Goal: Task Accomplishment & Management: Use online tool/utility

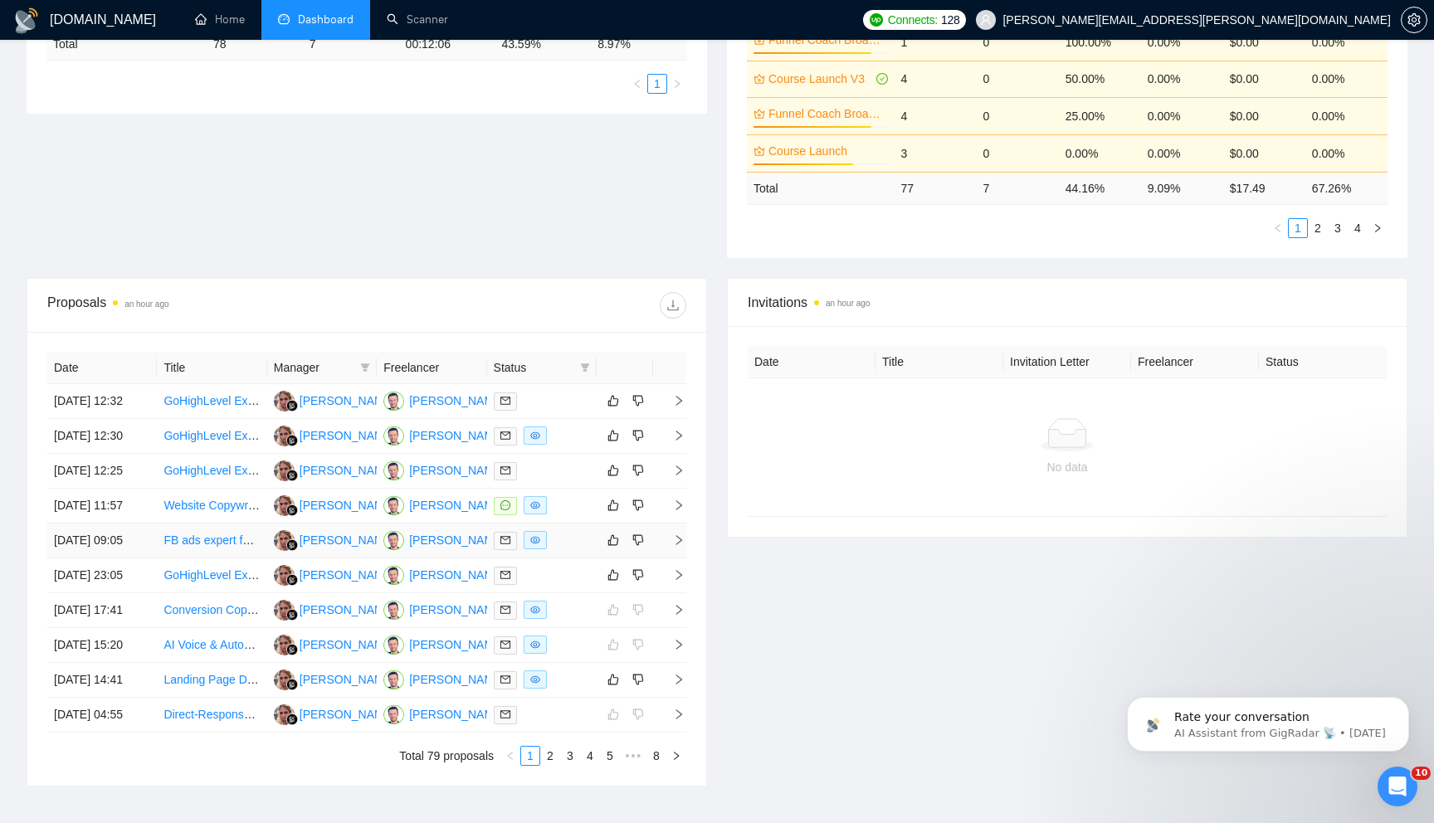
click at [675, 546] on icon "right" at bounding box center [679, 540] width 12 height 12
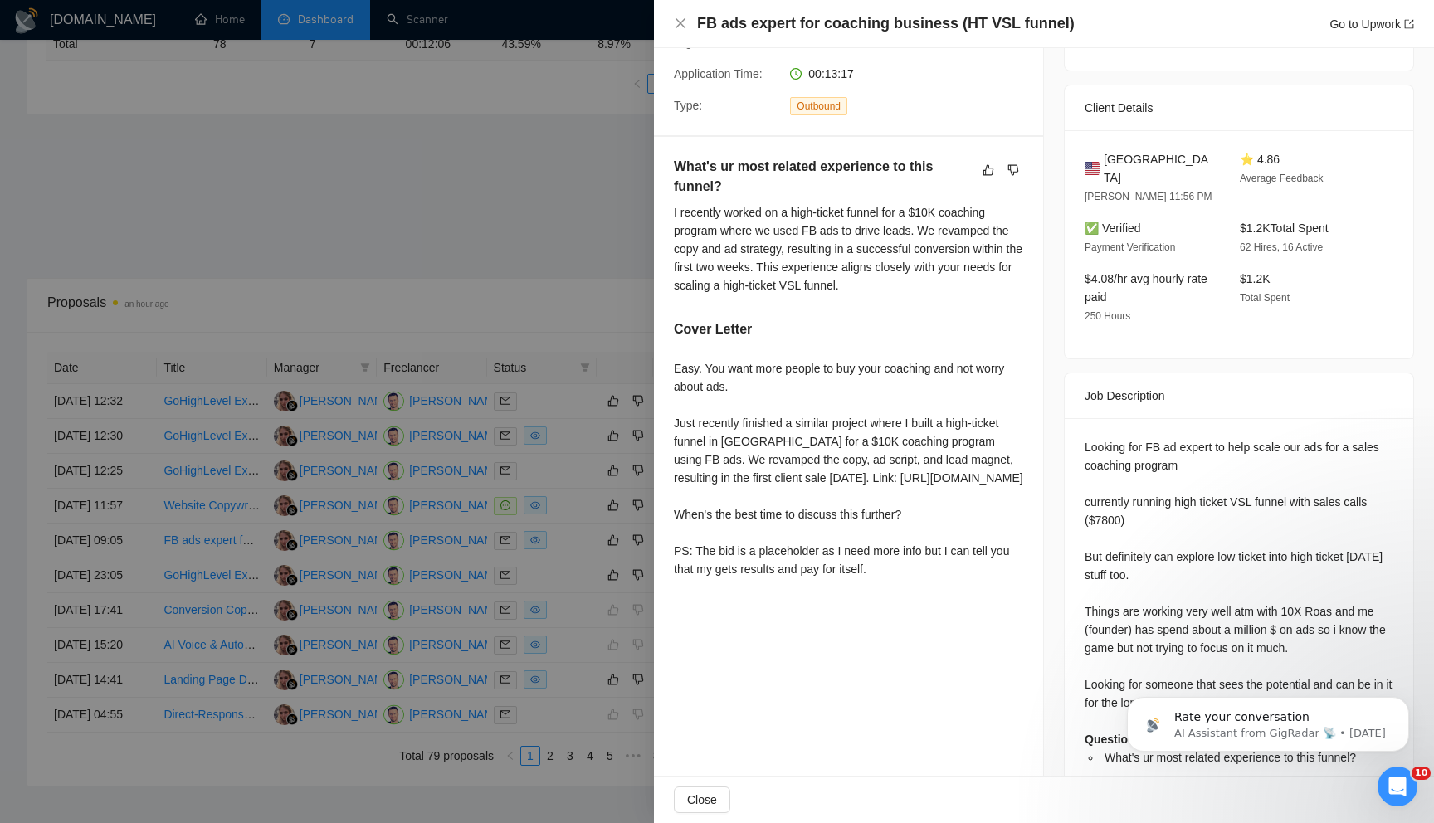
scroll to position [350, 0]
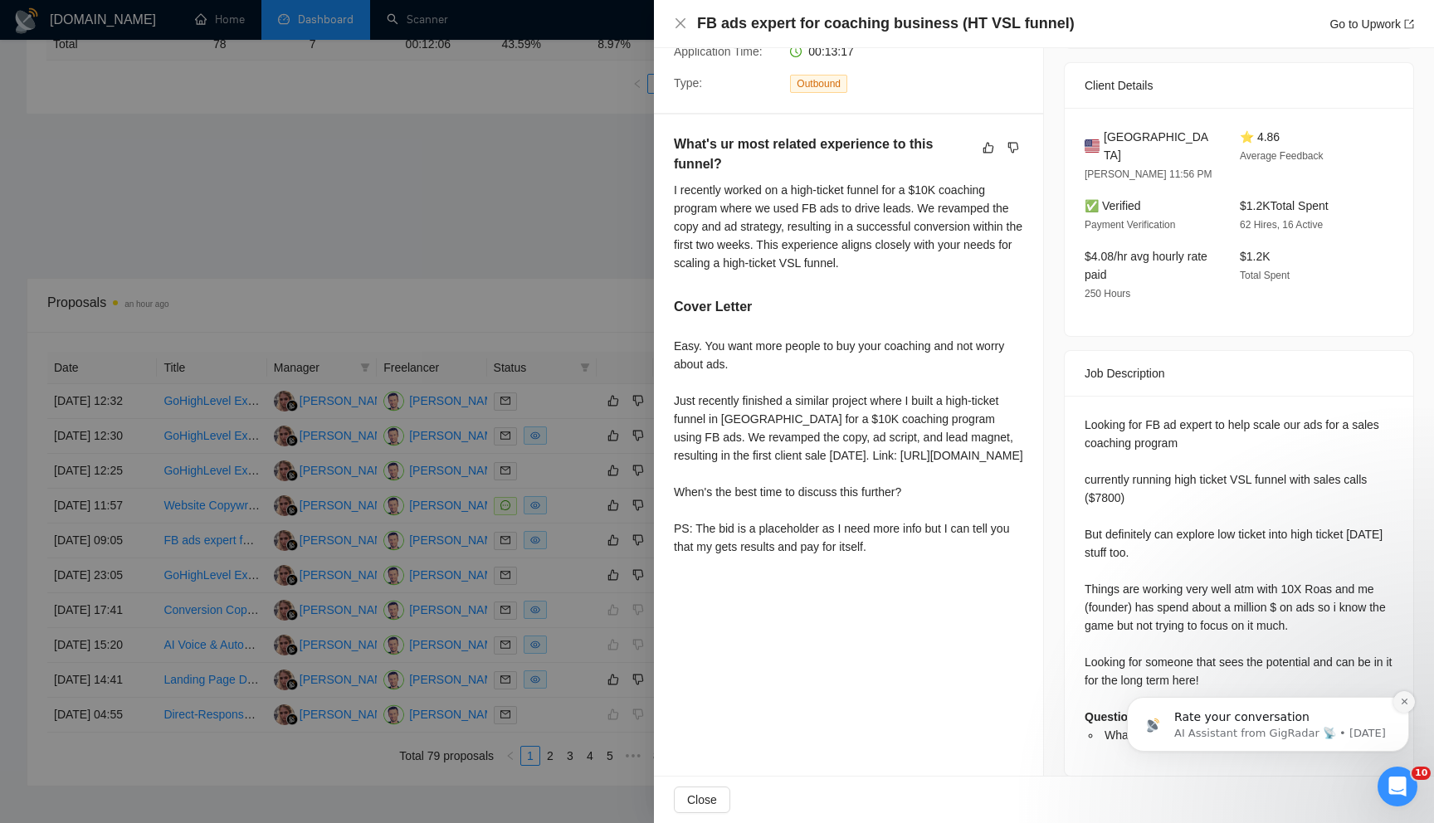
click at [1404, 703] on icon "Dismiss notification" at bounding box center [1404, 701] width 9 height 9
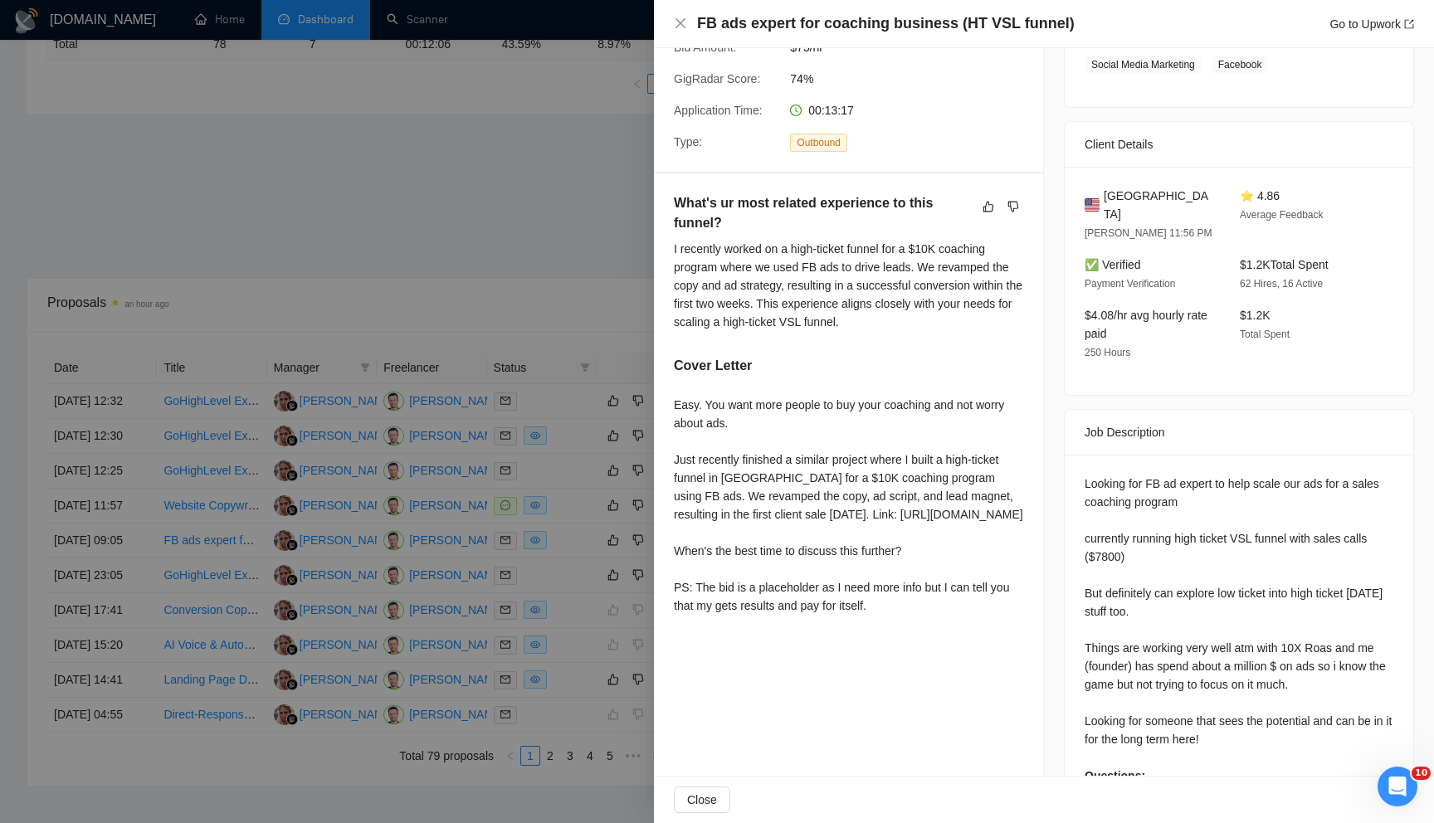
scroll to position [293, 0]
click at [543, 241] on div at bounding box center [717, 411] width 1434 height 823
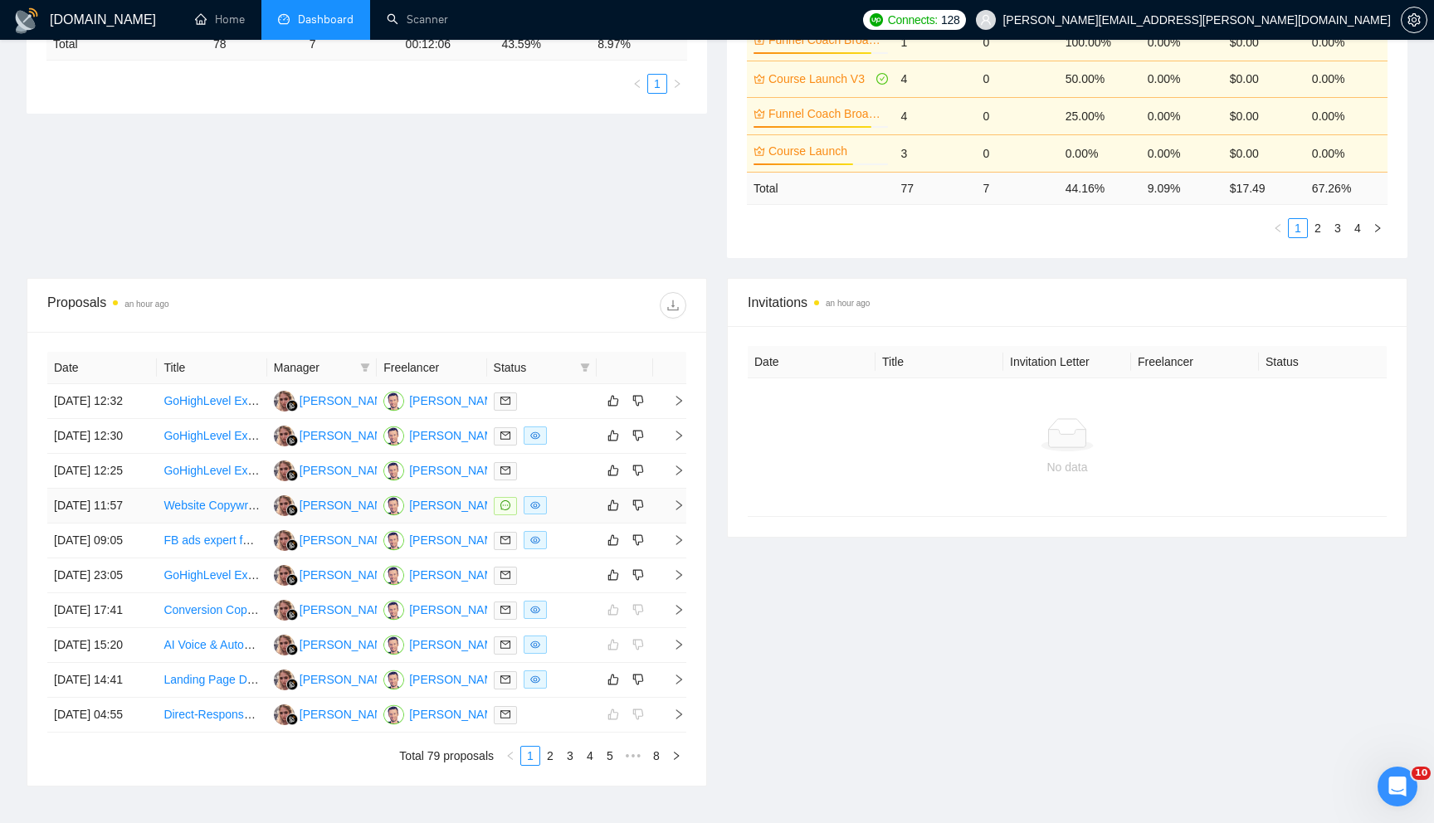
click at [673, 511] on icon "right" at bounding box center [679, 506] width 12 height 12
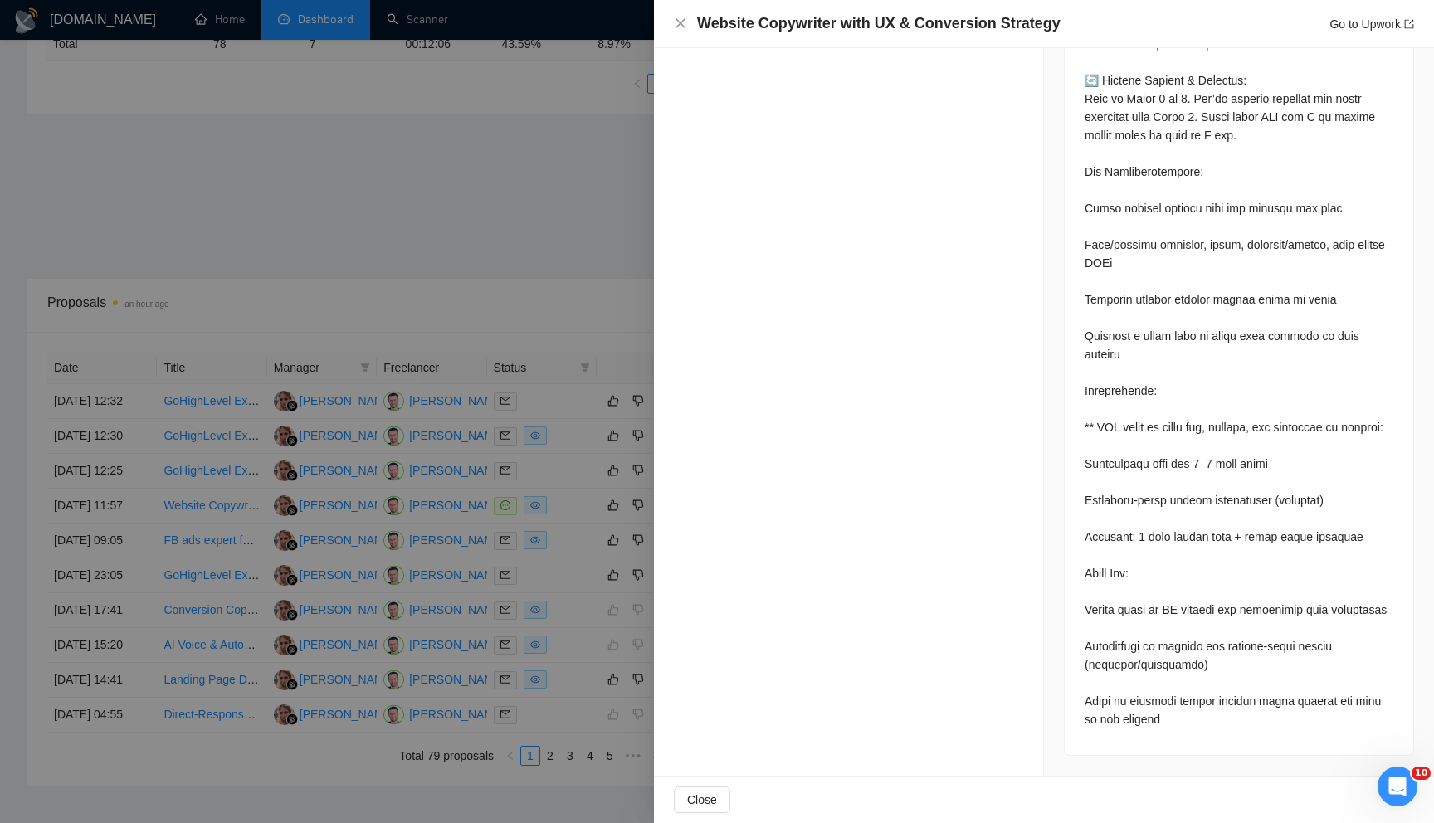
scroll to position [1089, 0]
click at [582, 501] on div at bounding box center [717, 411] width 1434 height 823
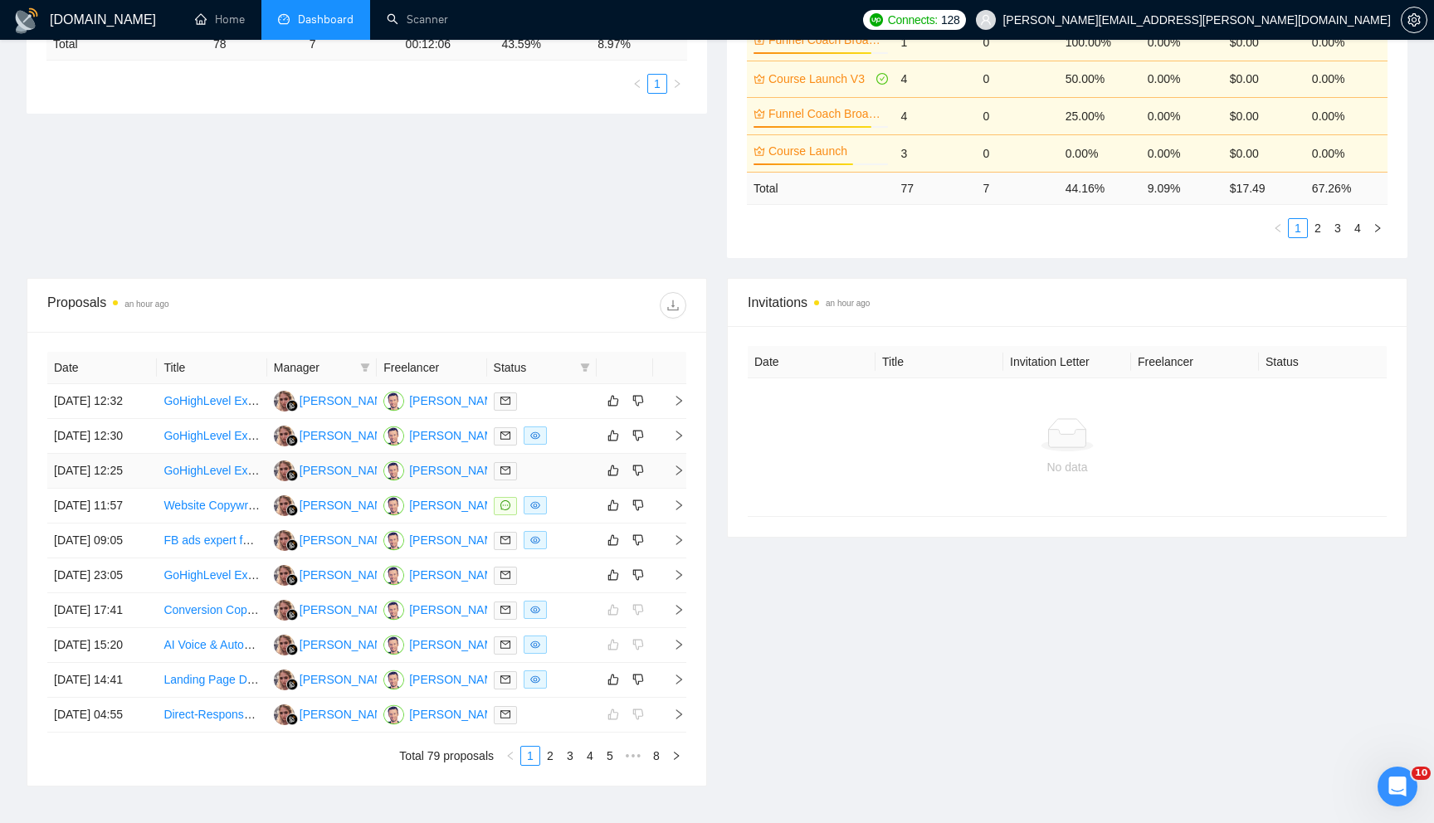
click at [681, 475] on icon "right" at bounding box center [679, 470] width 6 height 10
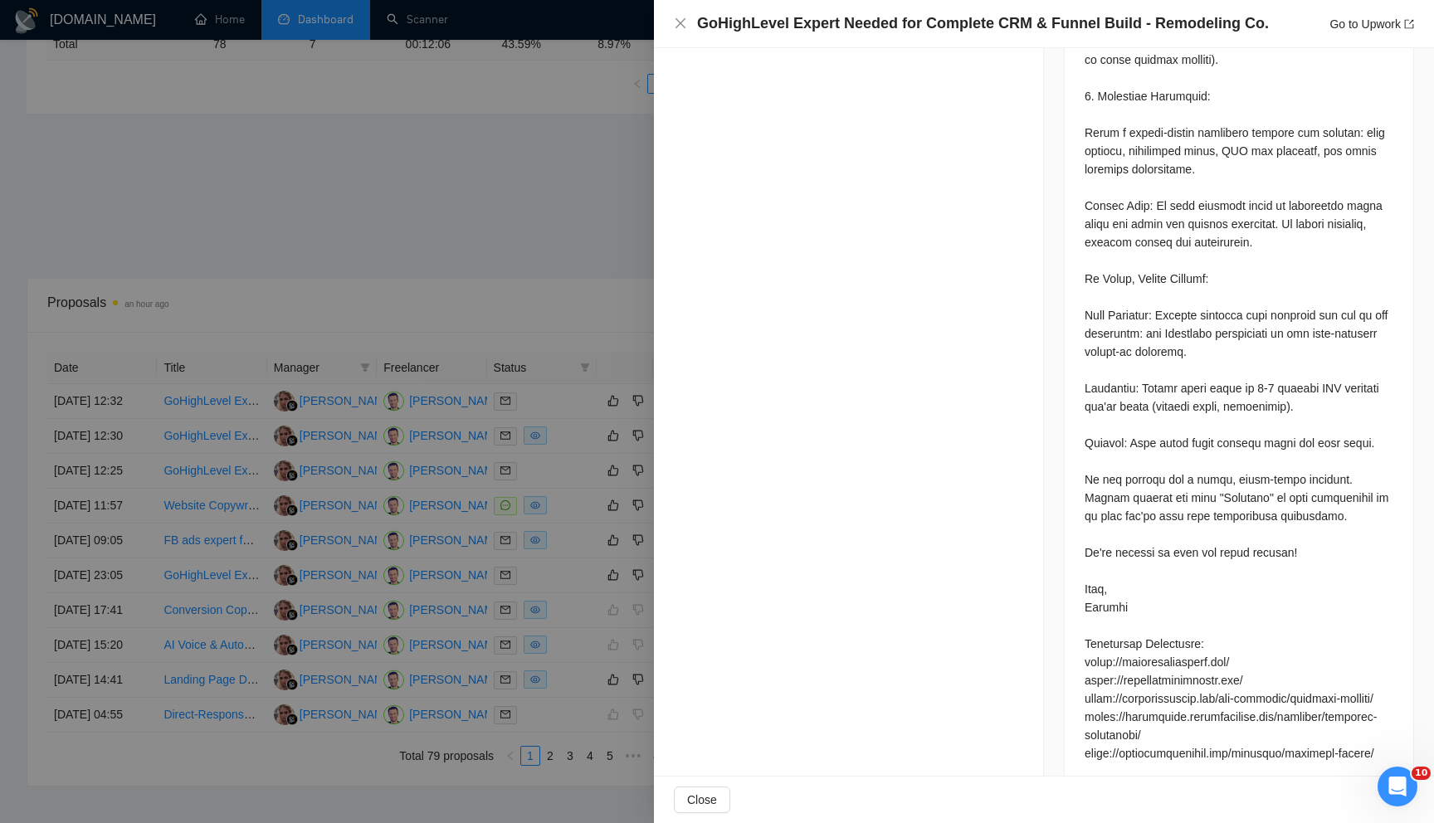
scroll to position [2084, 0]
drag, startPoint x: 1083, startPoint y: 530, endPoint x: 1224, endPoint y: 526, distance: 141.1
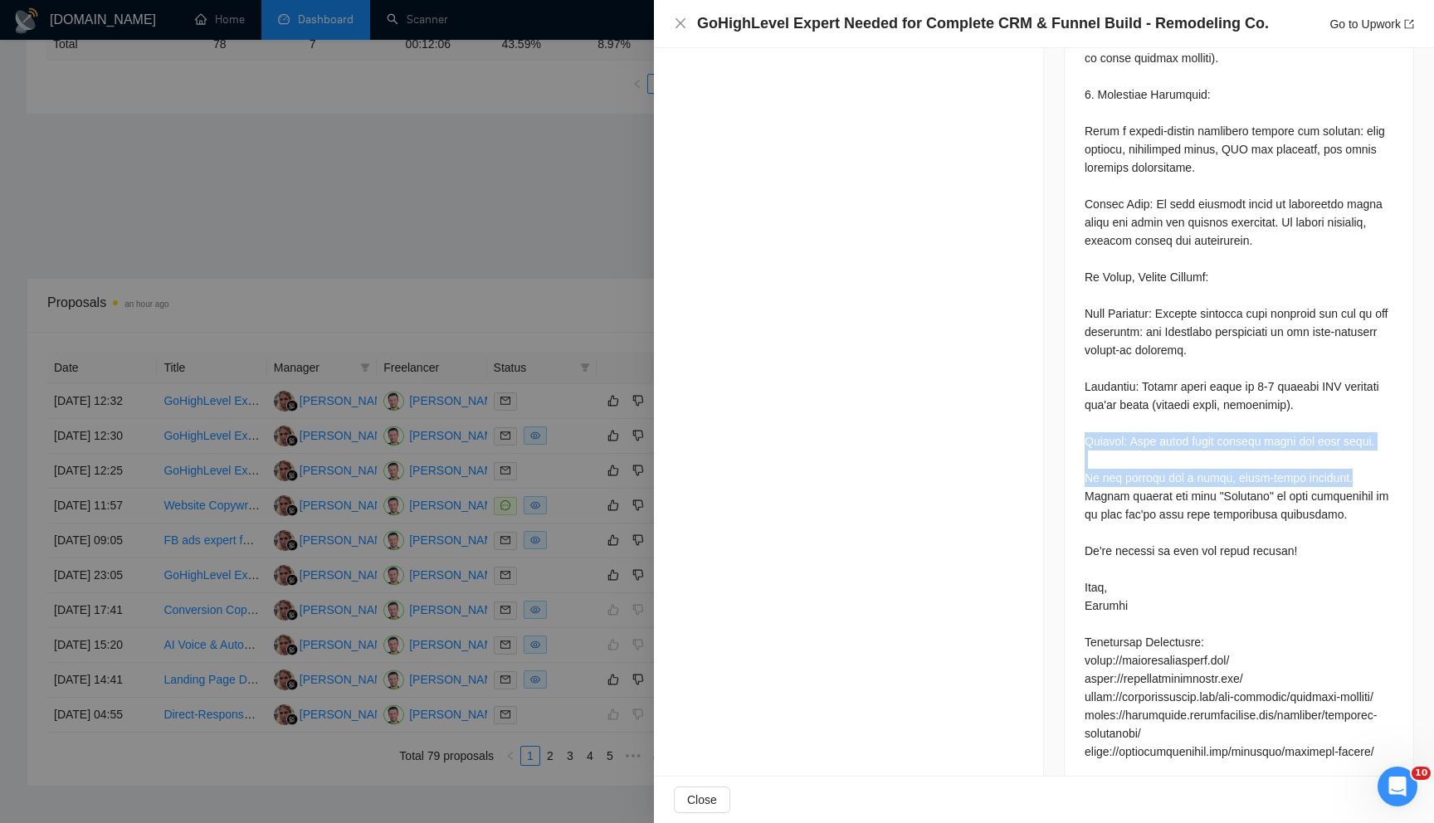
drag, startPoint x: 1082, startPoint y: 496, endPoint x: 1336, endPoint y: 529, distance: 256.0
copy div "Pricing: Your total fixed project price for this scope. We are looking for a cl…"
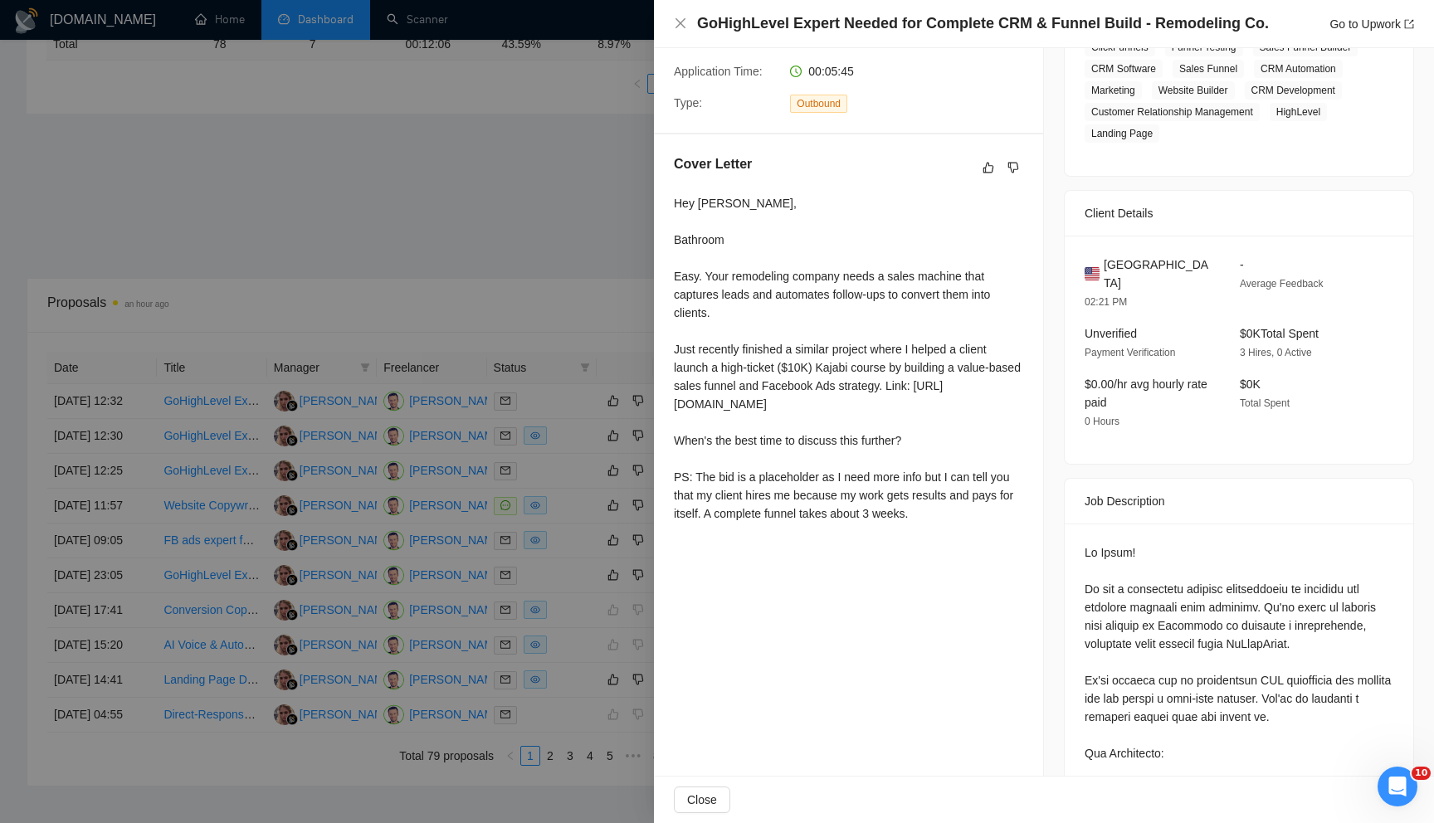
scroll to position [0, 0]
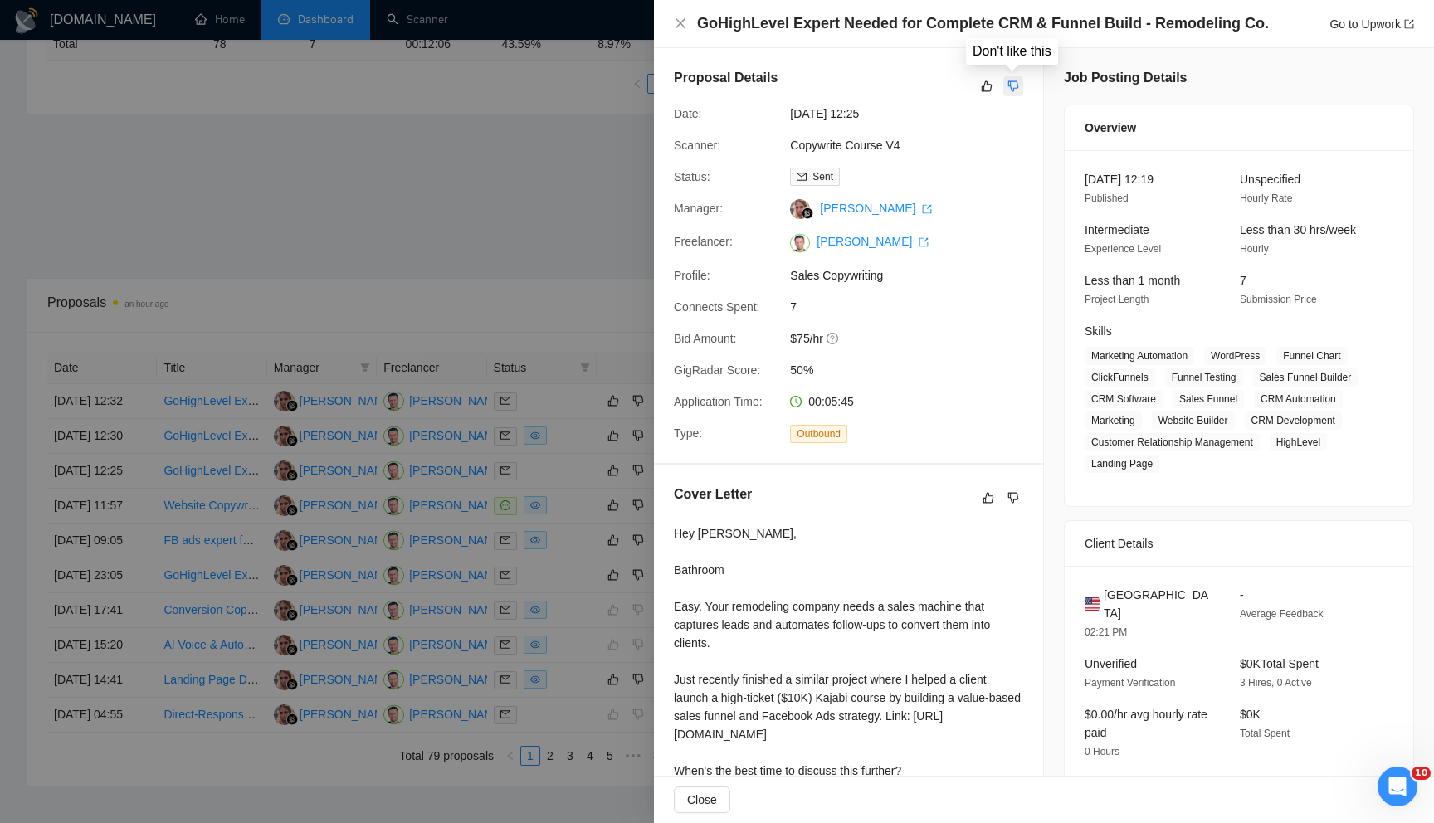
click at [1016, 90] on icon "dislike" at bounding box center [1013, 86] width 12 height 13
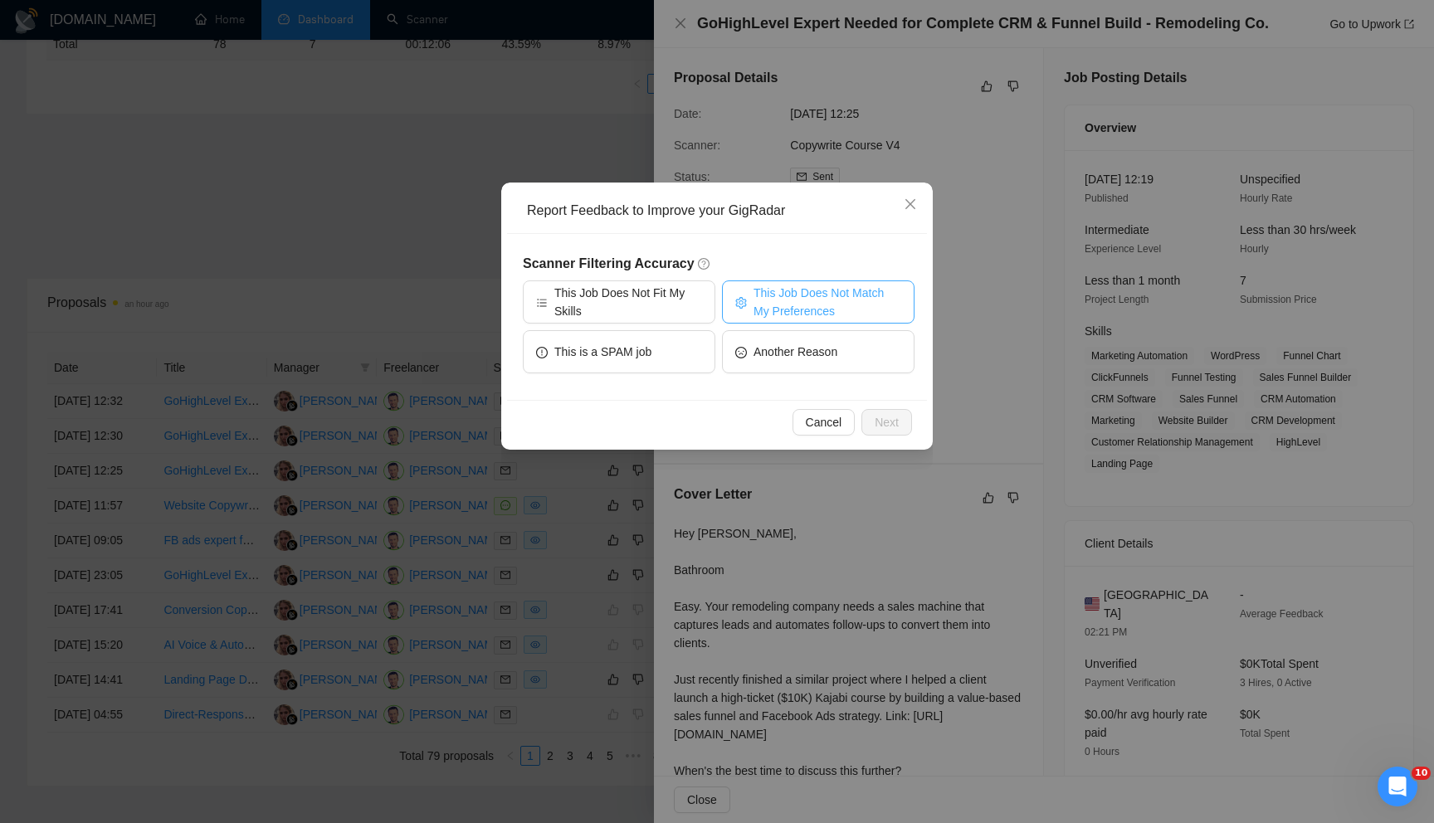
click at [769, 290] on span "This Job Does Not Match My Preferences" at bounding box center [827, 302] width 148 height 37
click at [881, 425] on span "Next" at bounding box center [887, 422] width 24 height 18
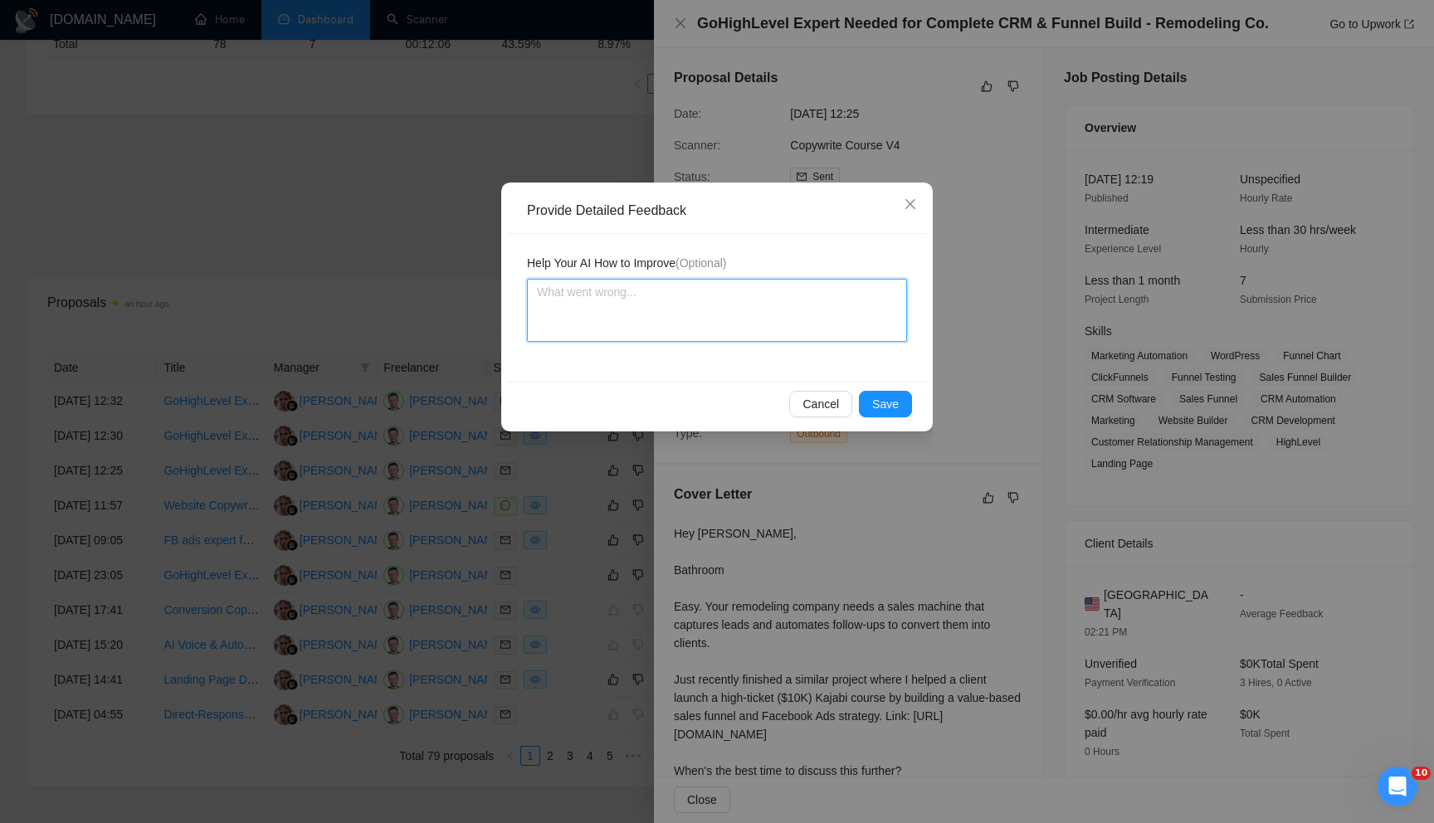
click at [614, 302] on textarea at bounding box center [717, 310] width 380 height 63
type textarea "T"
type textarea "The"
type textarea "The c"
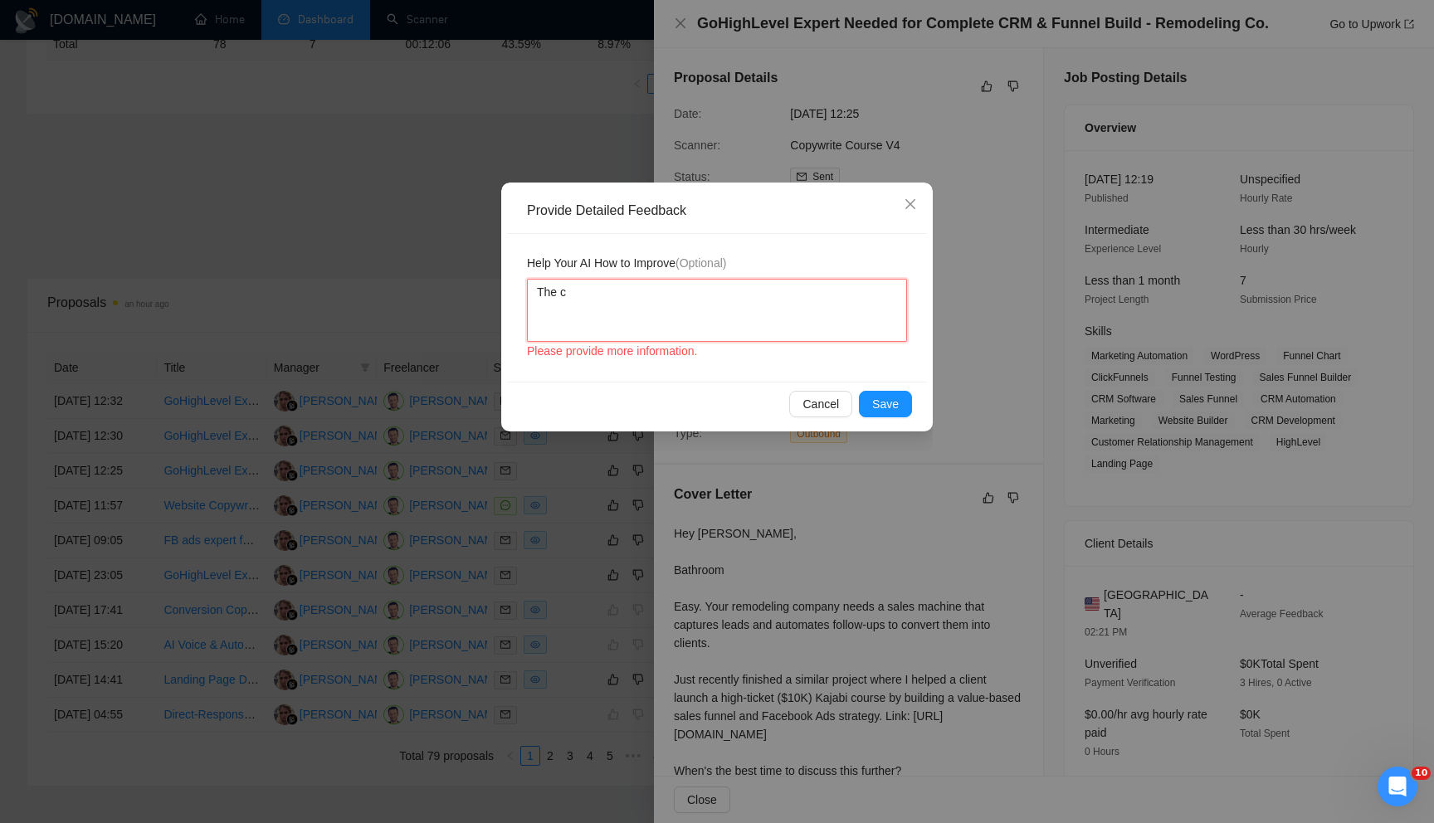
type textarea "The cl"
type textarea "The cli"
type textarea "The clie"
type textarea "The clien"
type textarea "The client"
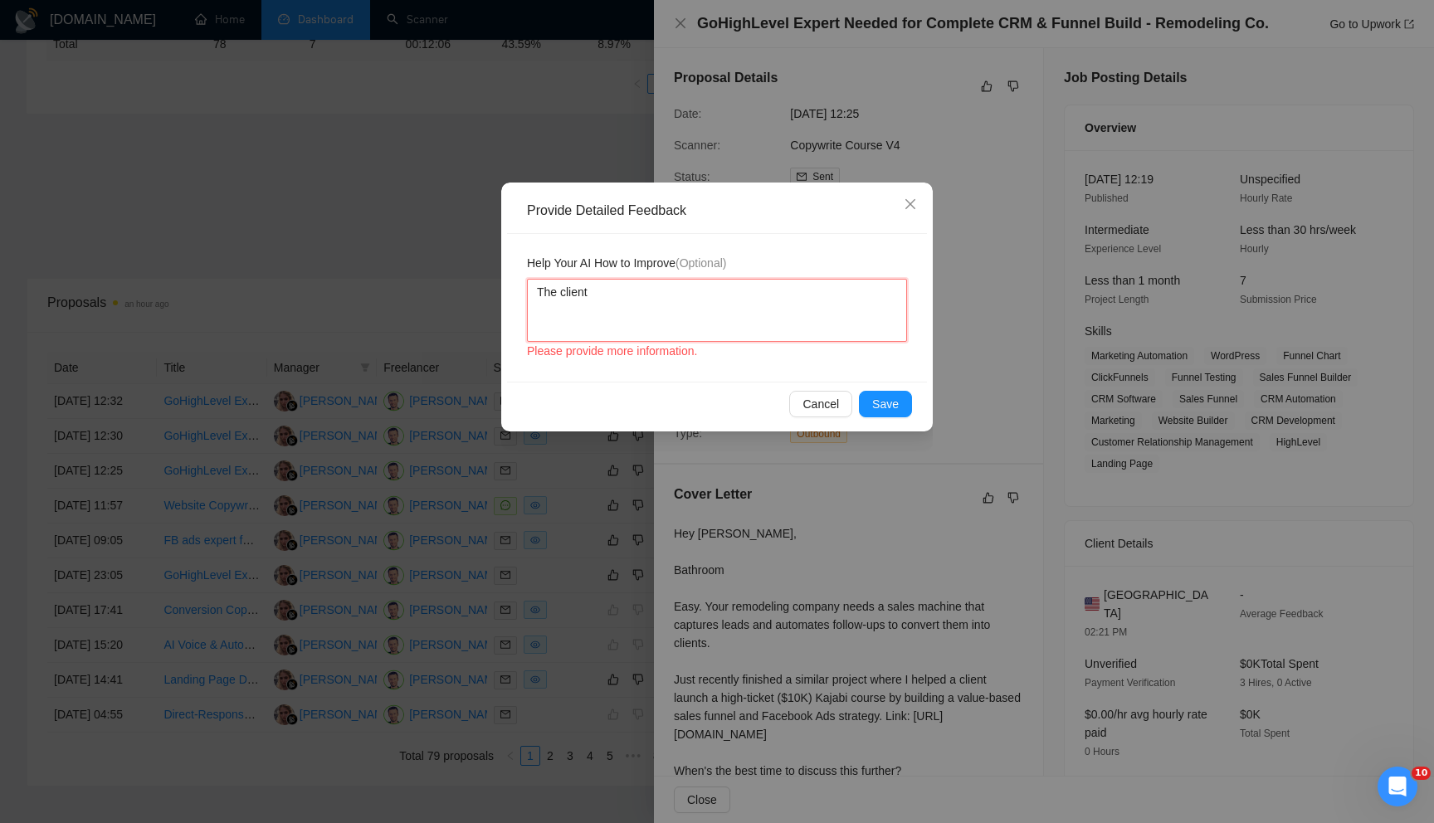
type textarea "The client"
type textarea "The client i"
type textarea "The client in"
type textarea "The client ind"
type textarea "The client indi"
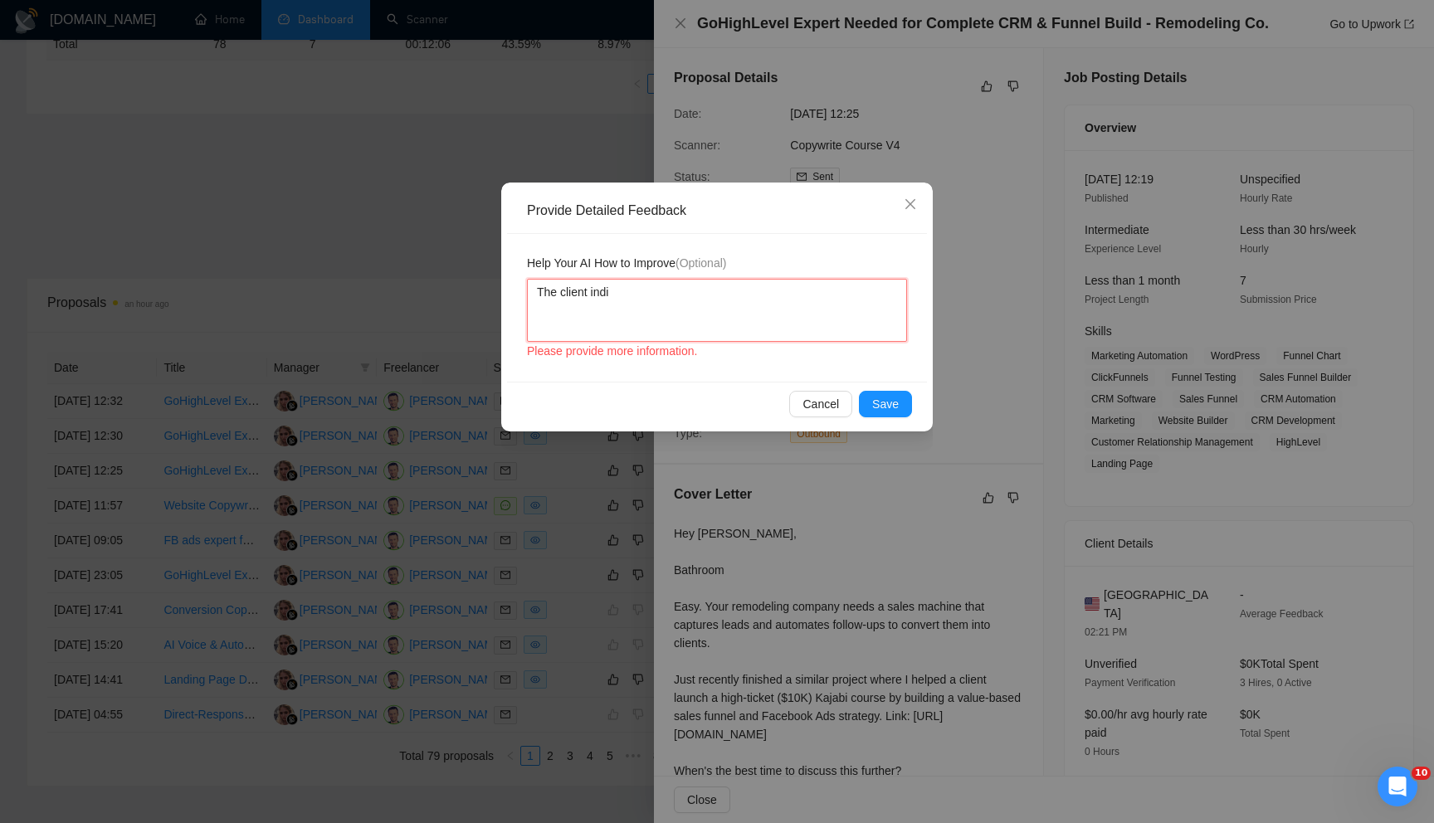
type textarea "The client indic"
type textarea "The client indica"
type textarea "The client indicate"
type textarea "The client indicated"
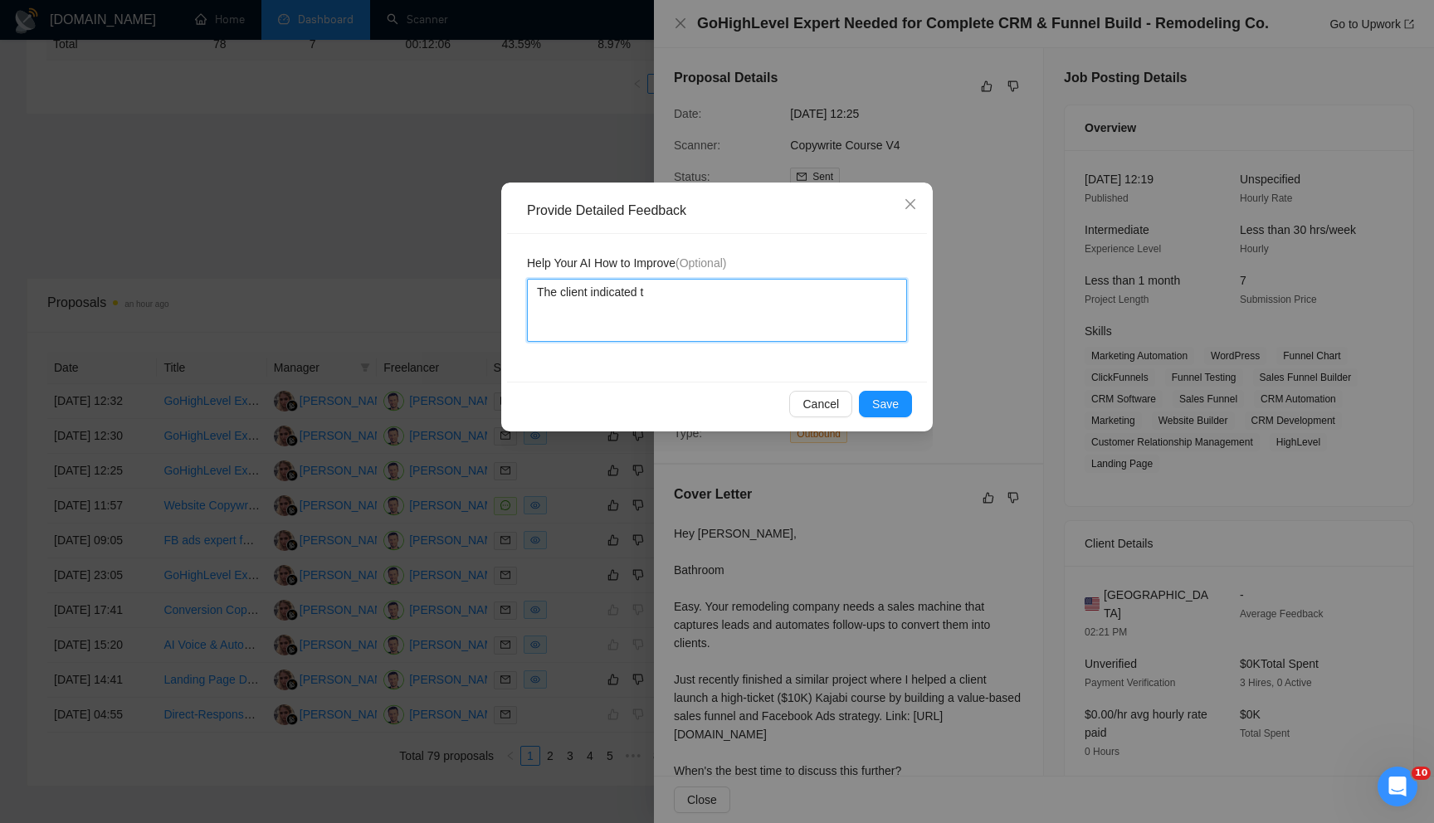
type textarea "The client indicated th"
type textarea "The client indicated the"
type textarea "The client indicated they"
type textarea "The client indicated they w"
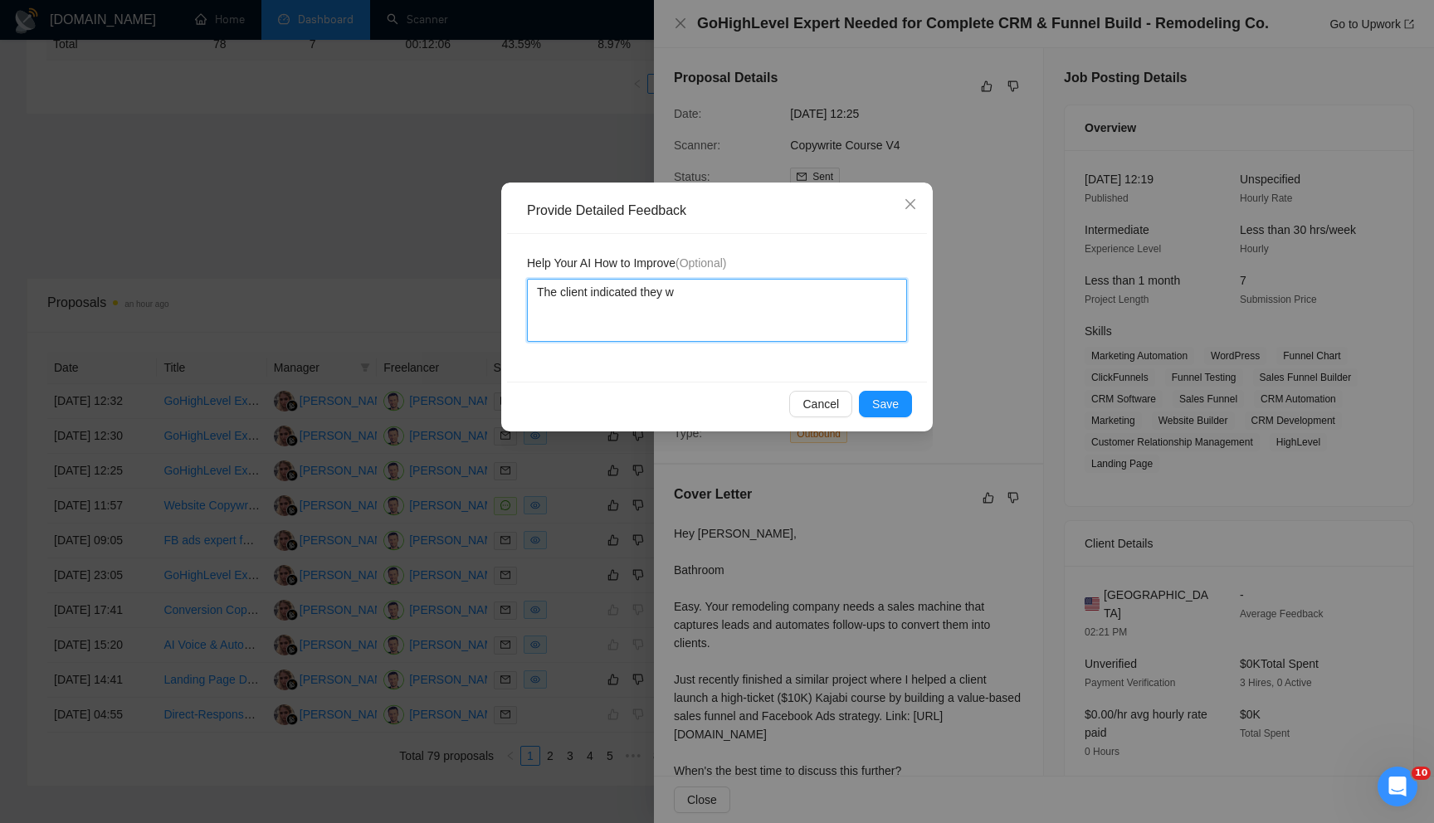
type textarea "The client indicated they wa"
type textarea "The client indicated they wan"
type textarea "The client indicated they want"
type textarea "The client indicated they want a"
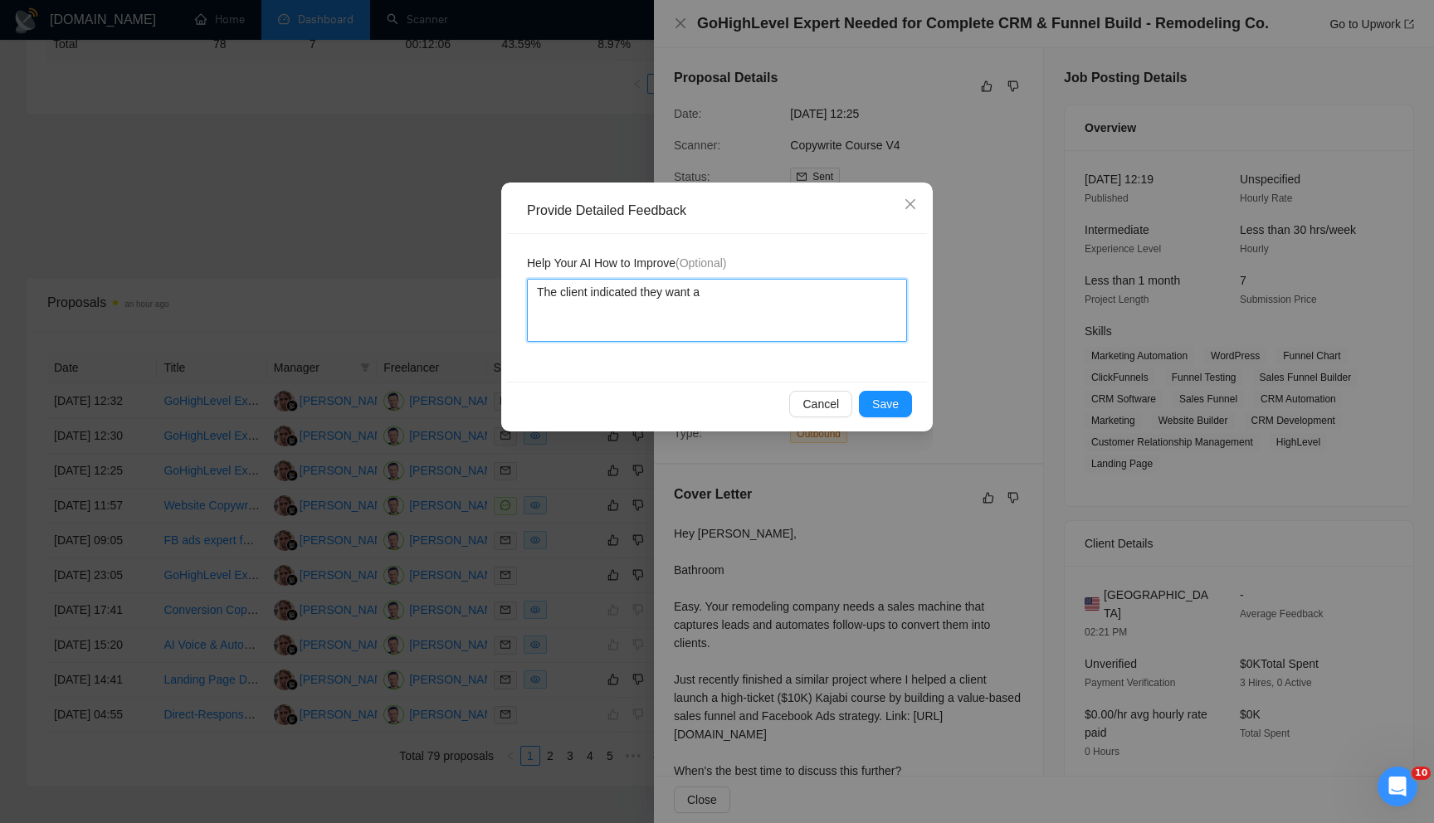
type textarea "The client indicated they want a"
type textarea "The client indicated they want a f"
type textarea "The client indicated they want a"
type textarea "The client indicated they want a c"
type textarea "The client indicated they want a cl"
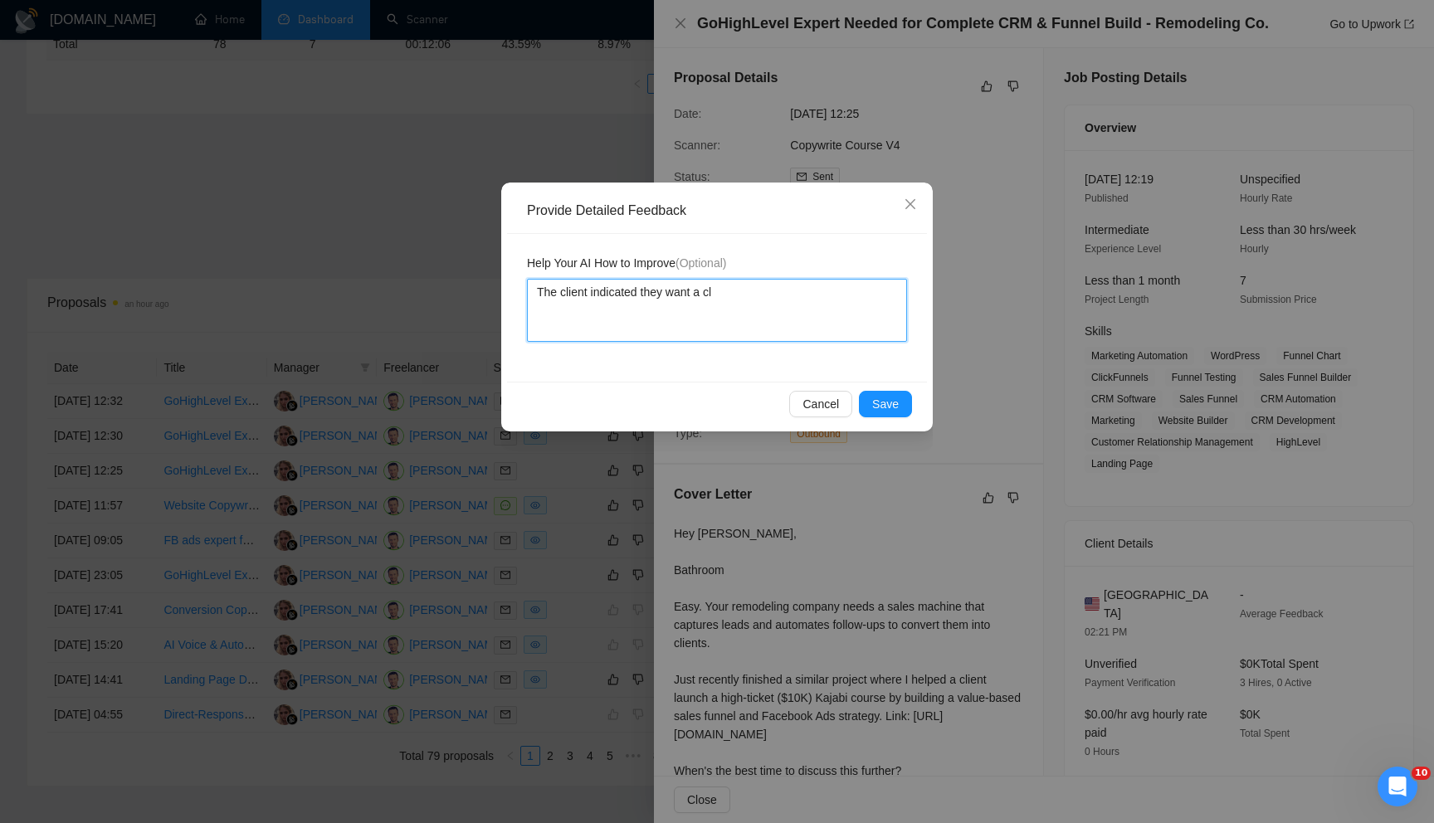
type textarea "The client indicated they want a cle"
type textarea "The client indicated they want a clea"
type textarea "The client indicated they want a clear"
type textarea "The client indicated they want a clear f"
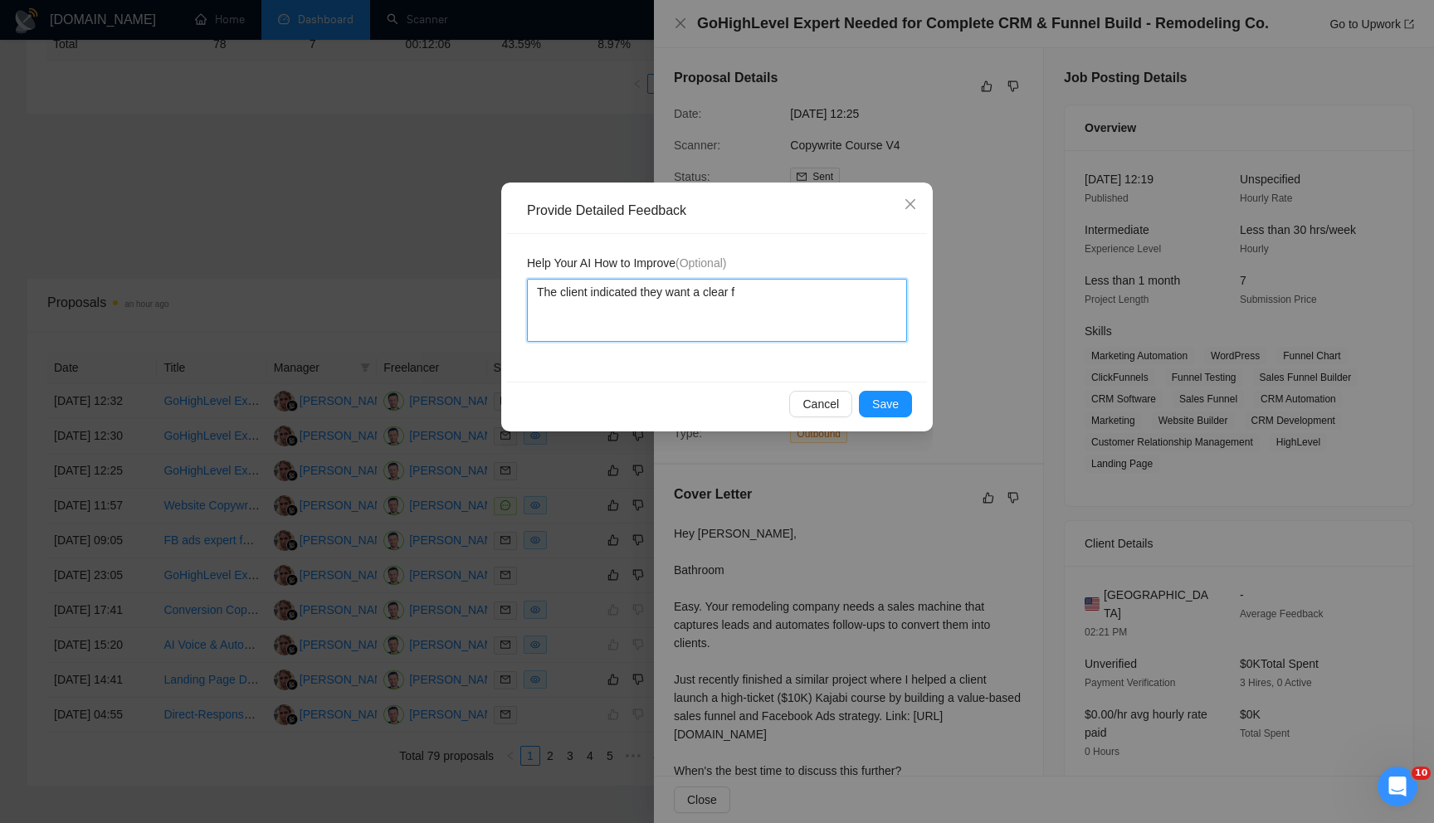
type textarea "The client indicated they want a clear fi"
type textarea "The client indicated they want a clear fix"
type textarea "The client indicated they want a clear fixe"
type textarea "The client indicated they want a clear fixed"
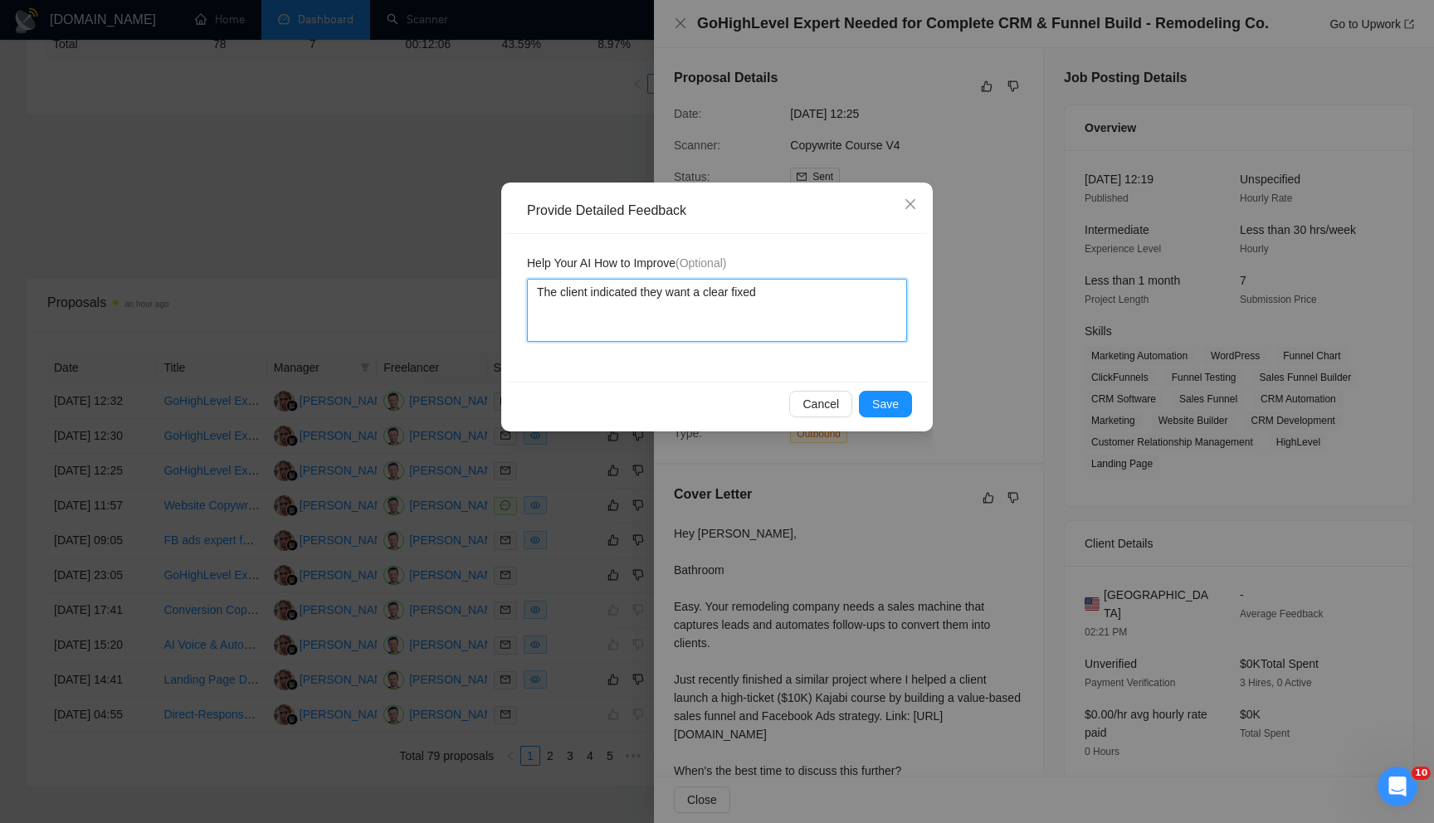
type textarea "The client indicated they want a clear fixed p"
type textarea "The client indicated they want a clear fixed pr"
type textarea "The client indicated they want a clear fixed pric"
type textarea "The client indicated they want a clear fixed price"
type textarea "The client indicated they want a clear fixed priced"
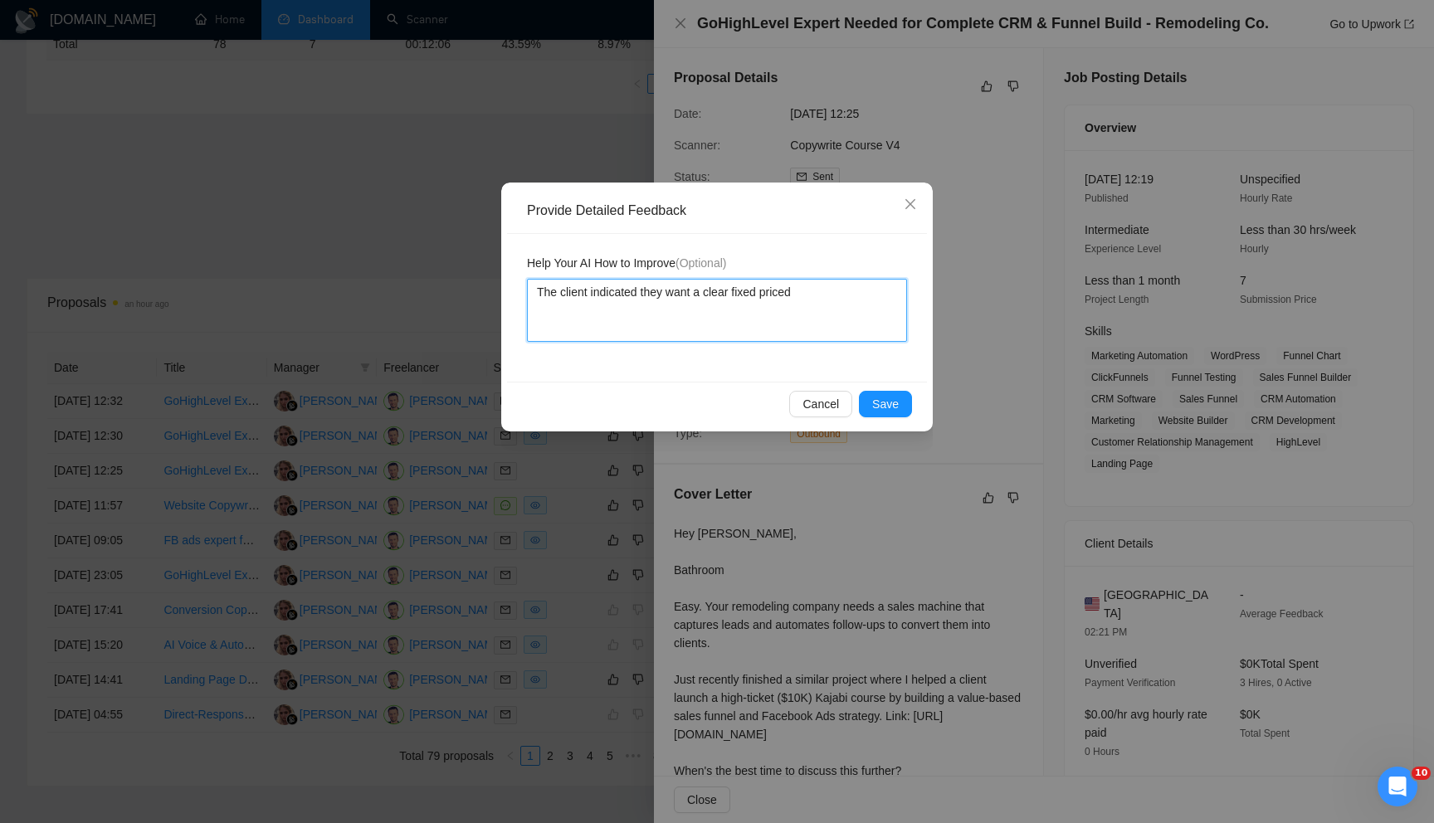
type textarea "The client indicated they want a clear fixed priced"
type textarea "The client indicated they want a clear fixed priced a"
type textarea "The client indicated they want a clear fixed priced an"
type textarea "The client indicated they want a clear fixed priced and"
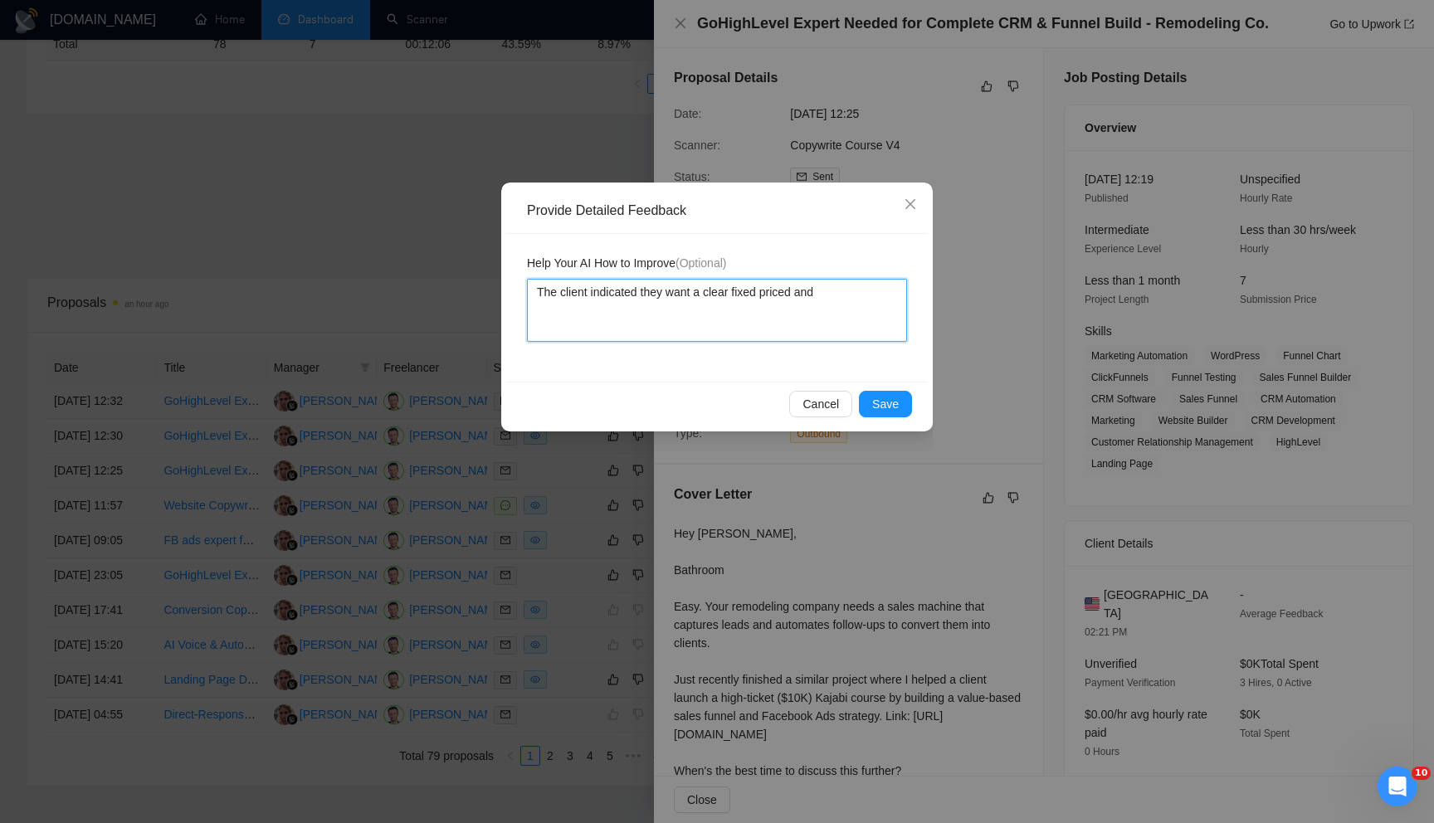
type textarea "The client indicated they want a clear fixed priced and i"
type textarea "The client indicated they want a clear fixed priced and it"
type textarea "The client indicated they want a clear fixed priced and its"
type textarea "The client indicated they want a clear fixed priced and its i"
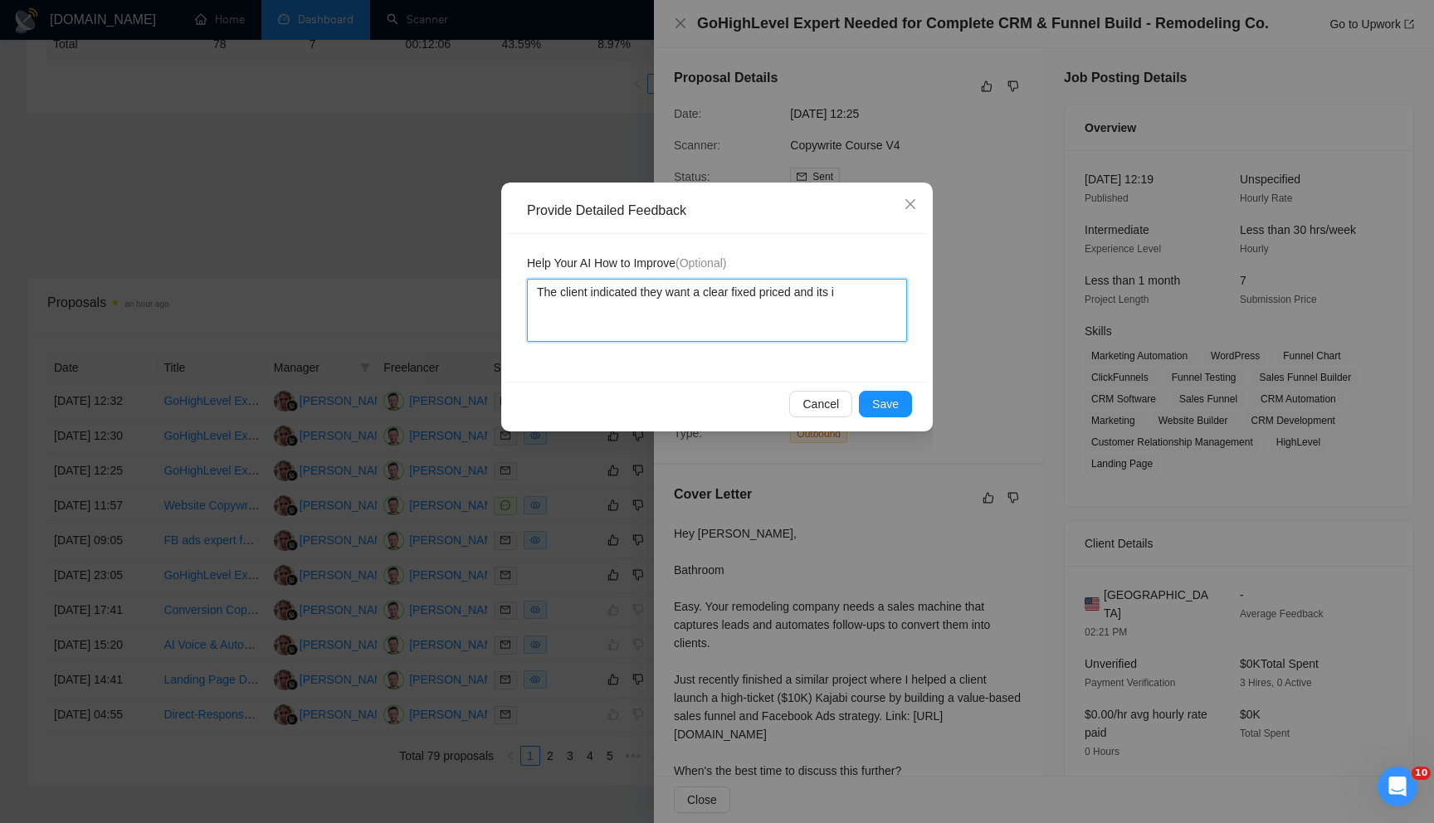
type textarea "The client indicated they want a clear fixed priced and its im"
type textarea "The client indicated they want a clear fixed priced and its imm"
type textarea "The client indicated they want a clear fixed priced and its im"
type textarea "The client indicated they want a clear fixed priced and its imp"
type textarea "The client indicated they want a clear fixed priced and its impo"
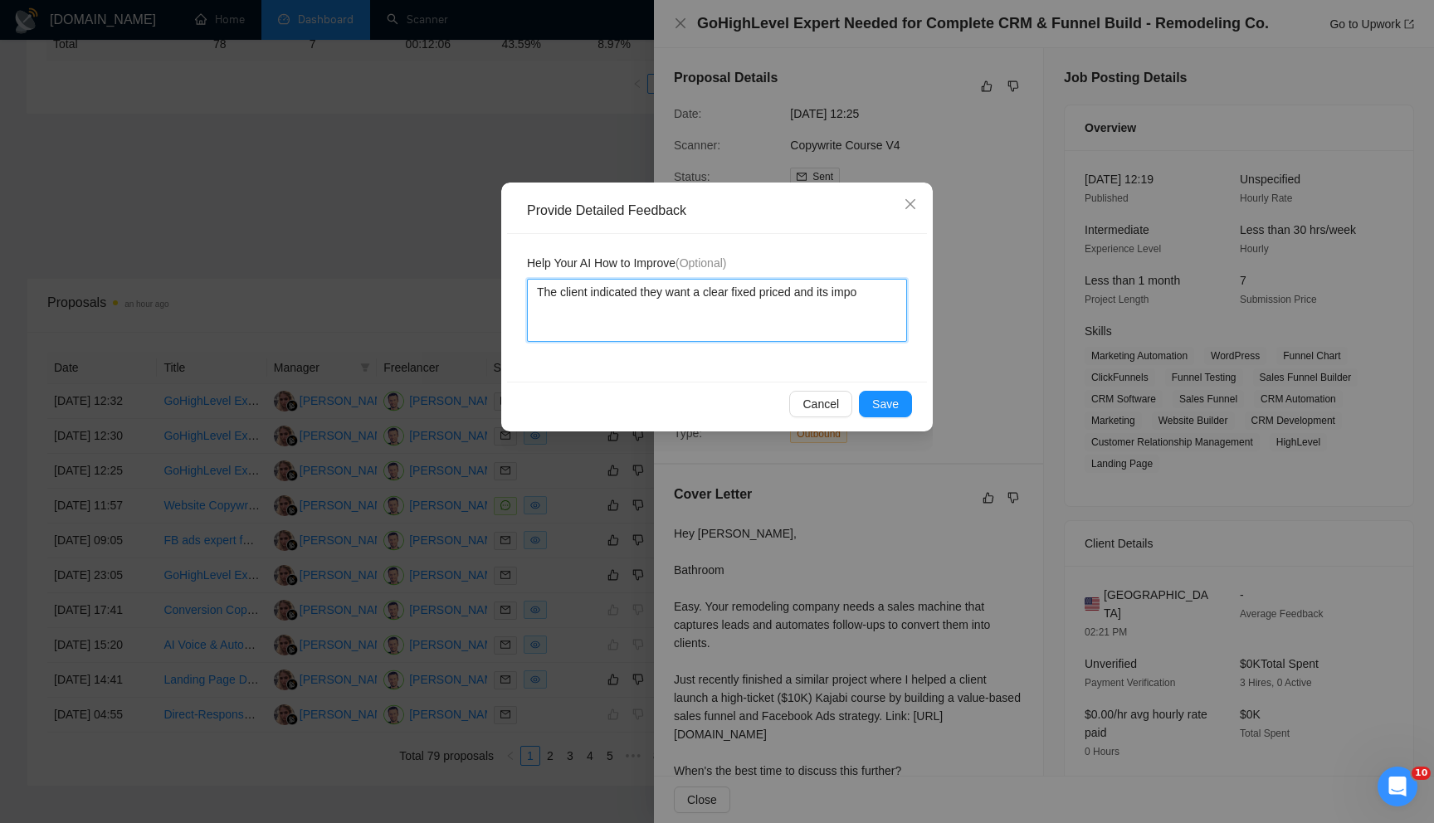
type textarea "The client indicated they want a clear fixed priced and its impos"
type textarea "The client indicated they want a clear fixed priced and its impo"
type textarea "The client indicated they want a clear fixed priced and its imp"
type textarea "The client indicated they want a clear fixed priced and its im"
type textarea "The client indicated they want a clear fixed priced and its i"
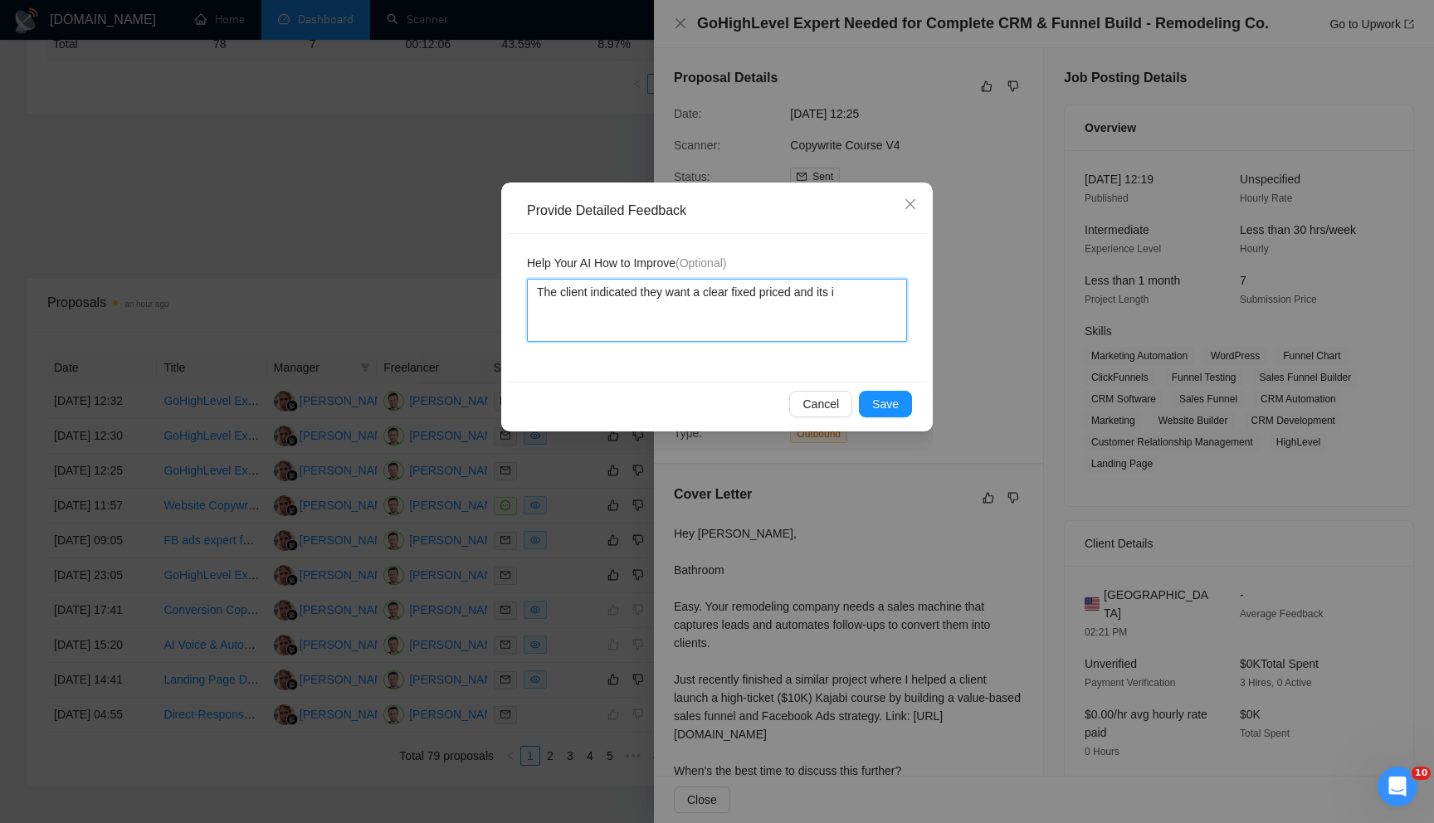
type textarea "The client indicated they want a clear fixed priced and its"
type textarea "The client indicated they want a clear fixed priced and it"
type textarea "The client indicated they want a clear fixed priced and i"
type textarea "The client indicated they want a clear fixed priced and"
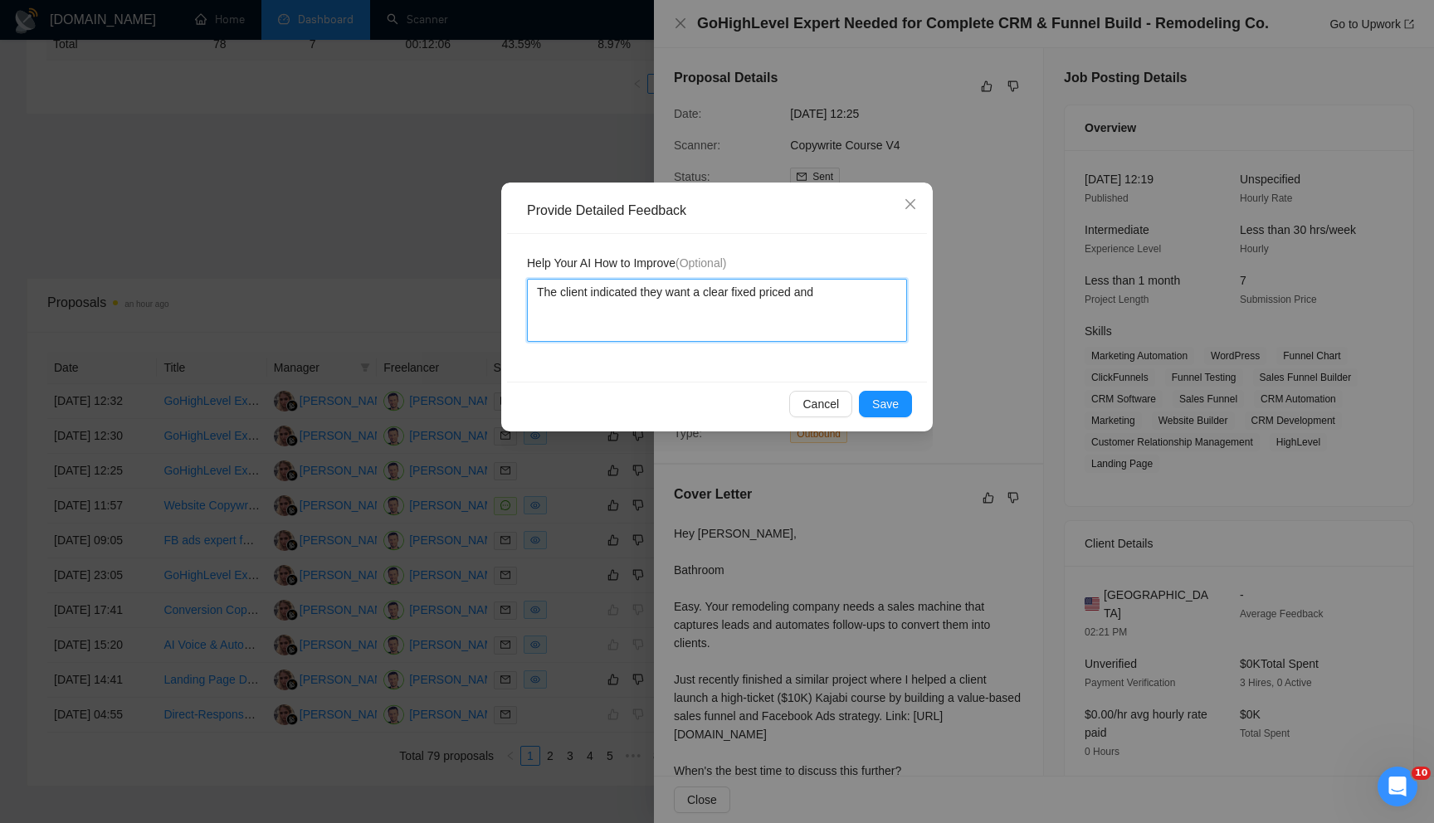
type textarea "The client indicated they want a clear fixed priced and I"
type textarea "The client indicated they want a clear fixed priced and Ido"
type textarea "The client indicated they want a clear fixed priced and Idon"
type textarea "The client indicated they want a clear fixed priced and Ido"
type textarea "The client indicated they want a clear fixed priced and Id"
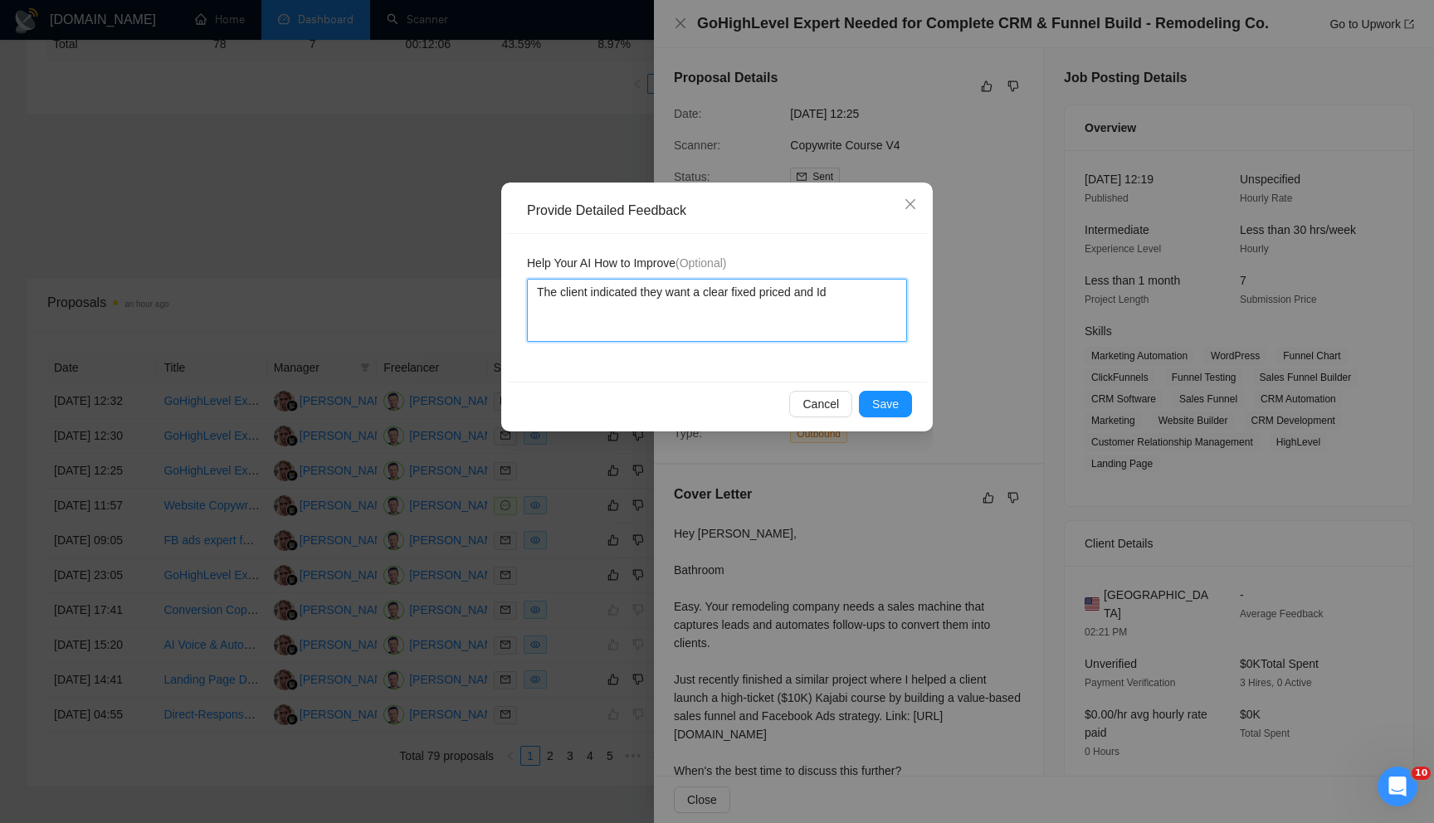
type textarea "The client indicated they want a clear fixed priced and I"
type textarea "The client indicated they want a clear fixed priced and I d"
type textarea "The client indicated they want a clear fixed priced and I do"
type textarea "The client indicated they want a clear fixed priced and I don"
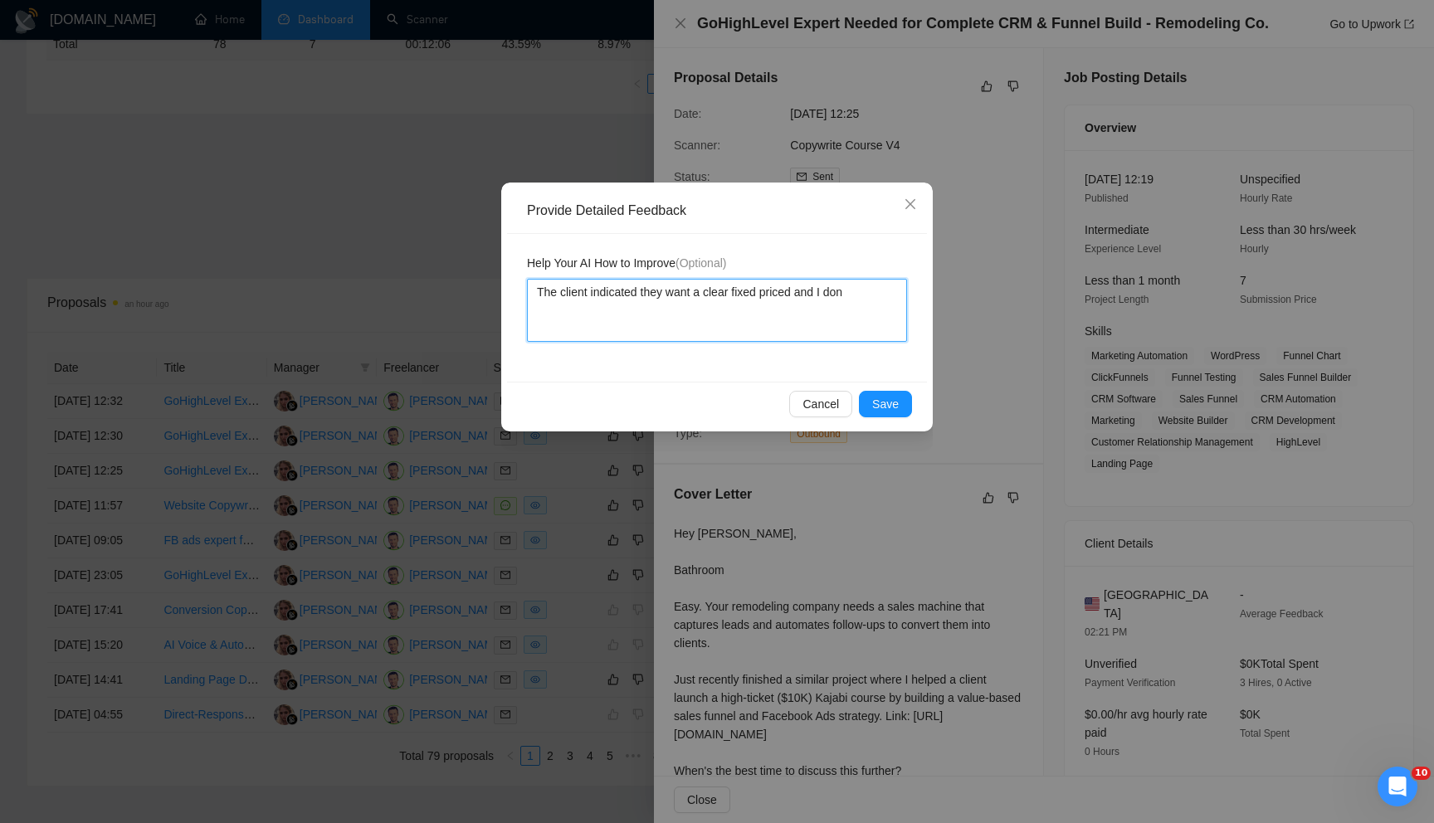
type textarea "The client indicated they want a clear fixed priced and I don'"
type textarea "The client indicated they want a clear fixed priced and I don't"
type textarea "The client indicated they want a clear fixed priced and I don't u"
type textarea "The client indicated they want a clear fixed priced and I don't us"
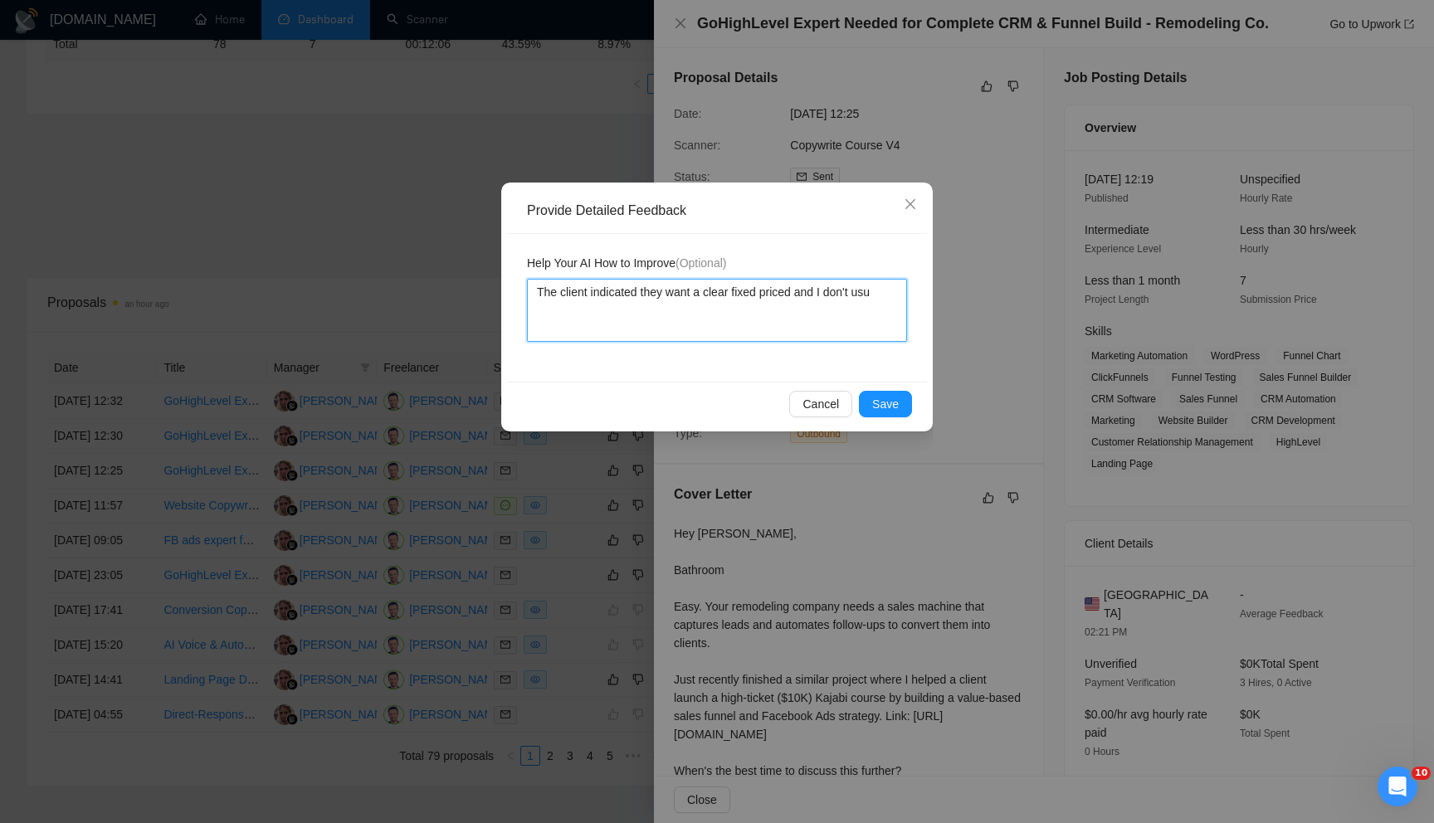
type textarea "The client indicated they want a clear fixed priced and I don't usua"
type textarea "The client indicated they want a clear fixed priced and I don't usual"
type textarea "The client indicated they want a clear fixed priced and I don't usuall"
type textarea "The client indicated they want a clear fixed priced and I don't usually"
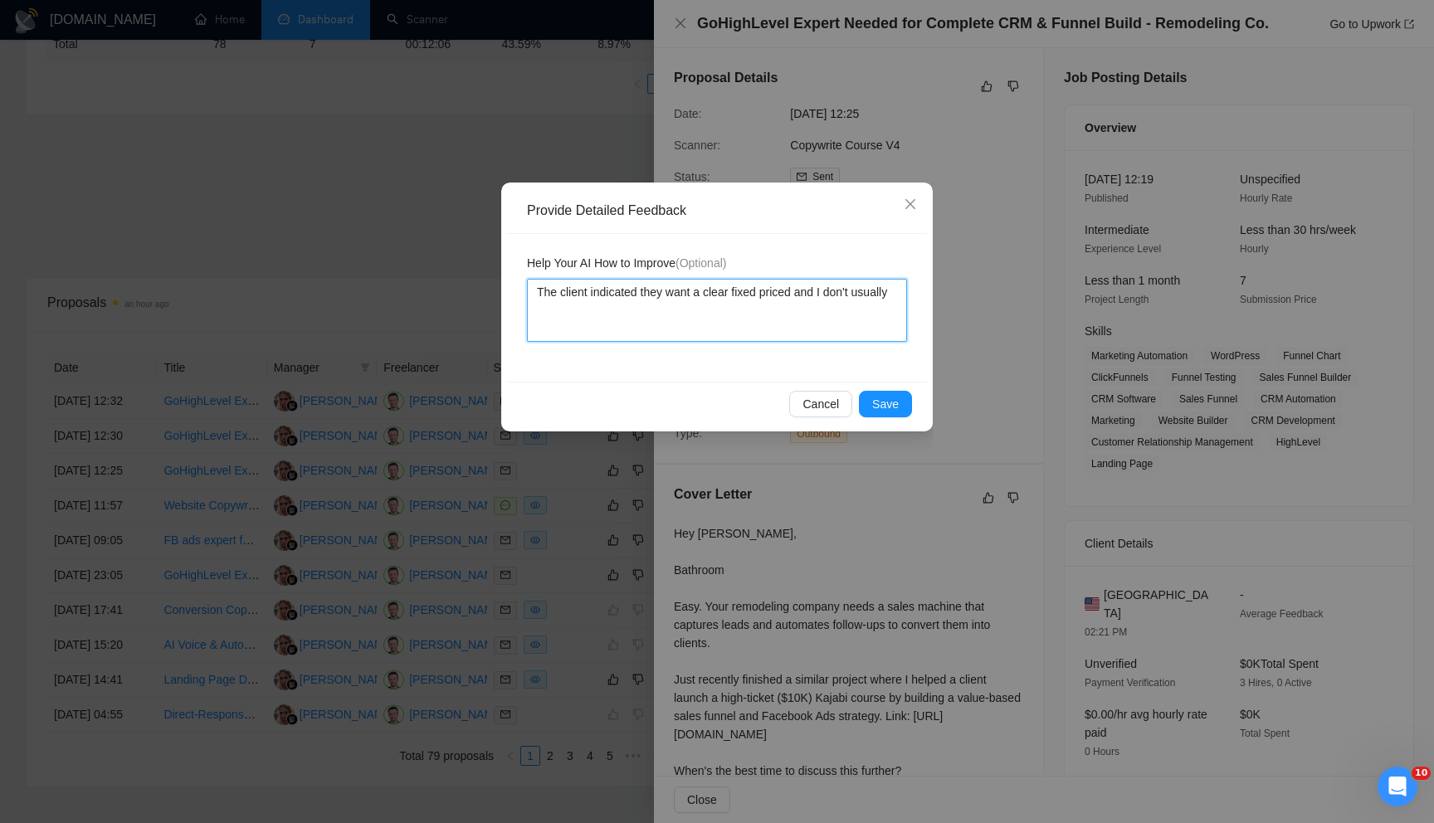
type textarea "The client indicated they want a clear fixed priced and I don't usually d"
type textarea "The client indicated they want a clear fixed priced and I don't usually do"
type textarea "The client indicated they want a clear fixed priced and I don't usually do t"
type textarea "The client indicated they want a clear fixed priced and I don't usually do th"
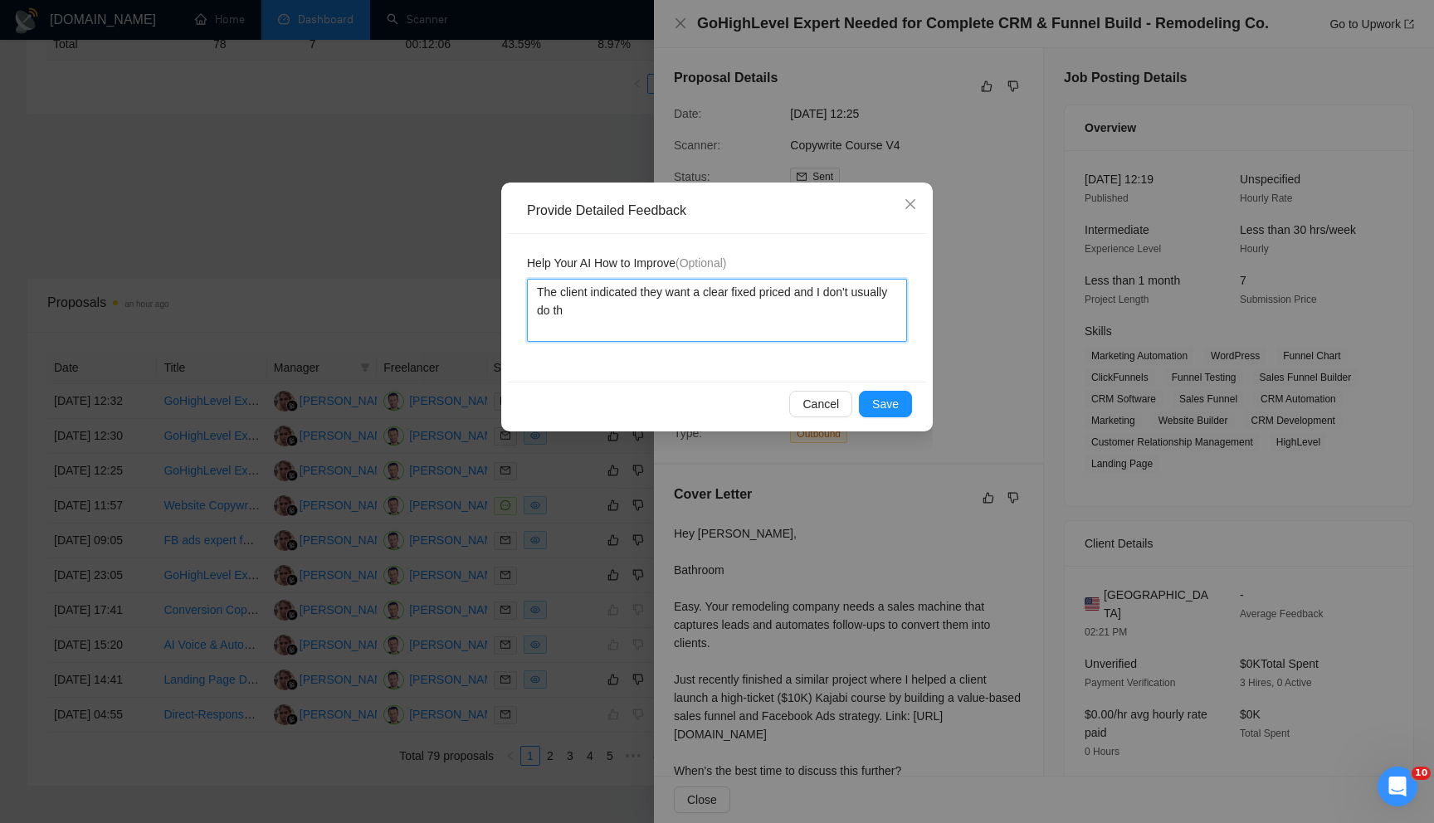
type textarea "The client indicated they want a clear fixed priced and I don't usually do tha"
paste textarea "Pricing: Your total fixed project price for this scope. We are looking for a cl…"
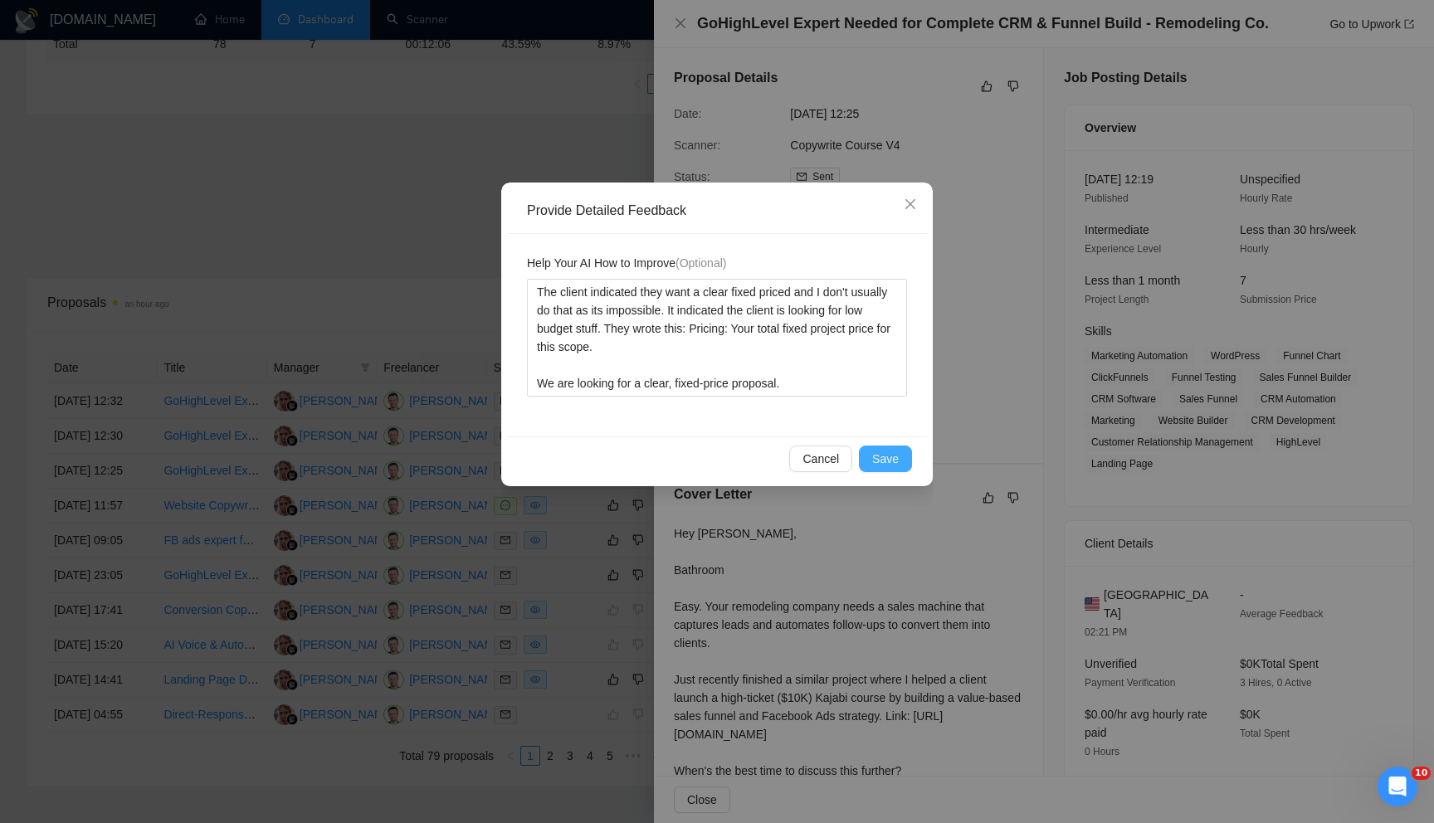
click at [893, 469] on button "Save" at bounding box center [885, 459] width 53 height 27
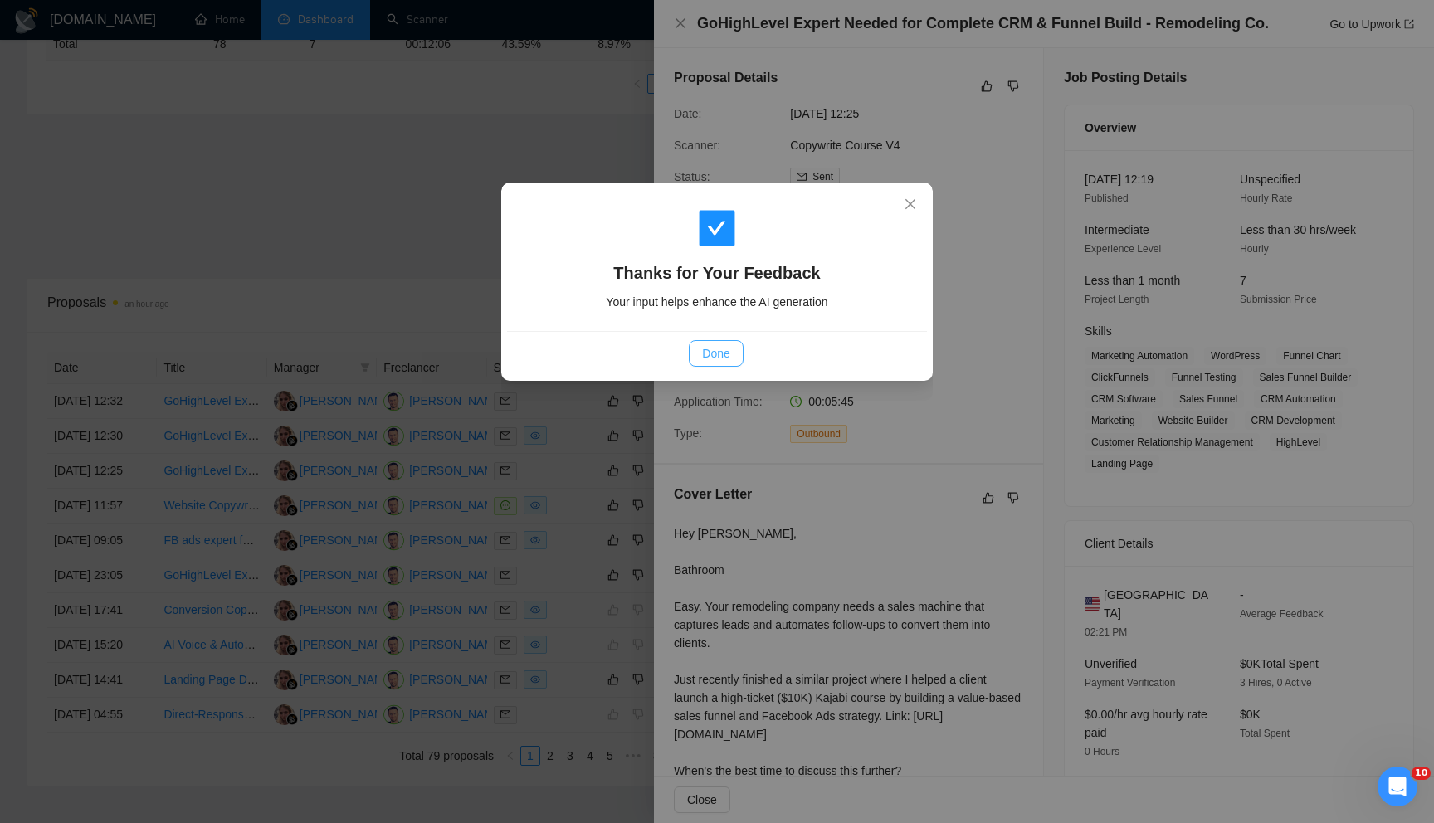
click at [709, 360] on span "Done" at bounding box center [715, 353] width 27 height 18
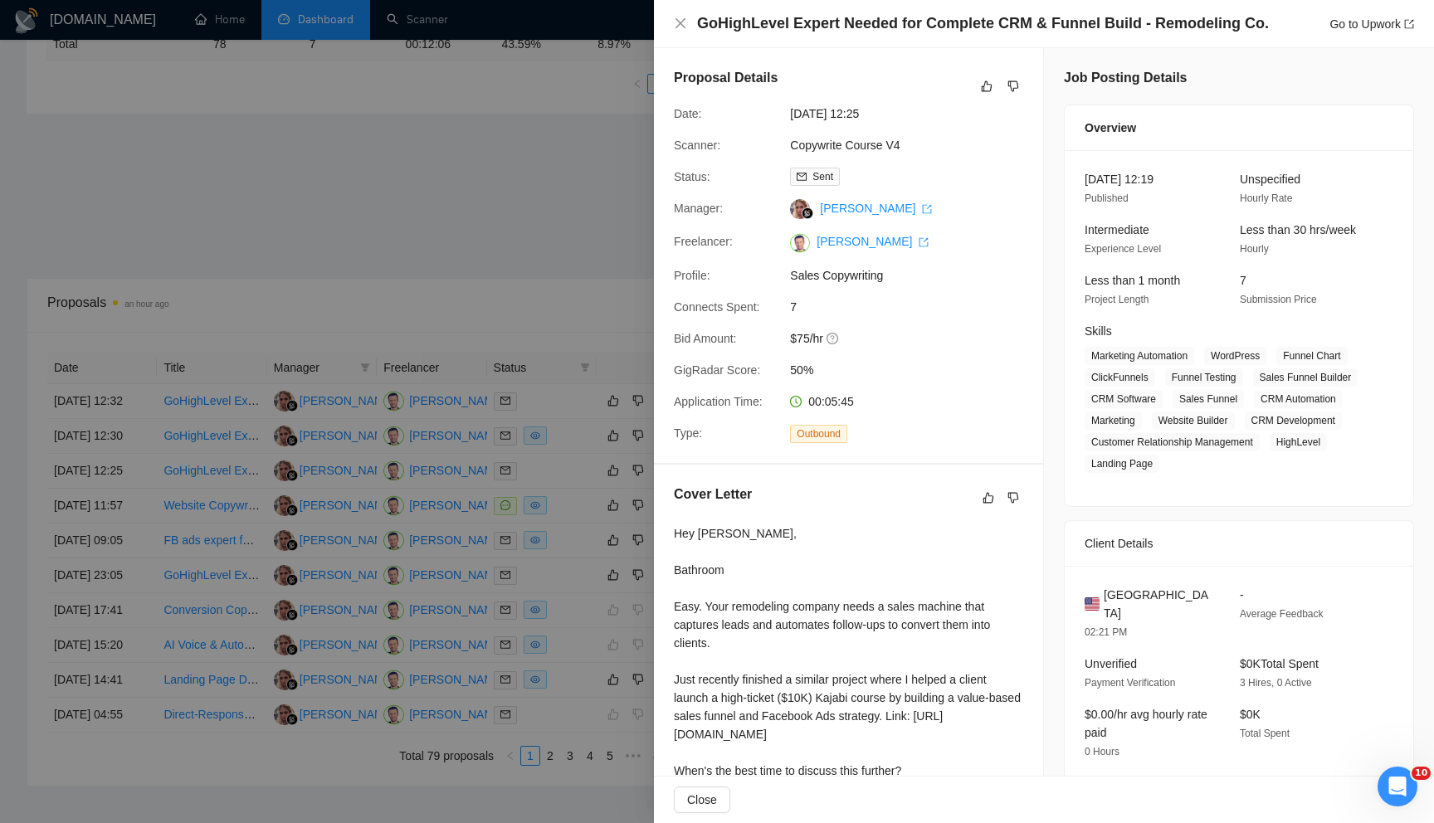
click at [543, 266] on div at bounding box center [717, 411] width 1434 height 823
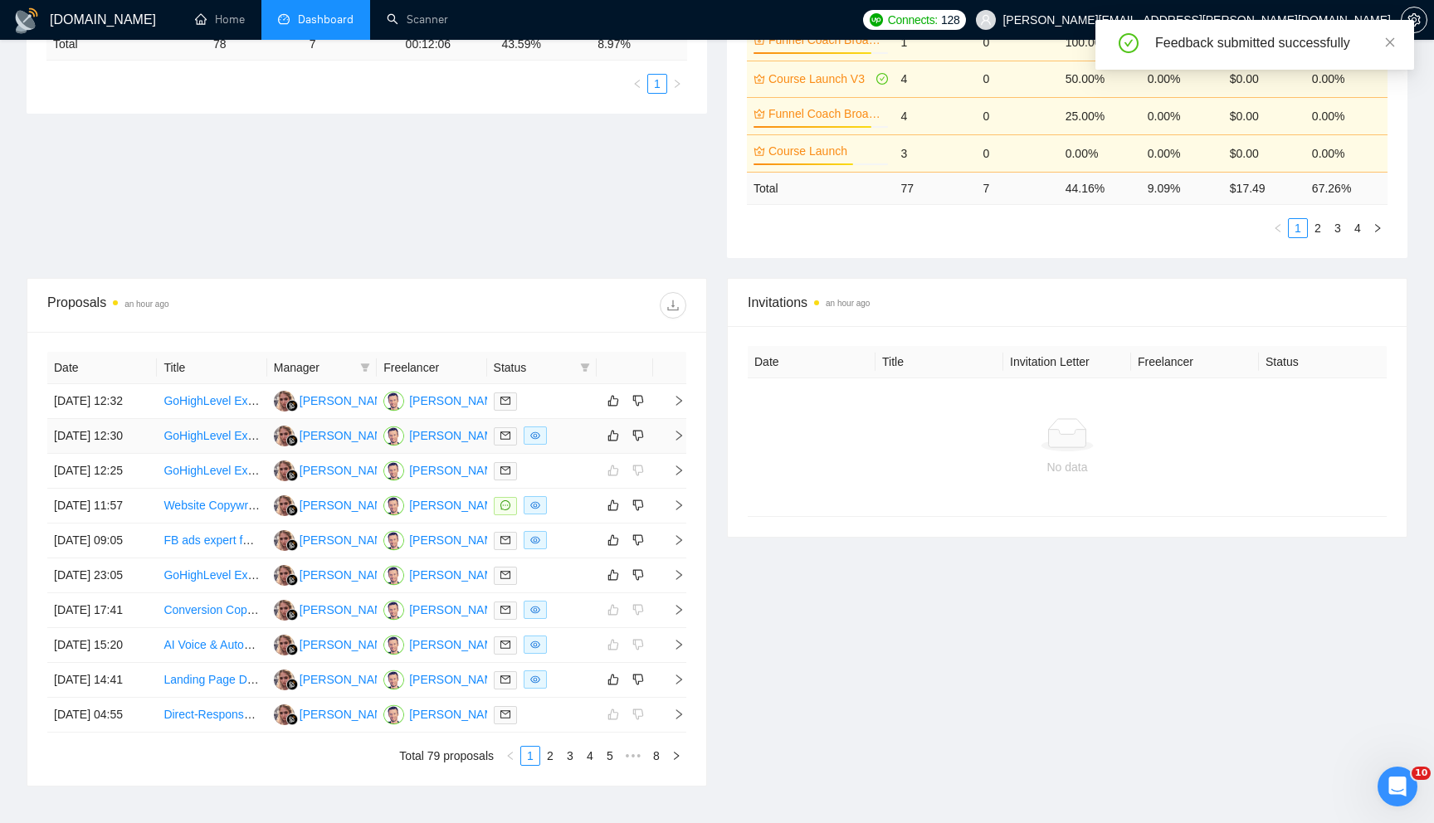
click at [681, 441] on icon "right" at bounding box center [679, 436] width 12 height 12
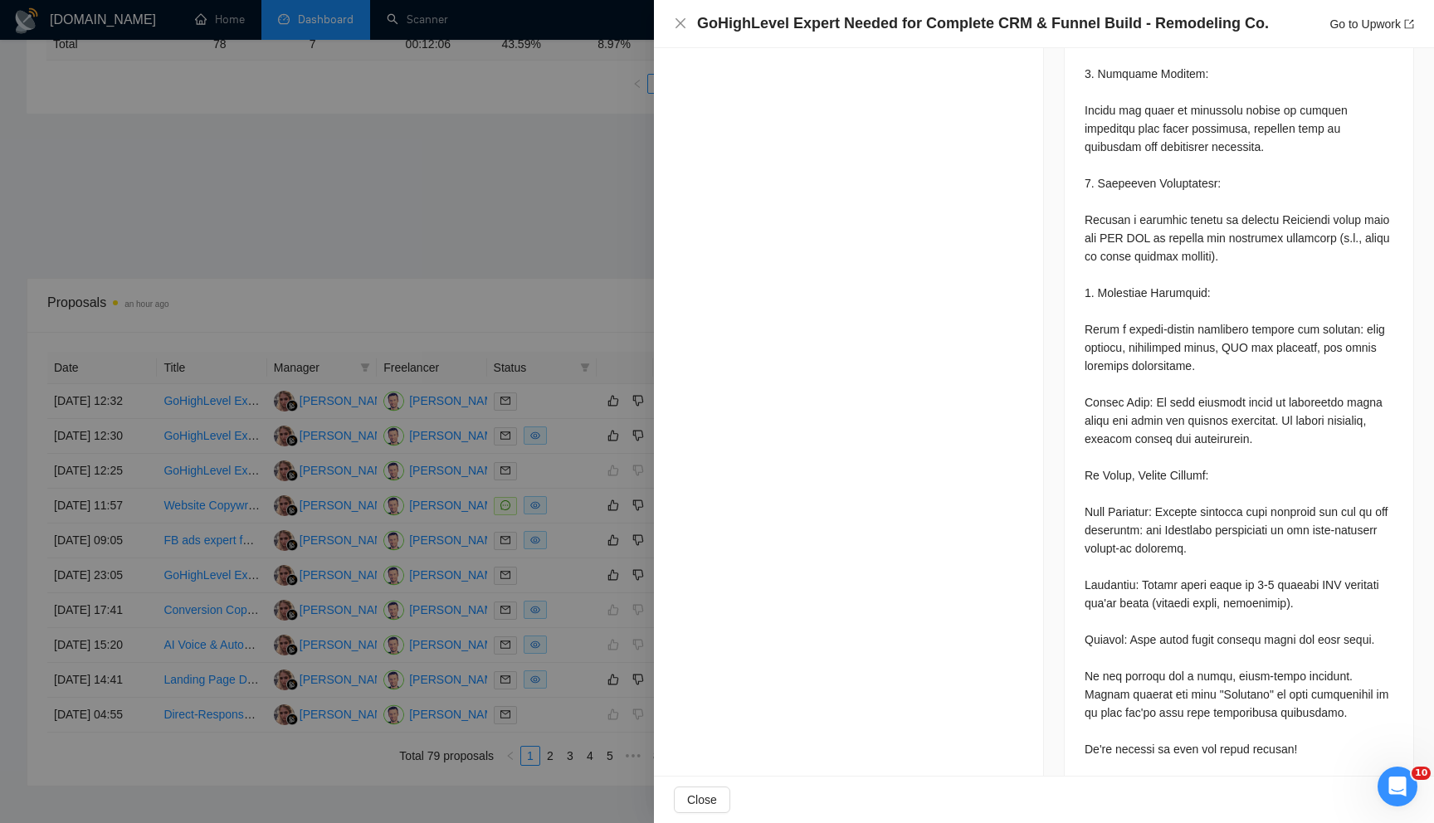
scroll to position [2212, 0]
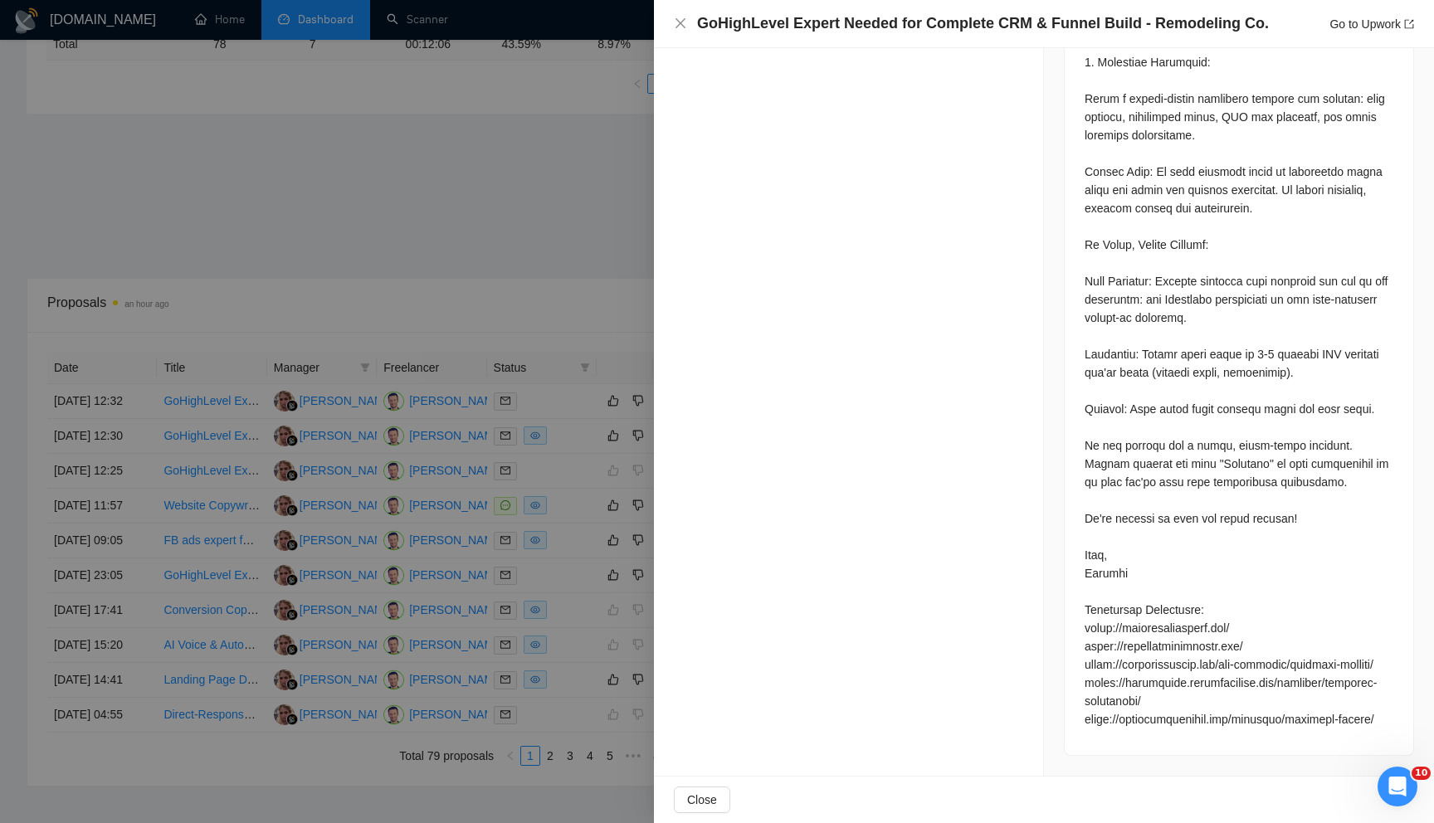
click at [590, 263] on div at bounding box center [717, 411] width 1434 height 823
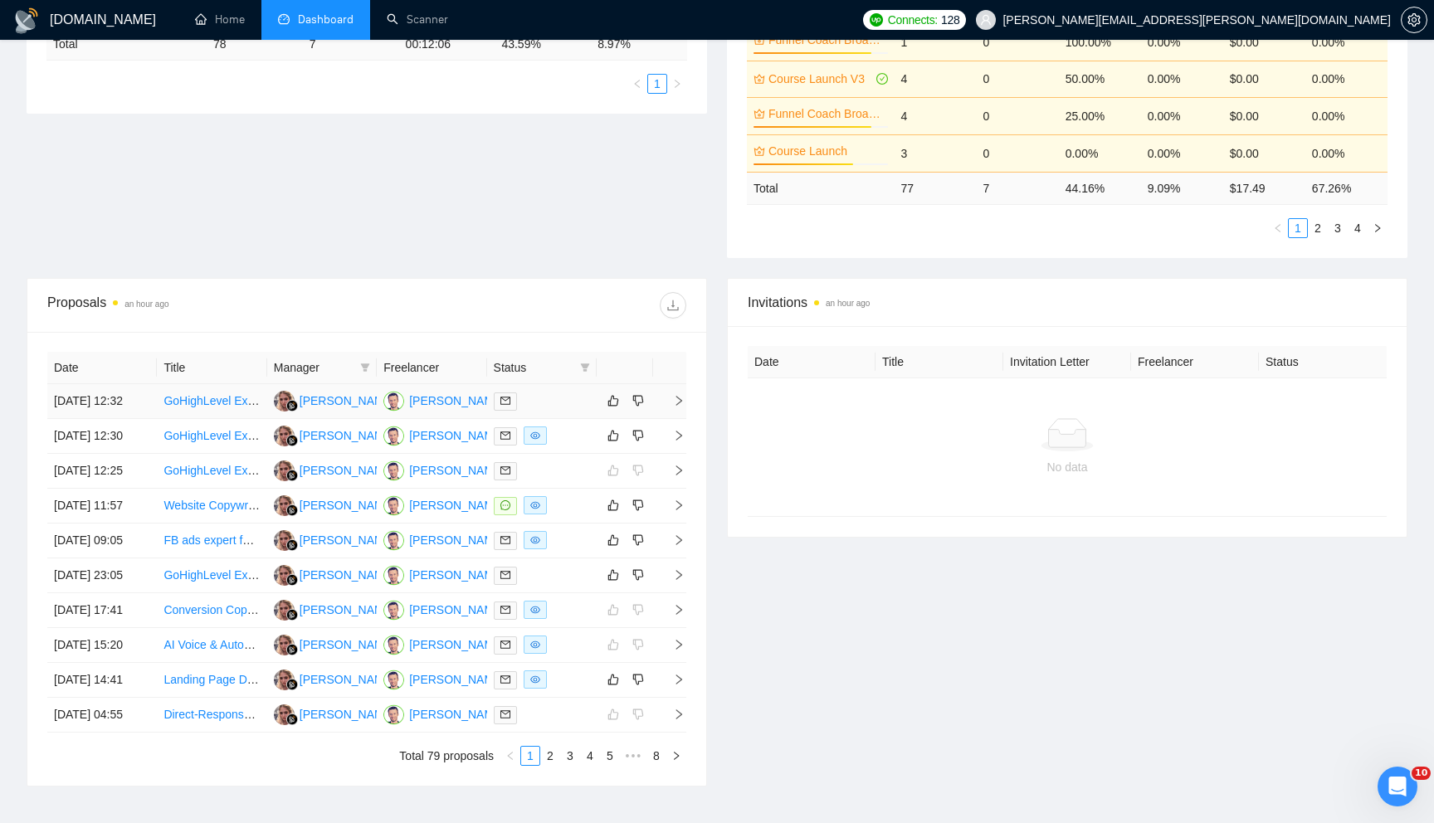
click at [680, 407] on icon "right" at bounding box center [679, 401] width 12 height 12
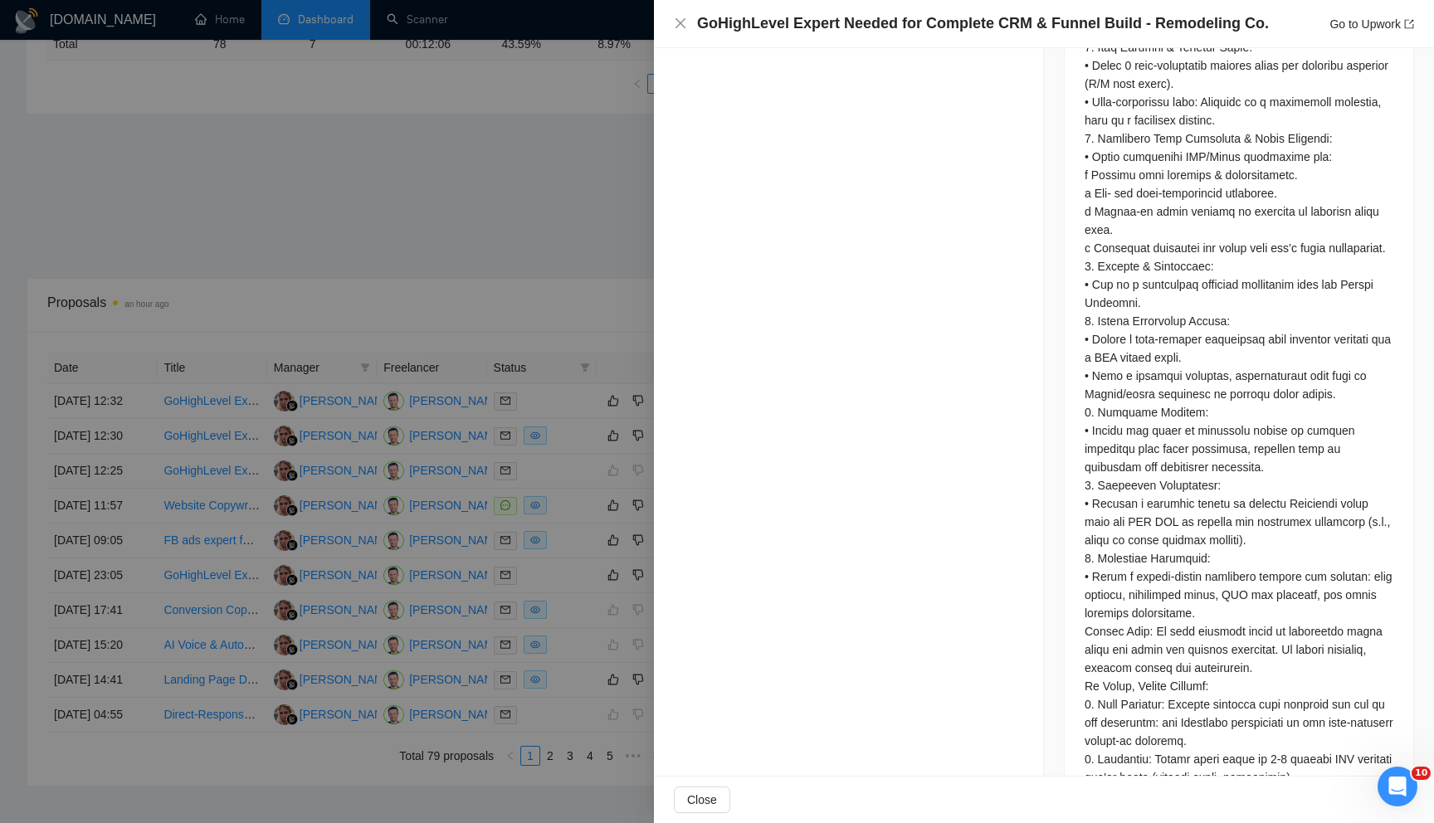
scroll to position [1185, 0]
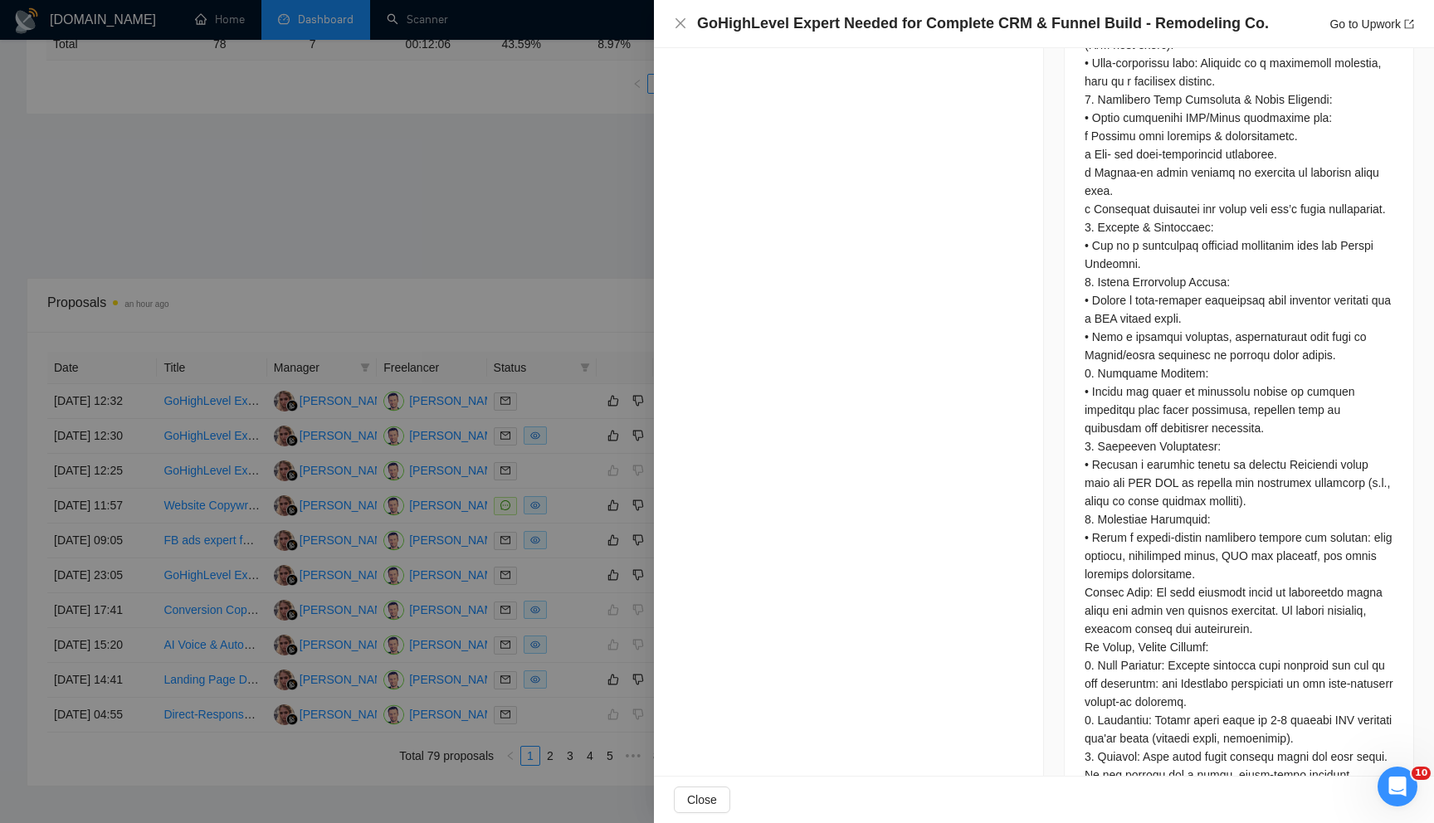
click at [642, 228] on div at bounding box center [717, 411] width 1434 height 823
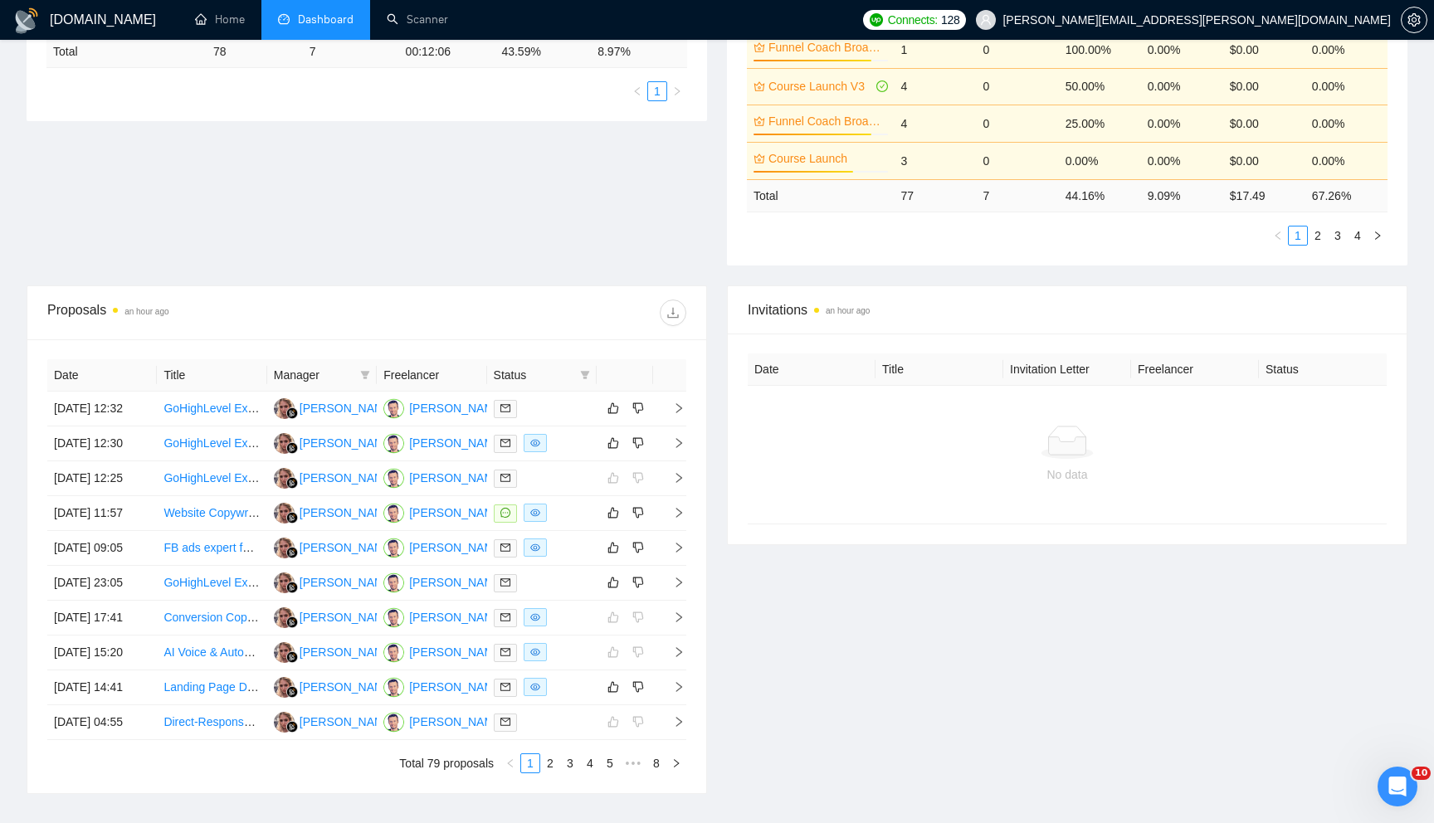
scroll to position [396, 0]
click at [680, 415] on icon "right" at bounding box center [679, 409] width 12 height 12
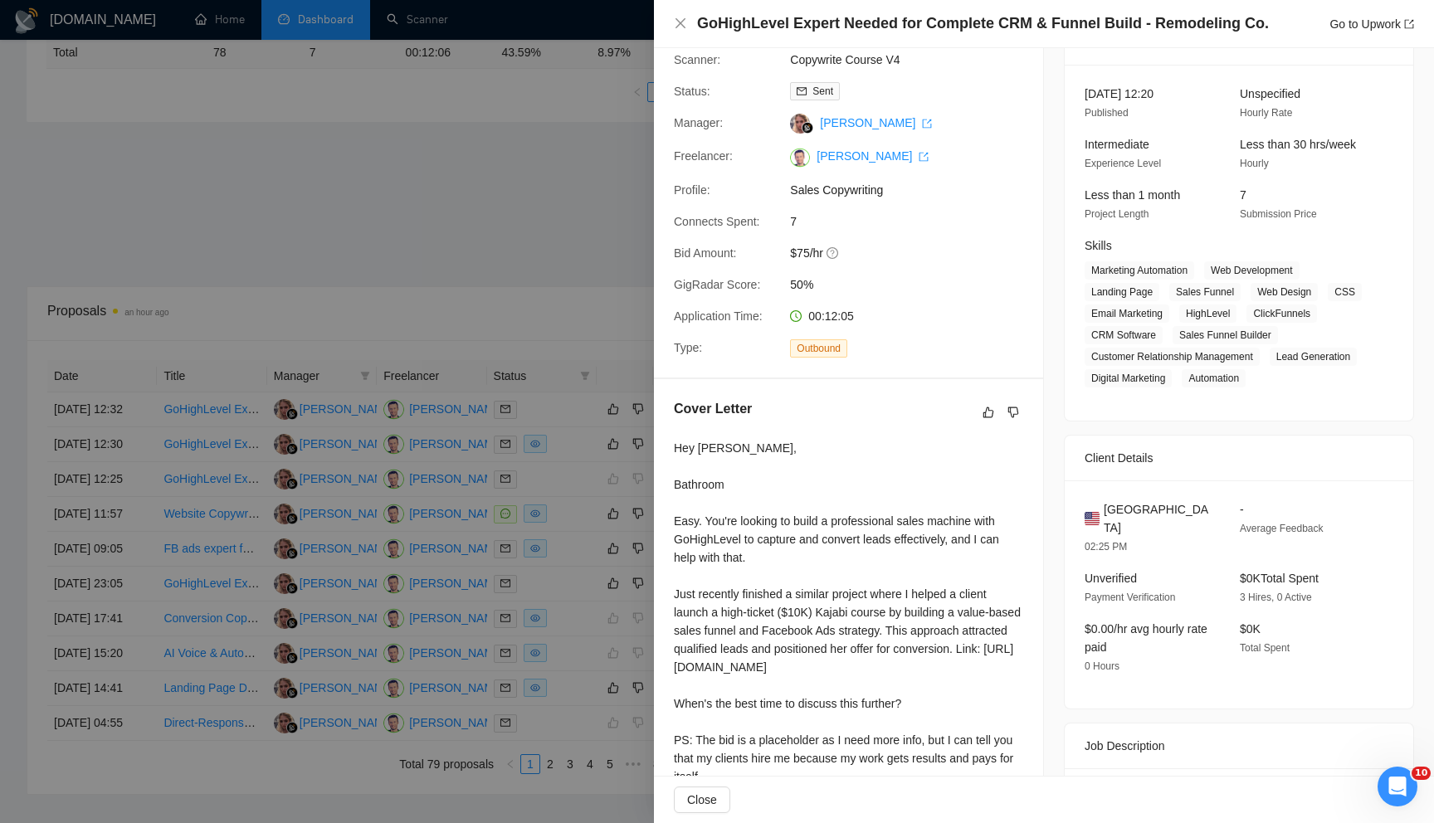
scroll to position [0, 0]
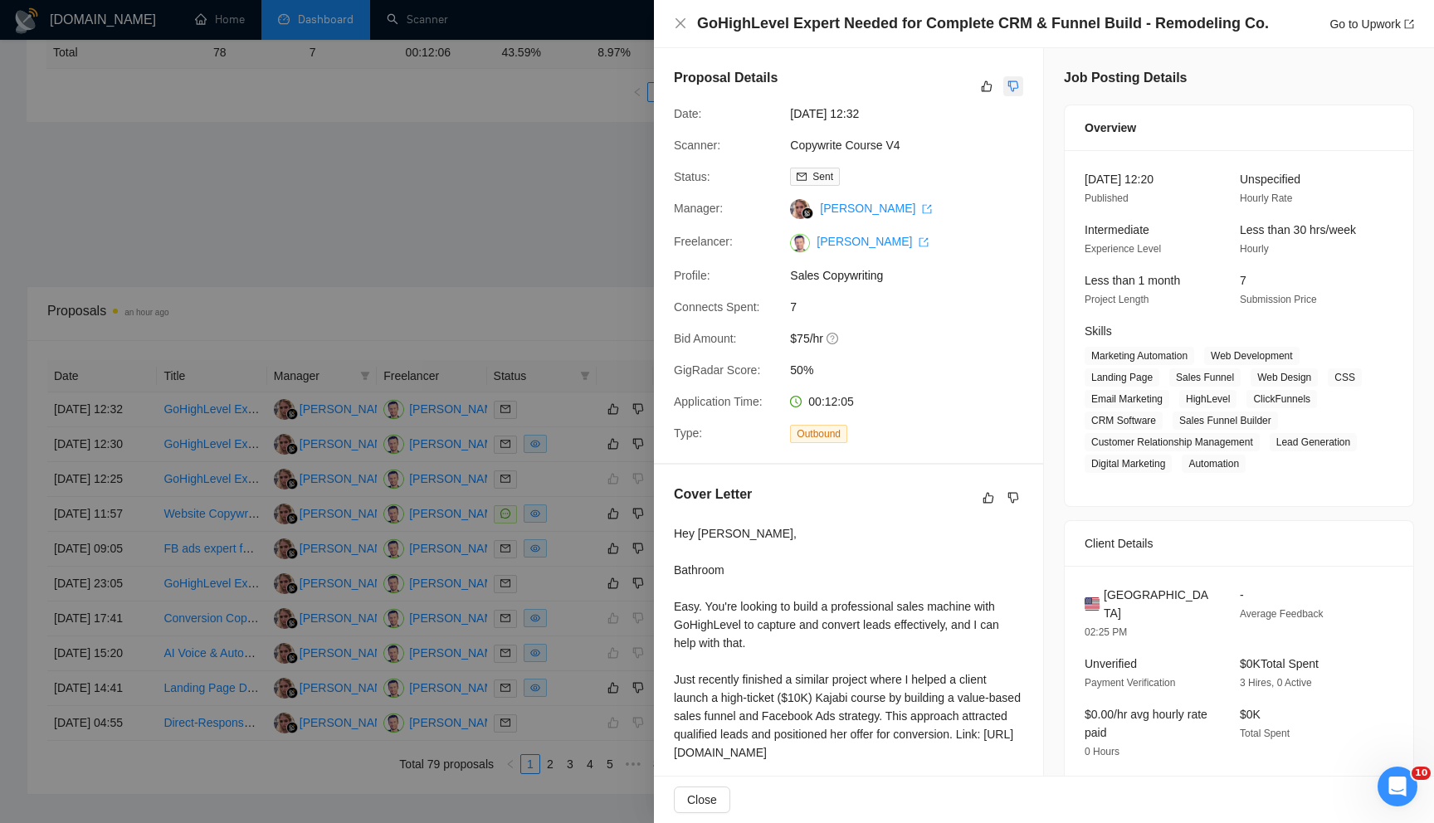
click at [1015, 88] on icon "dislike" at bounding box center [1013, 86] width 11 height 11
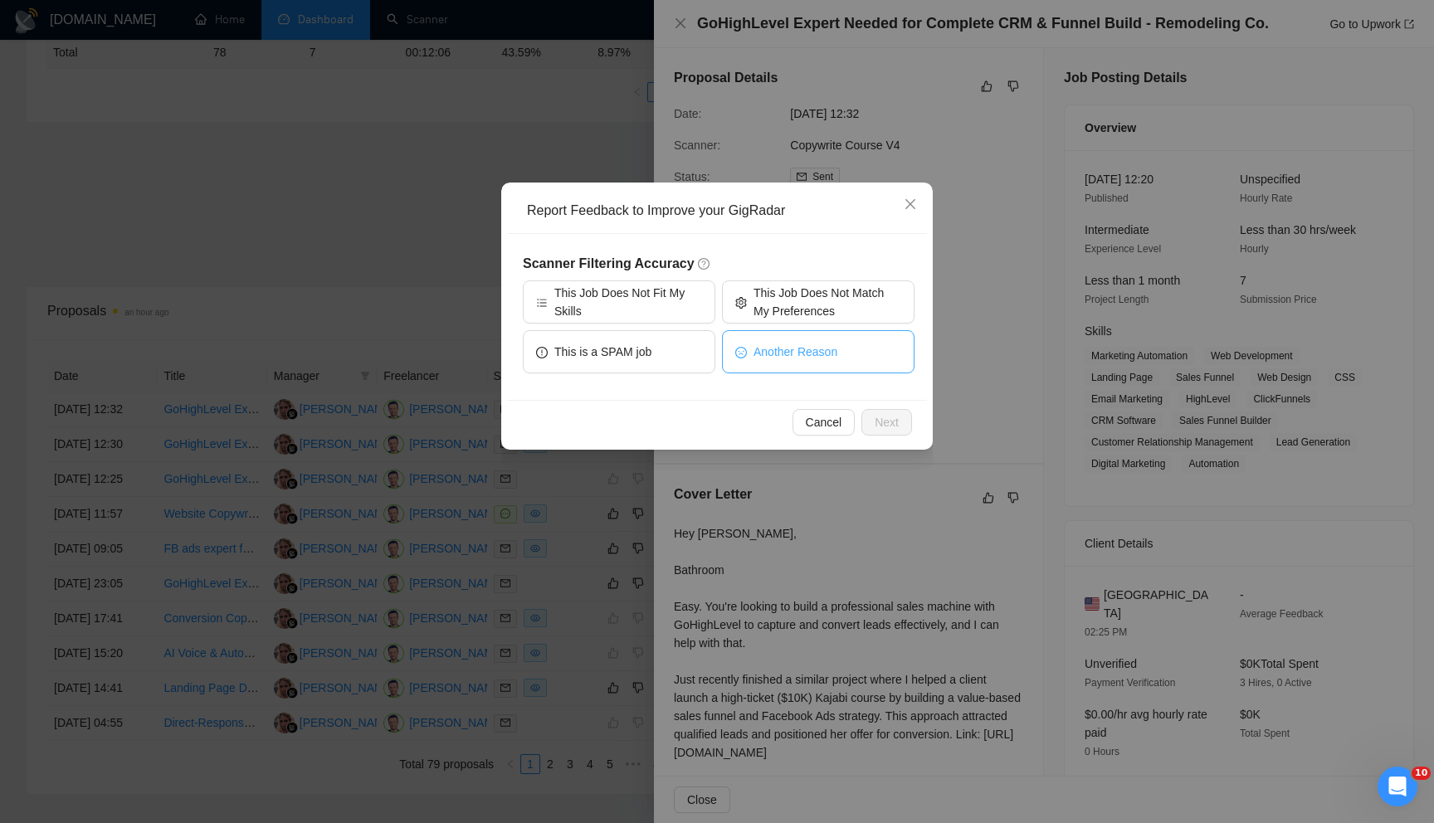
click at [772, 357] on span "Another Reason" at bounding box center [795, 352] width 84 height 18
click at [885, 417] on span "Next" at bounding box center [887, 422] width 24 height 18
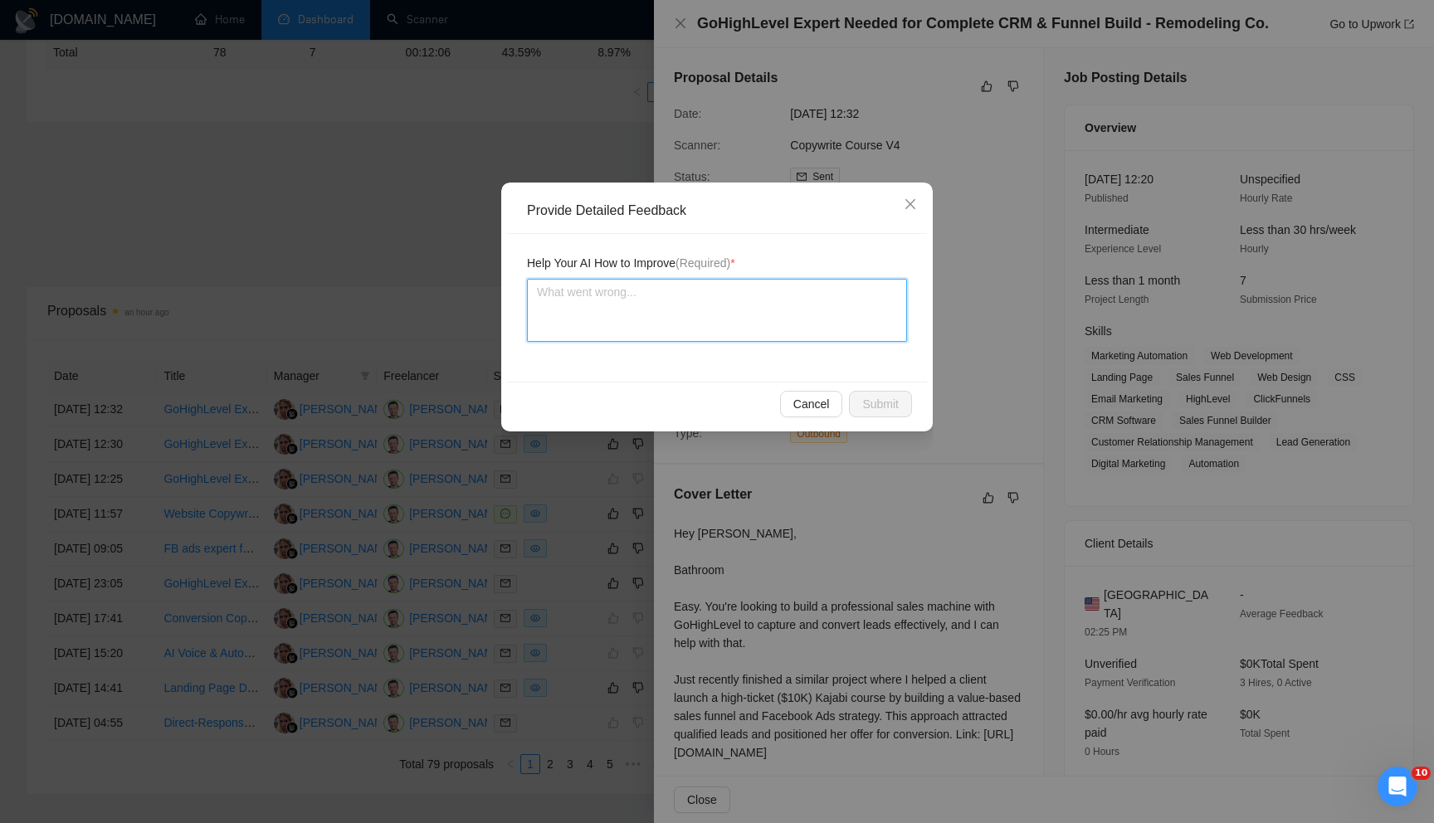
click at [747, 327] on textarea at bounding box center [717, 310] width 380 height 63
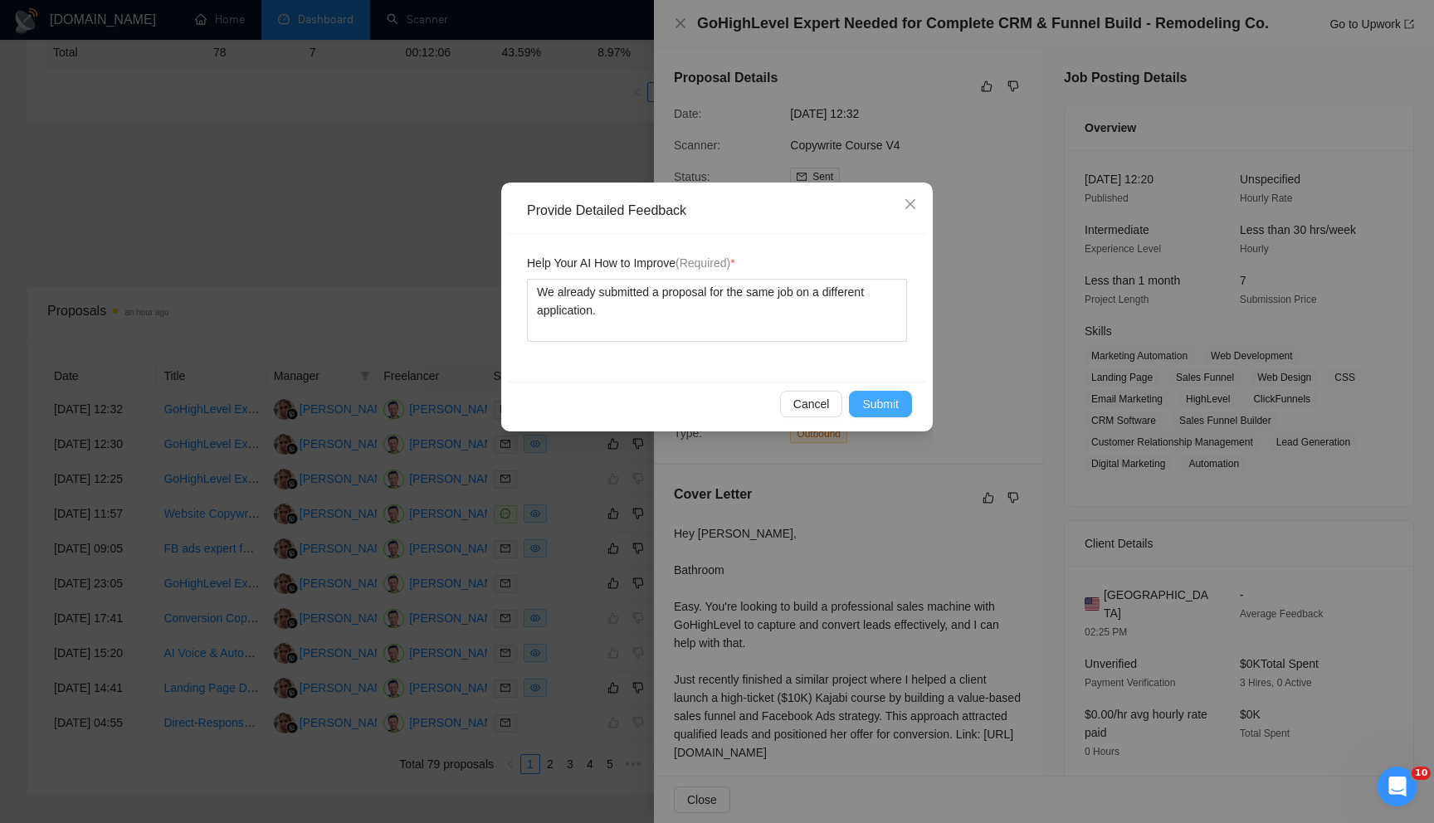
click at [885, 395] on span "Submit" at bounding box center [880, 404] width 37 height 18
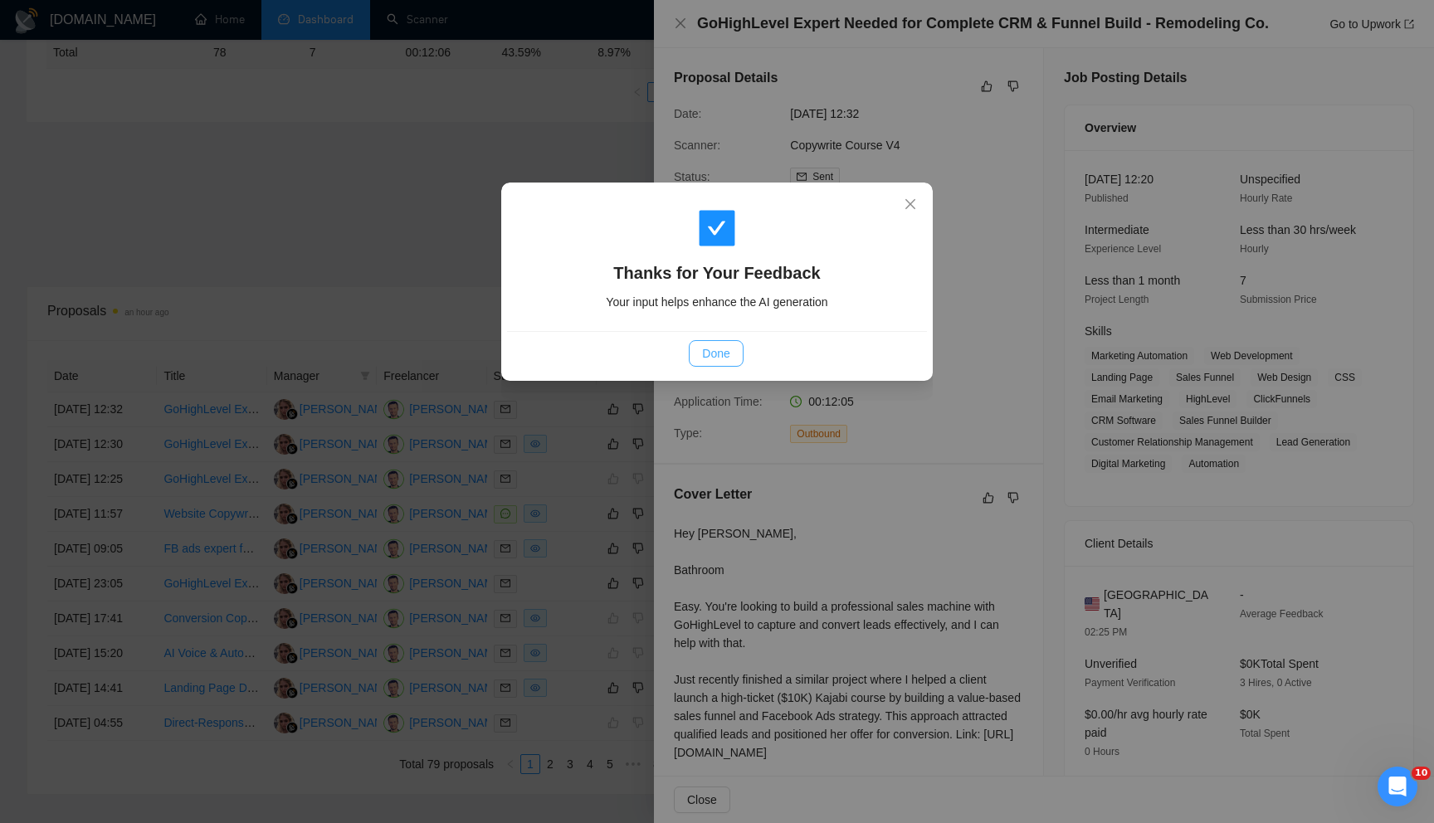
click at [709, 361] on span "Done" at bounding box center [715, 353] width 27 height 18
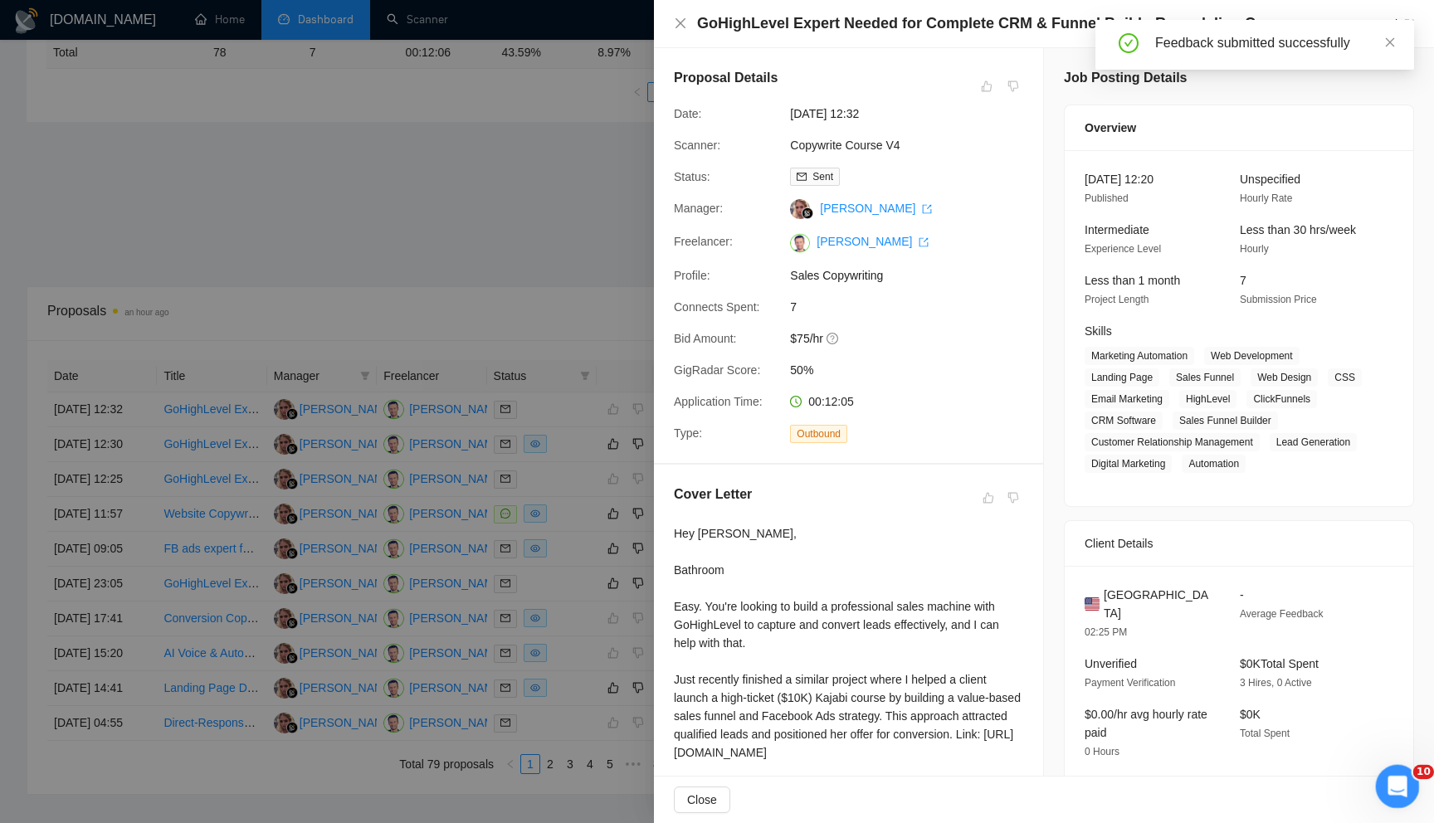
click at [1394, 782] on icon "Open Intercom Messenger" at bounding box center [1395, 784] width 27 height 27
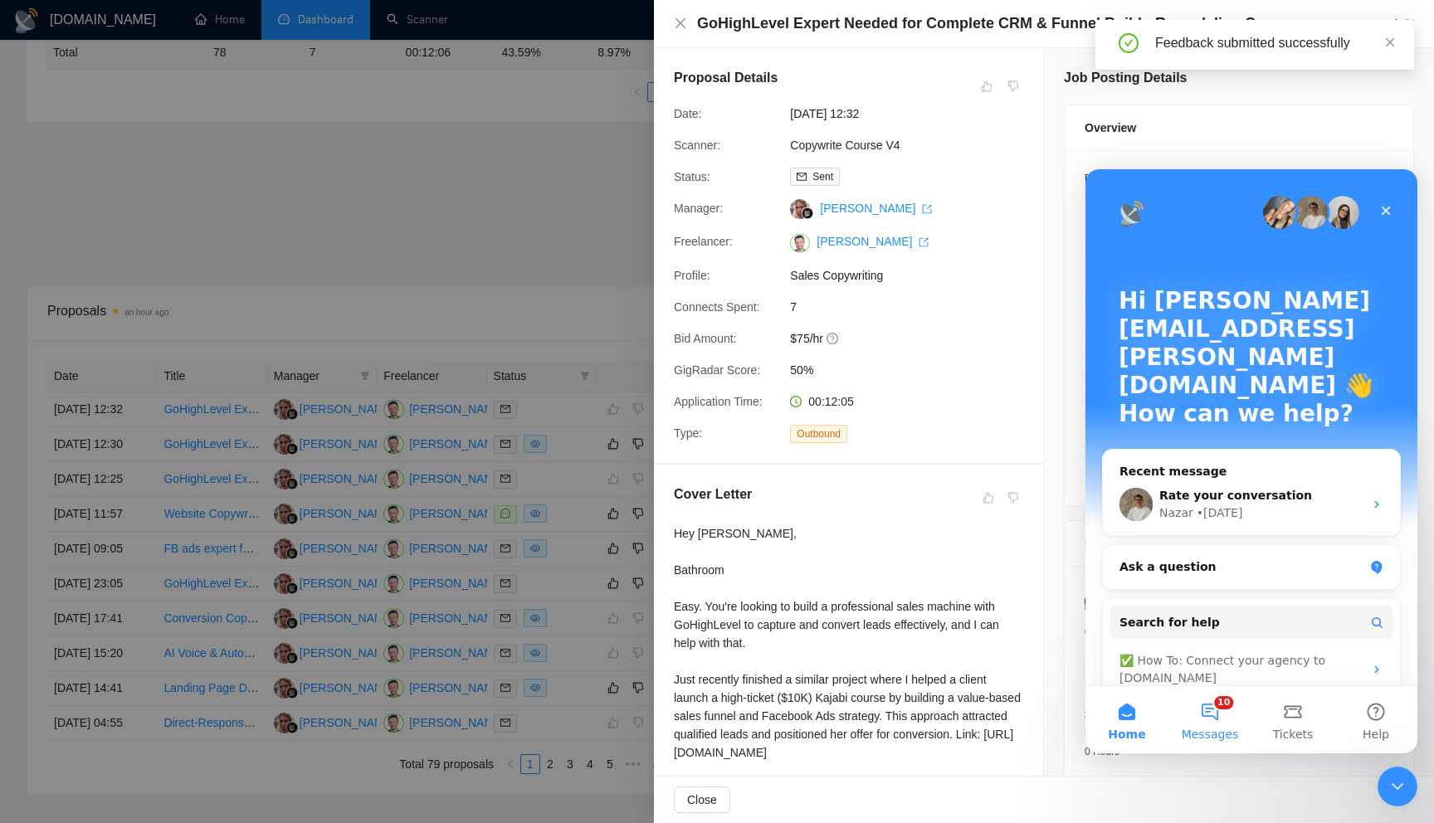
click at [1216, 712] on button "10 Messages" at bounding box center [1209, 720] width 83 height 66
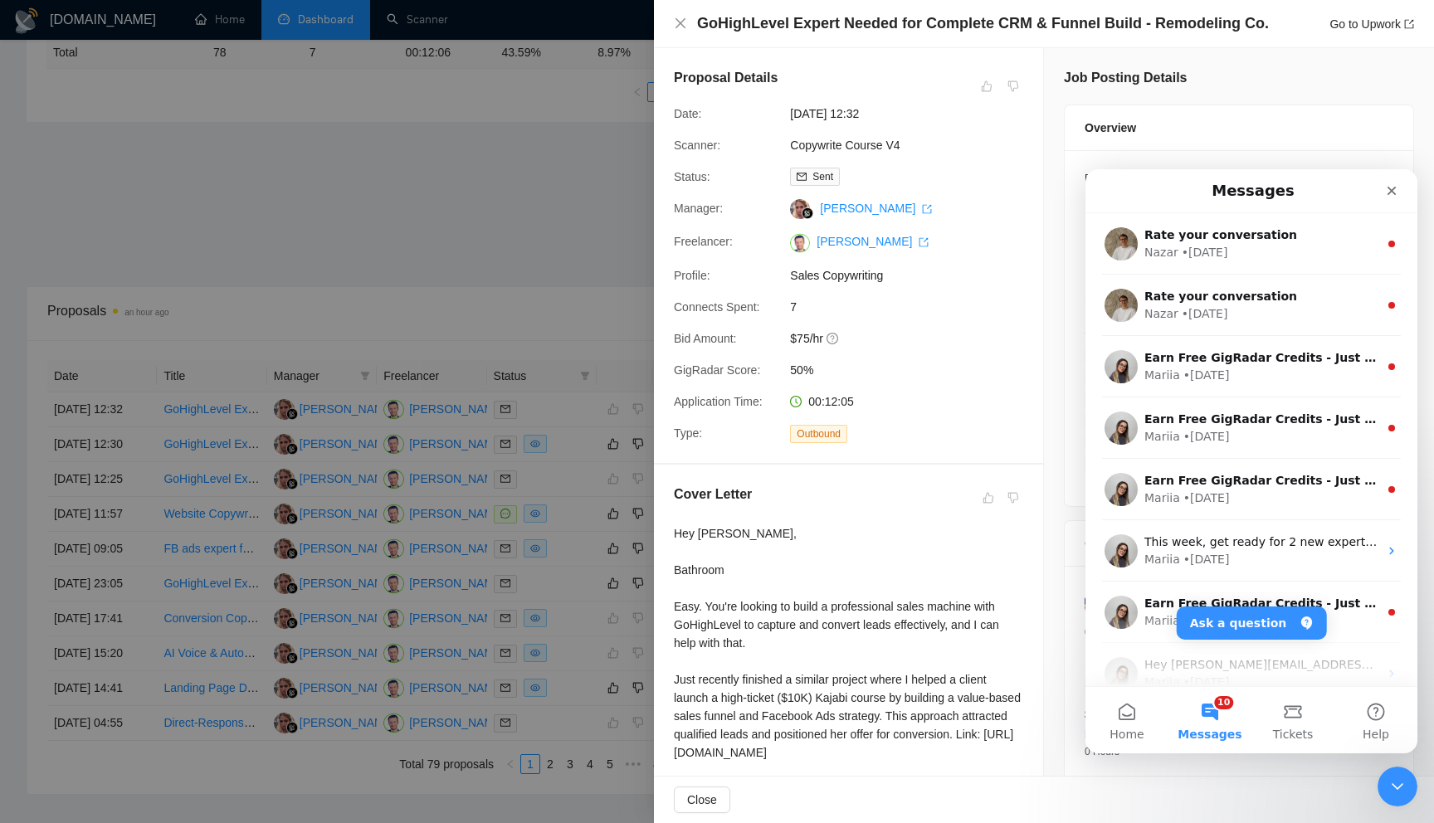
click at [1224, 708] on button "10 Messages" at bounding box center [1209, 720] width 83 height 66
click at [1253, 617] on button "Ask a question" at bounding box center [1252, 623] width 150 height 33
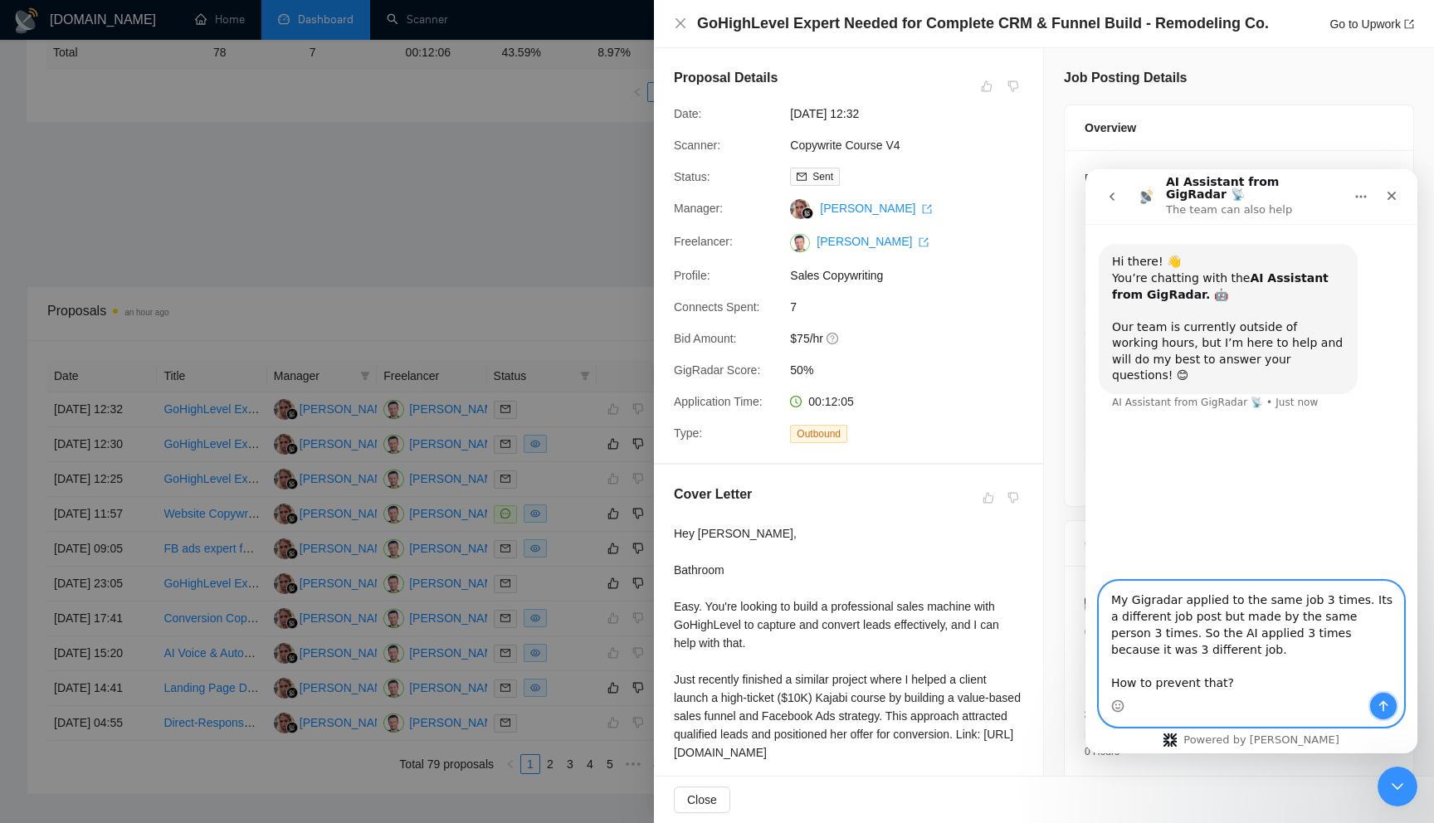
click at [1384, 714] on button "Send a message…" at bounding box center [1383, 706] width 27 height 27
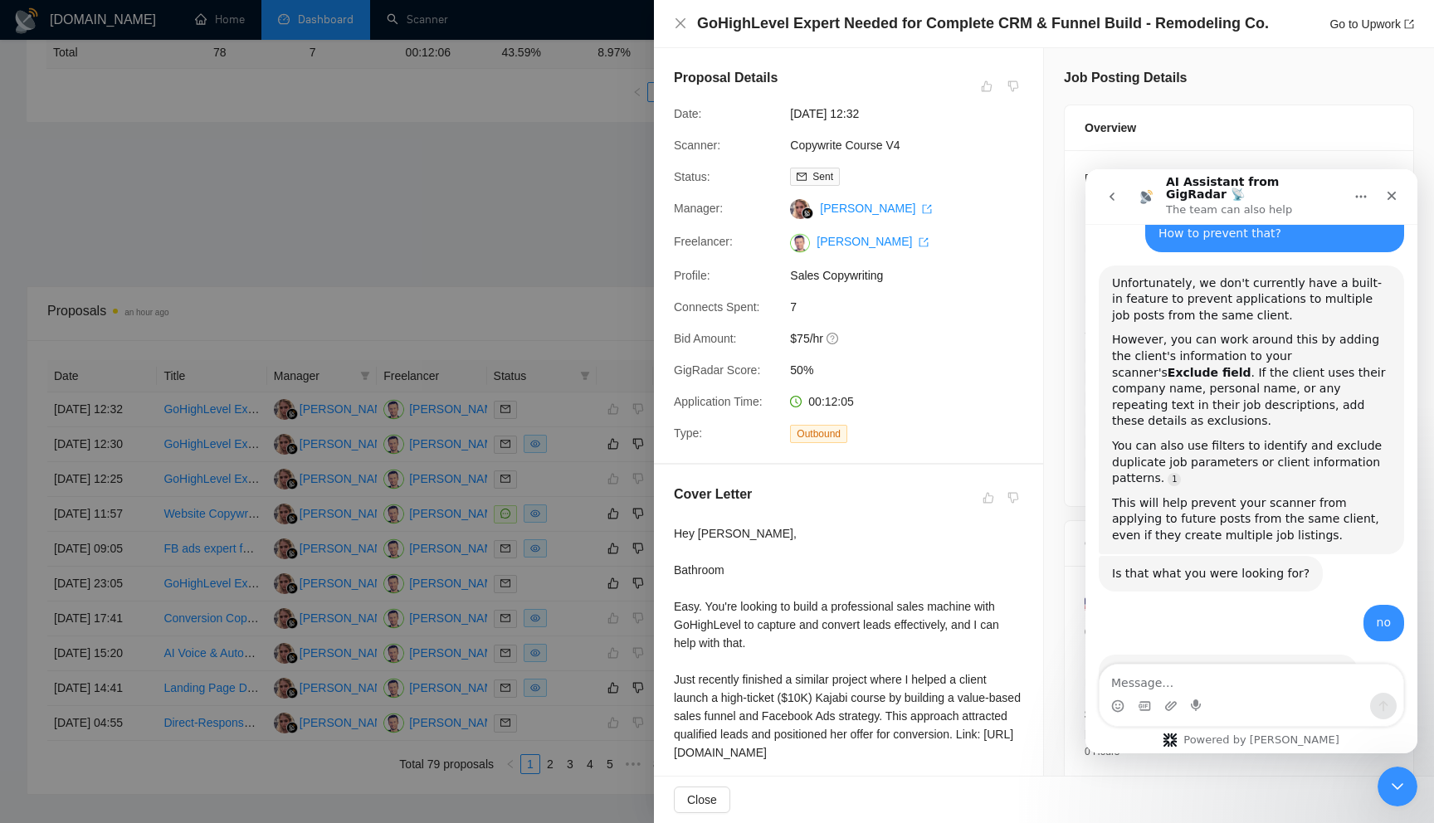
scroll to position [300, 0]
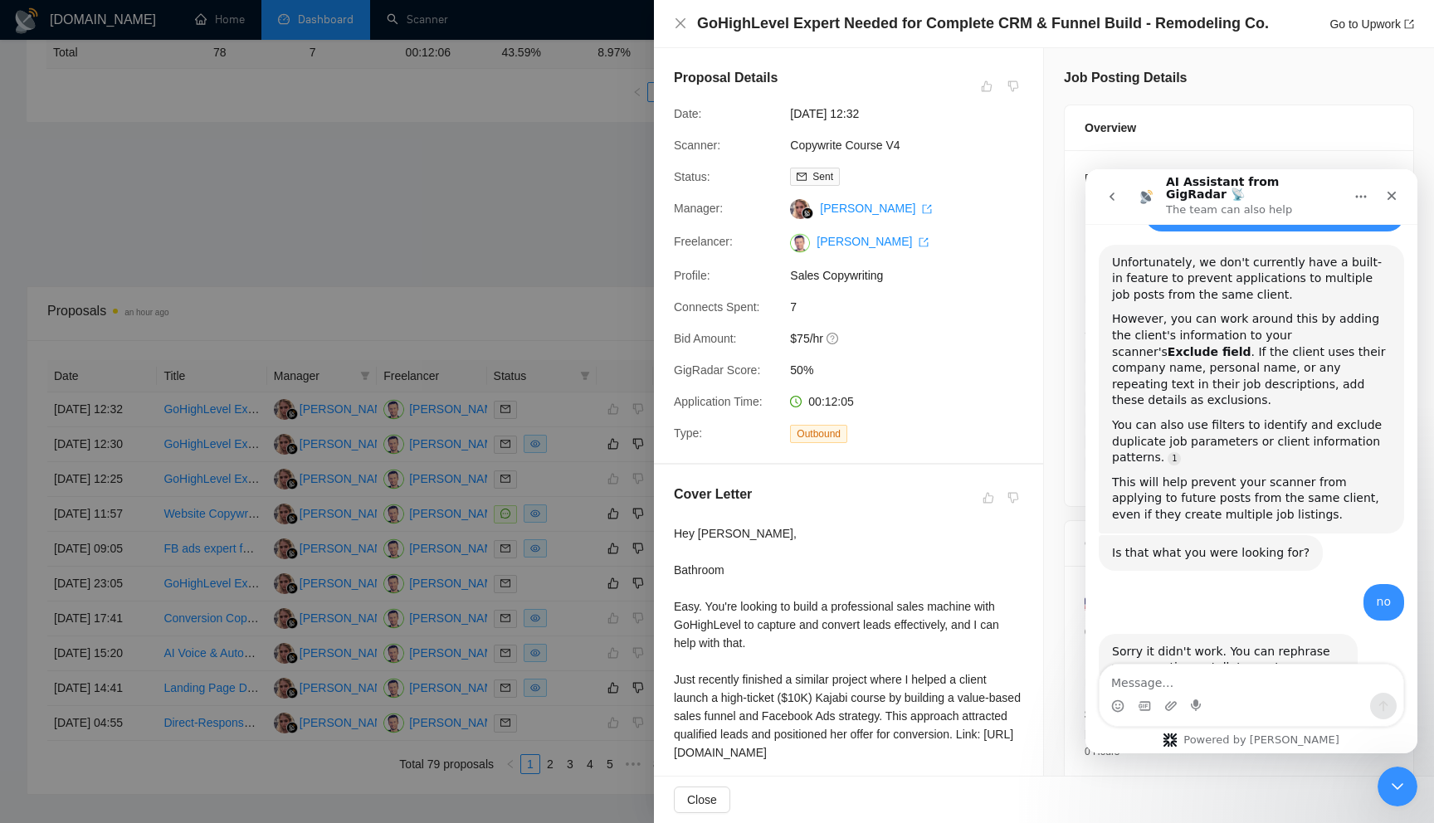
click at [551, 293] on div at bounding box center [717, 411] width 1434 height 823
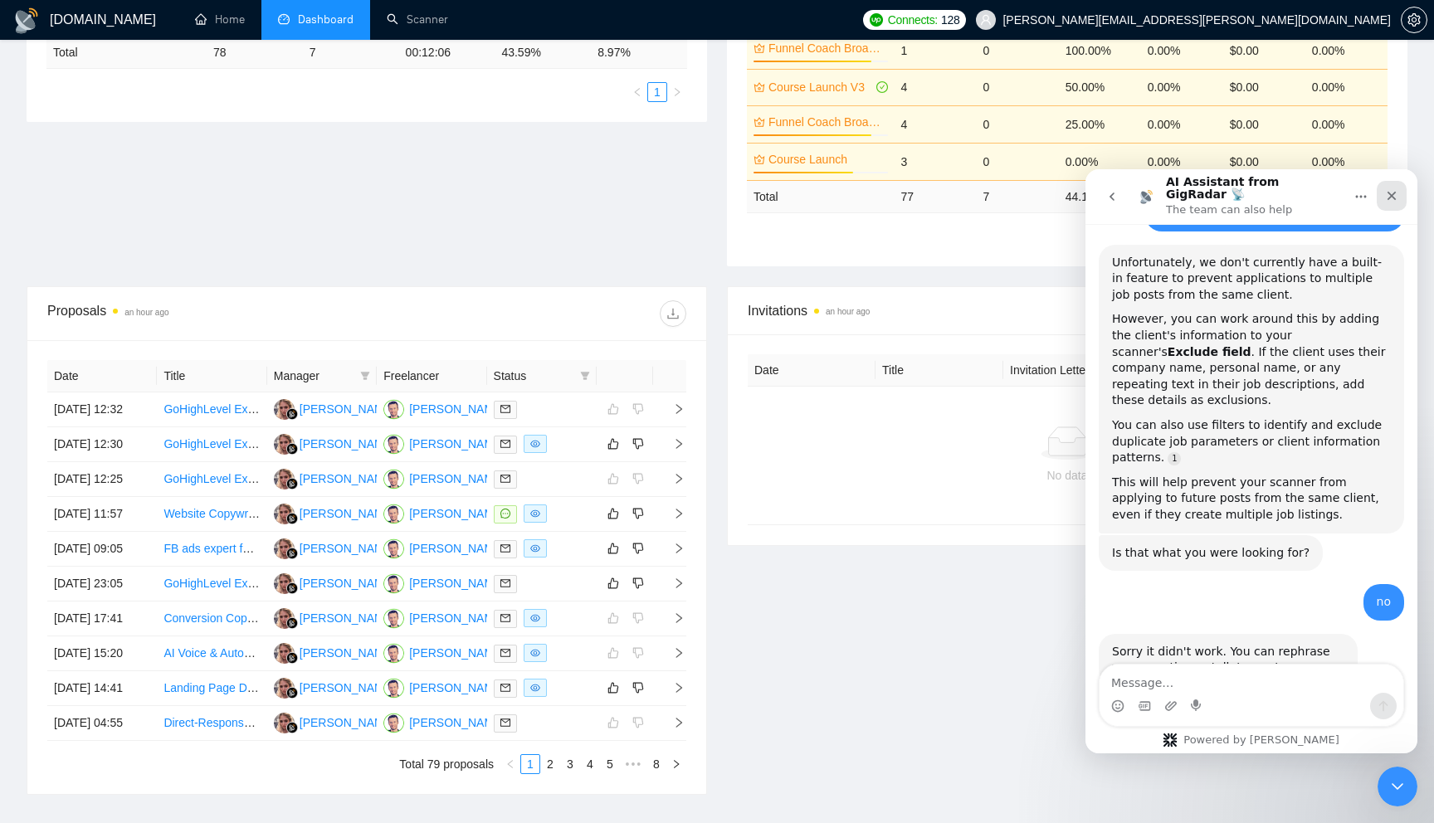
click at [1394, 190] on icon "Close" at bounding box center [1391, 195] width 13 height 13
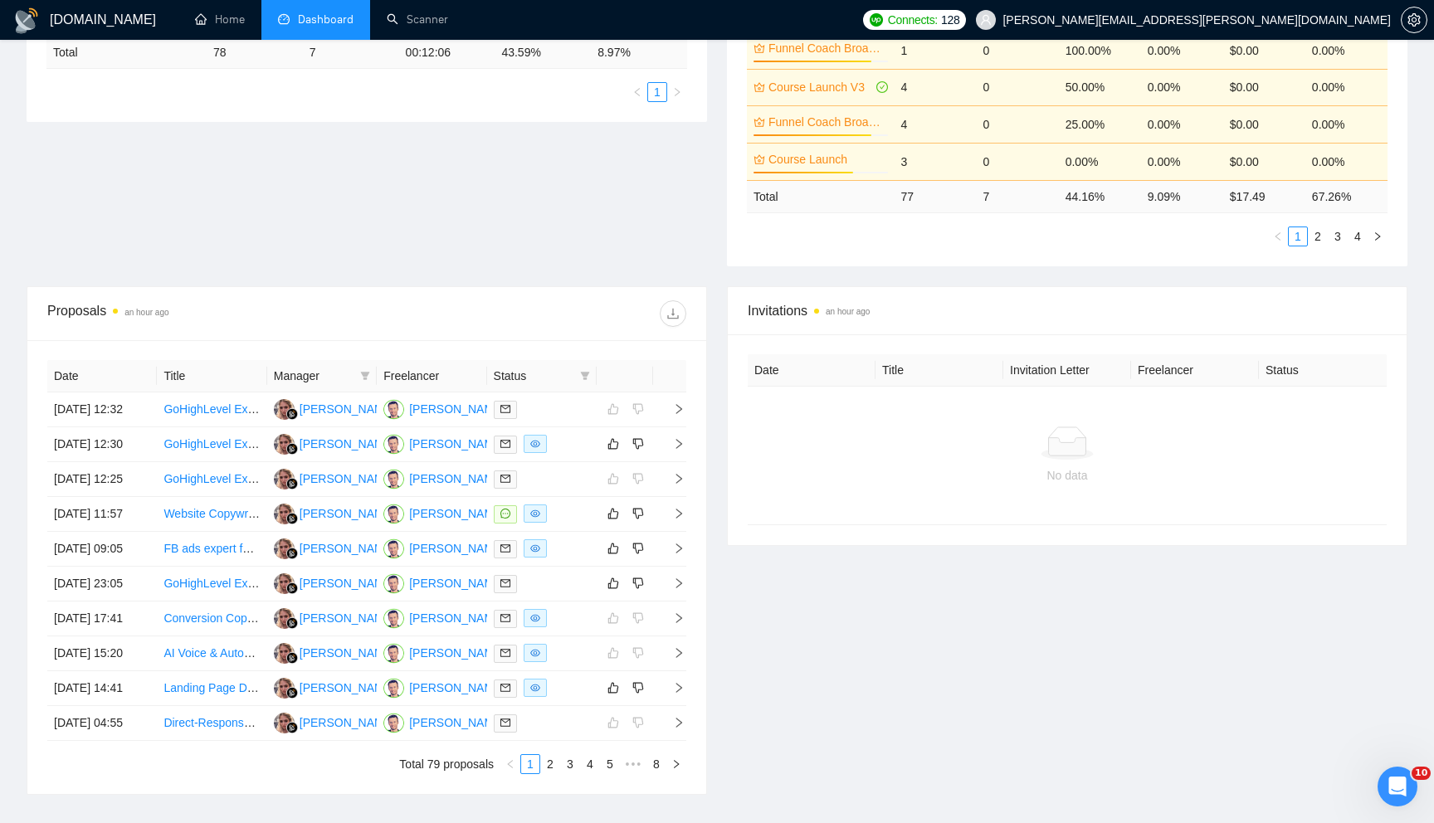
scroll to position [0, 0]
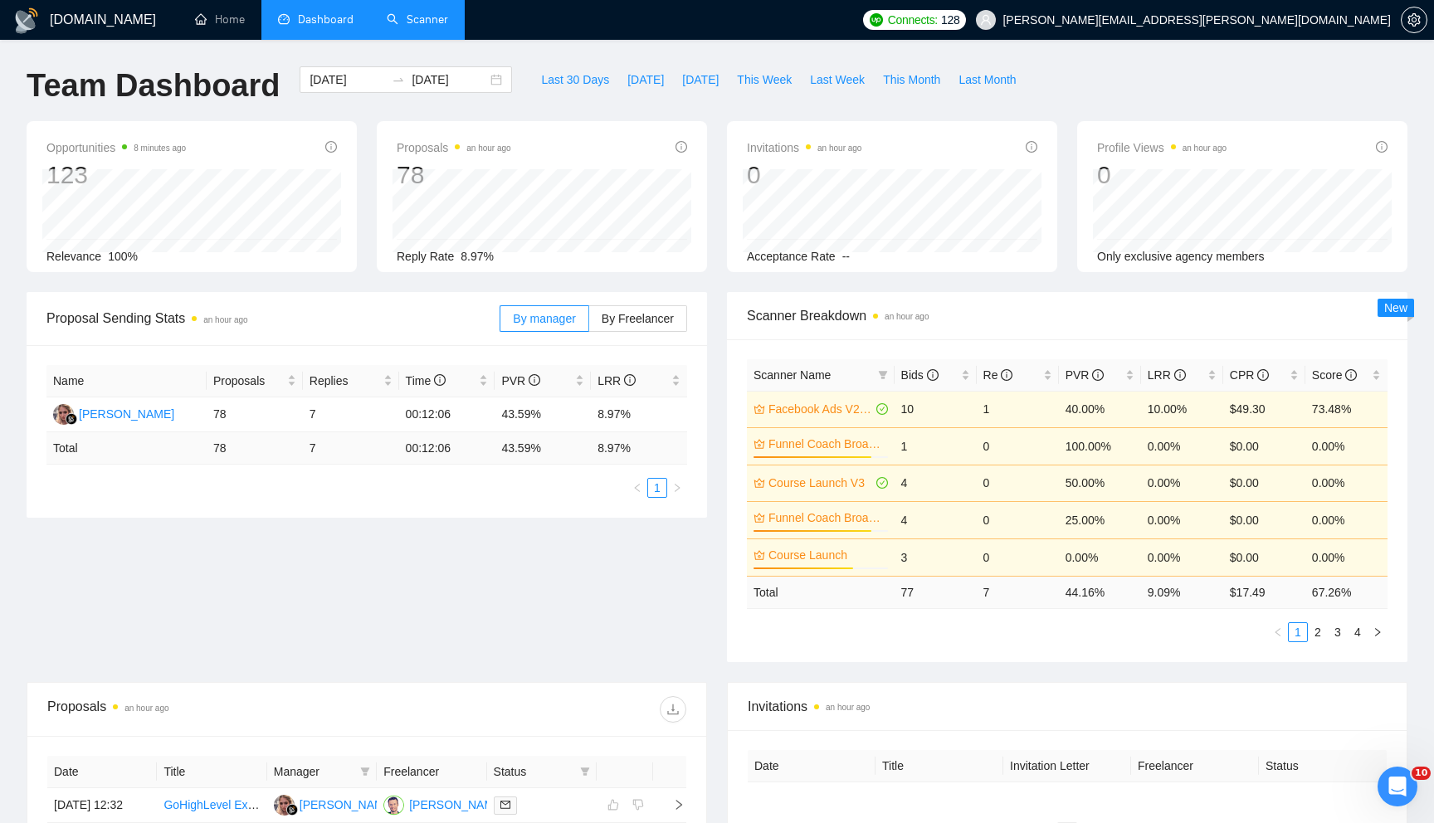
click at [424, 23] on link "Scanner" at bounding box center [417, 19] width 61 height 14
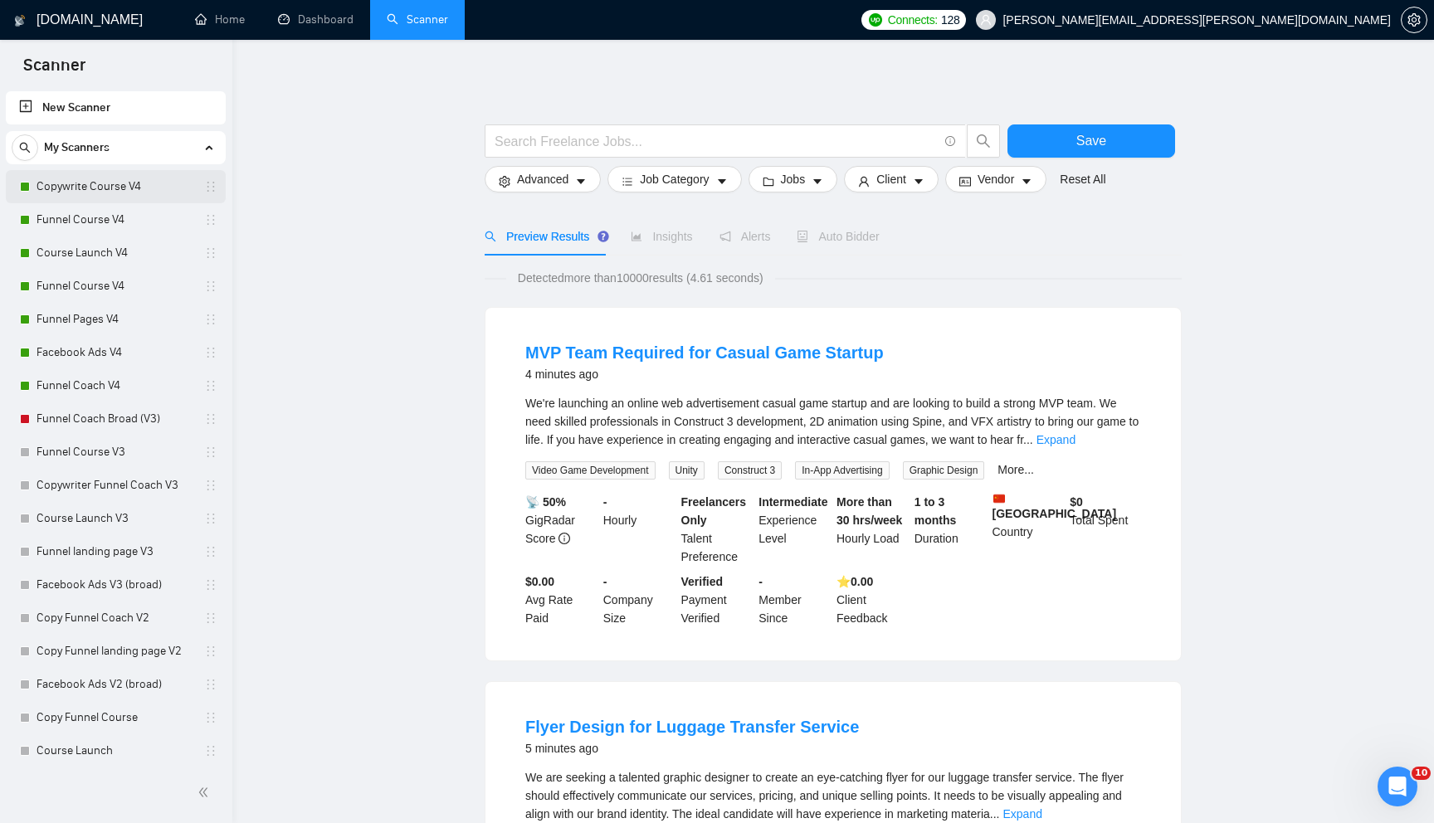
click at [147, 184] on link "Copywrite Course V4" at bounding box center [116, 186] width 158 height 33
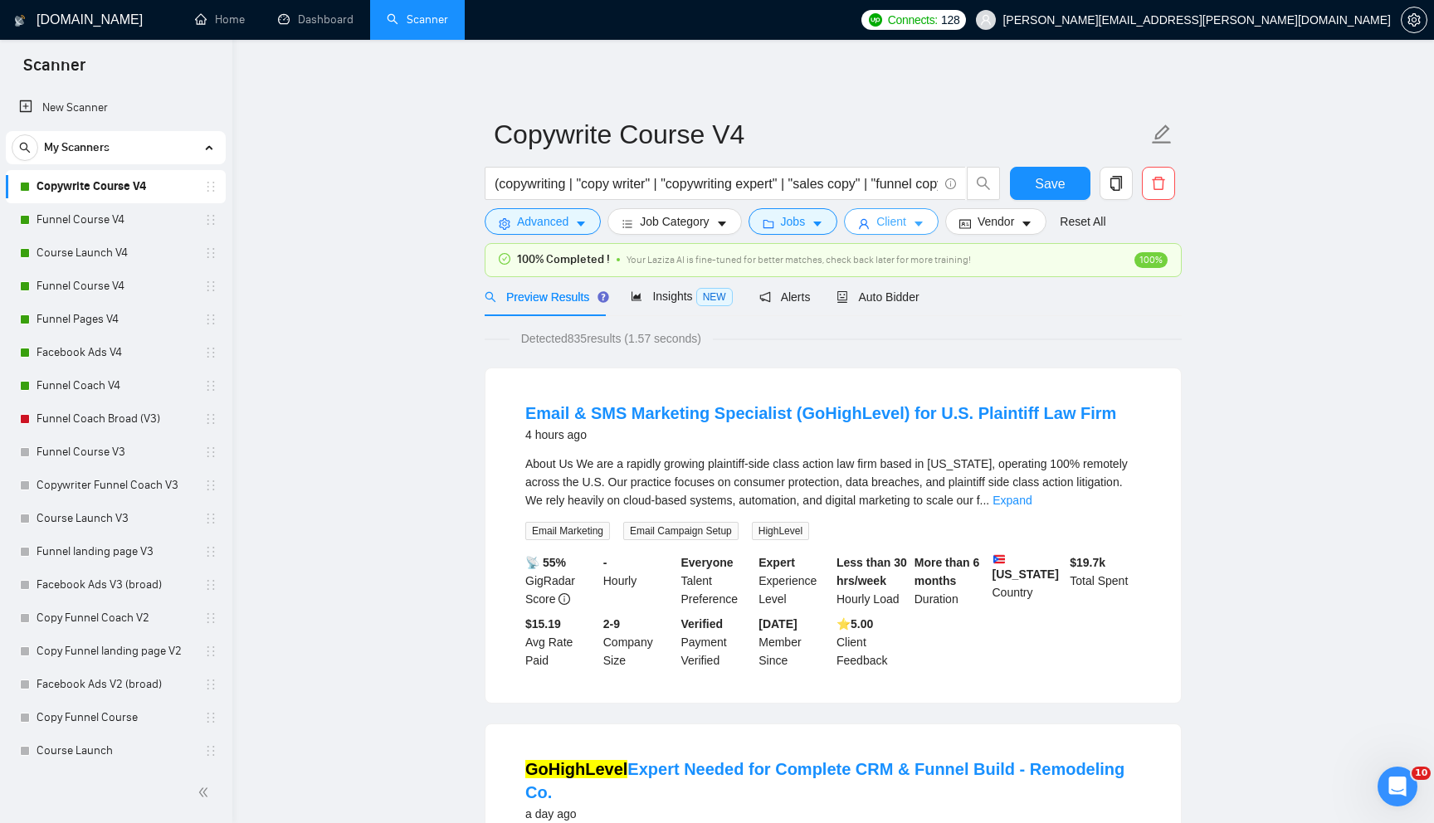
click at [904, 215] on span "Client" at bounding box center [891, 221] width 30 height 18
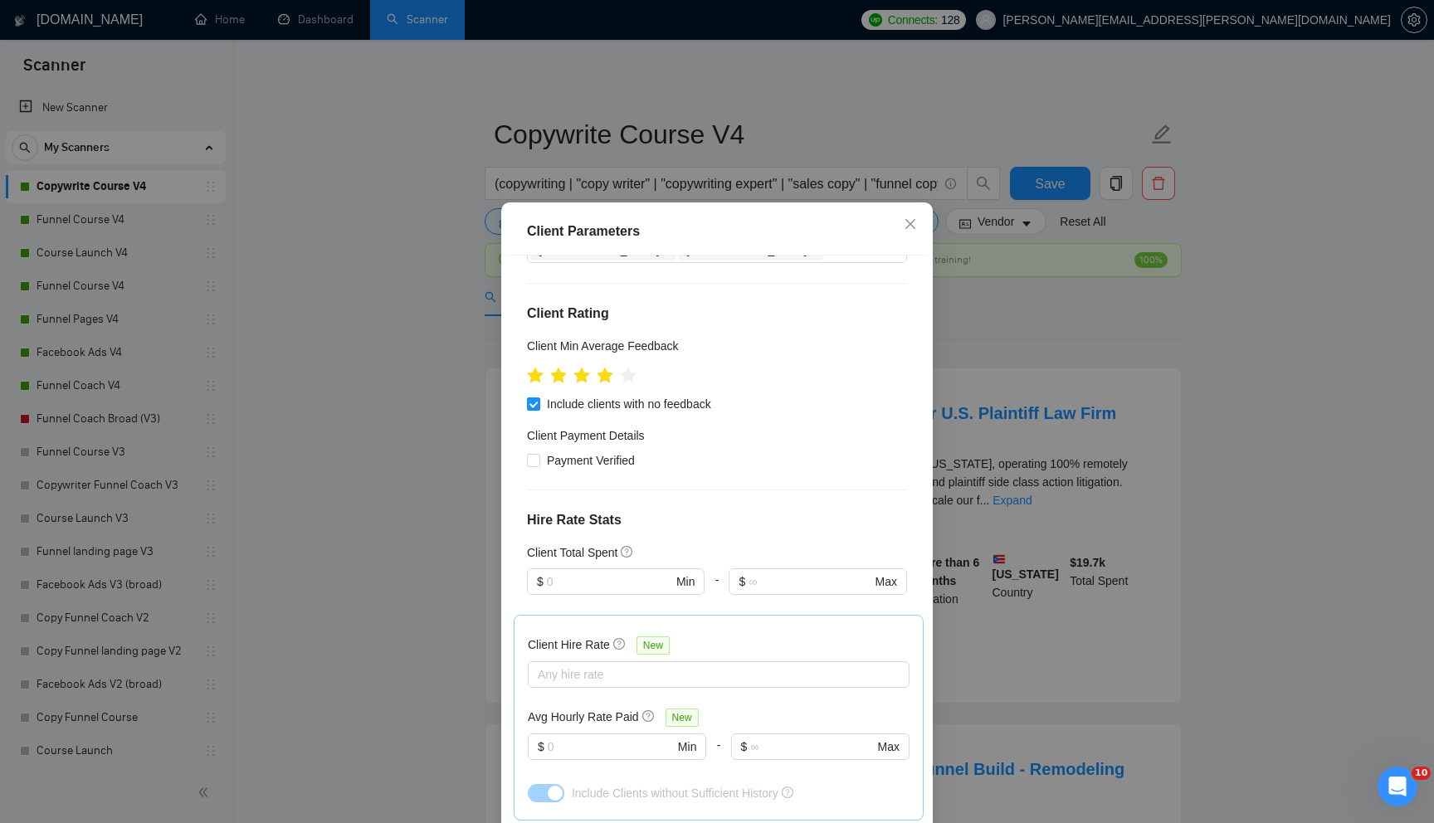
scroll to position [194, 0]
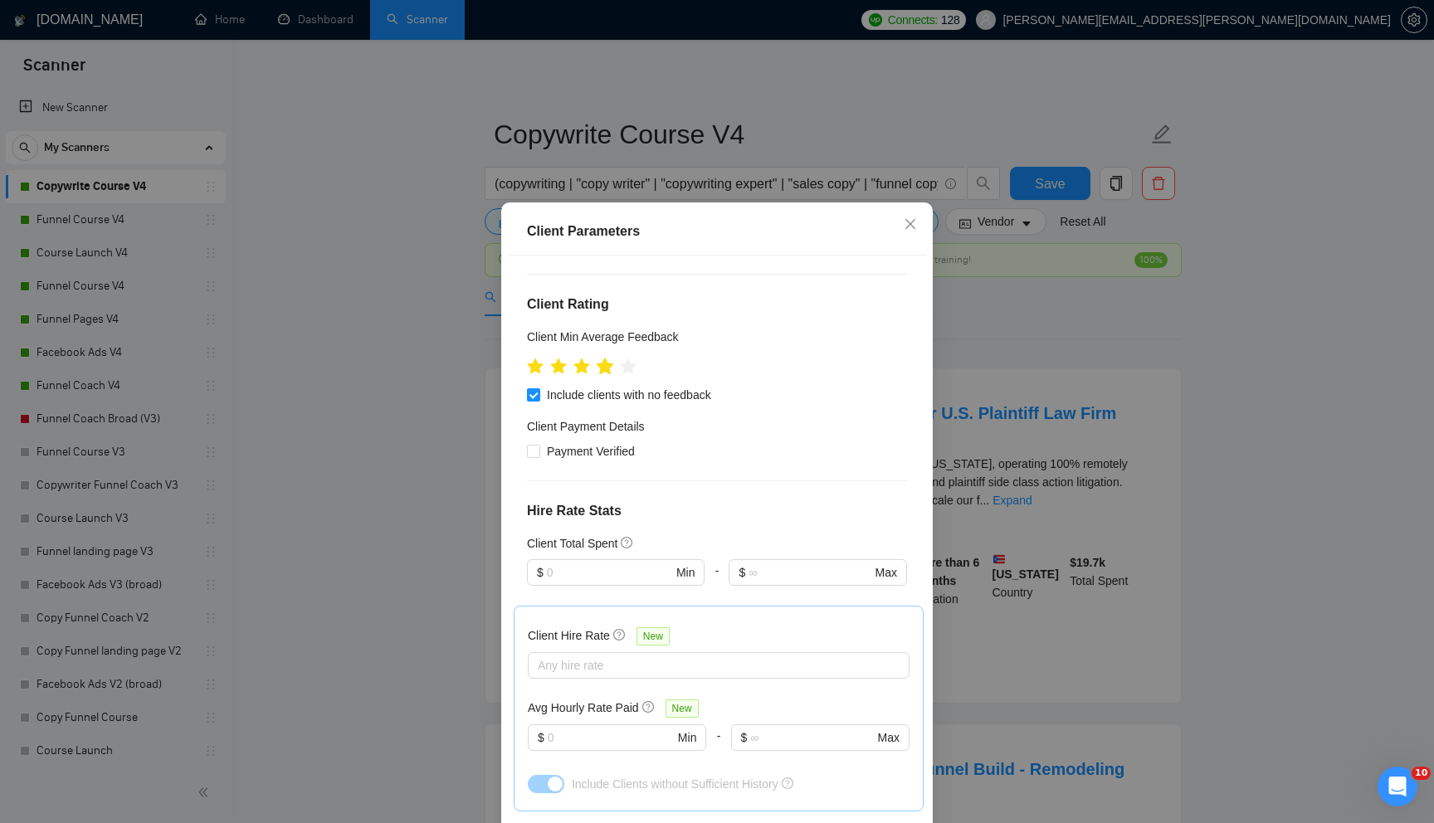
click at [606, 358] on icon "star" at bounding box center [605, 366] width 17 height 17
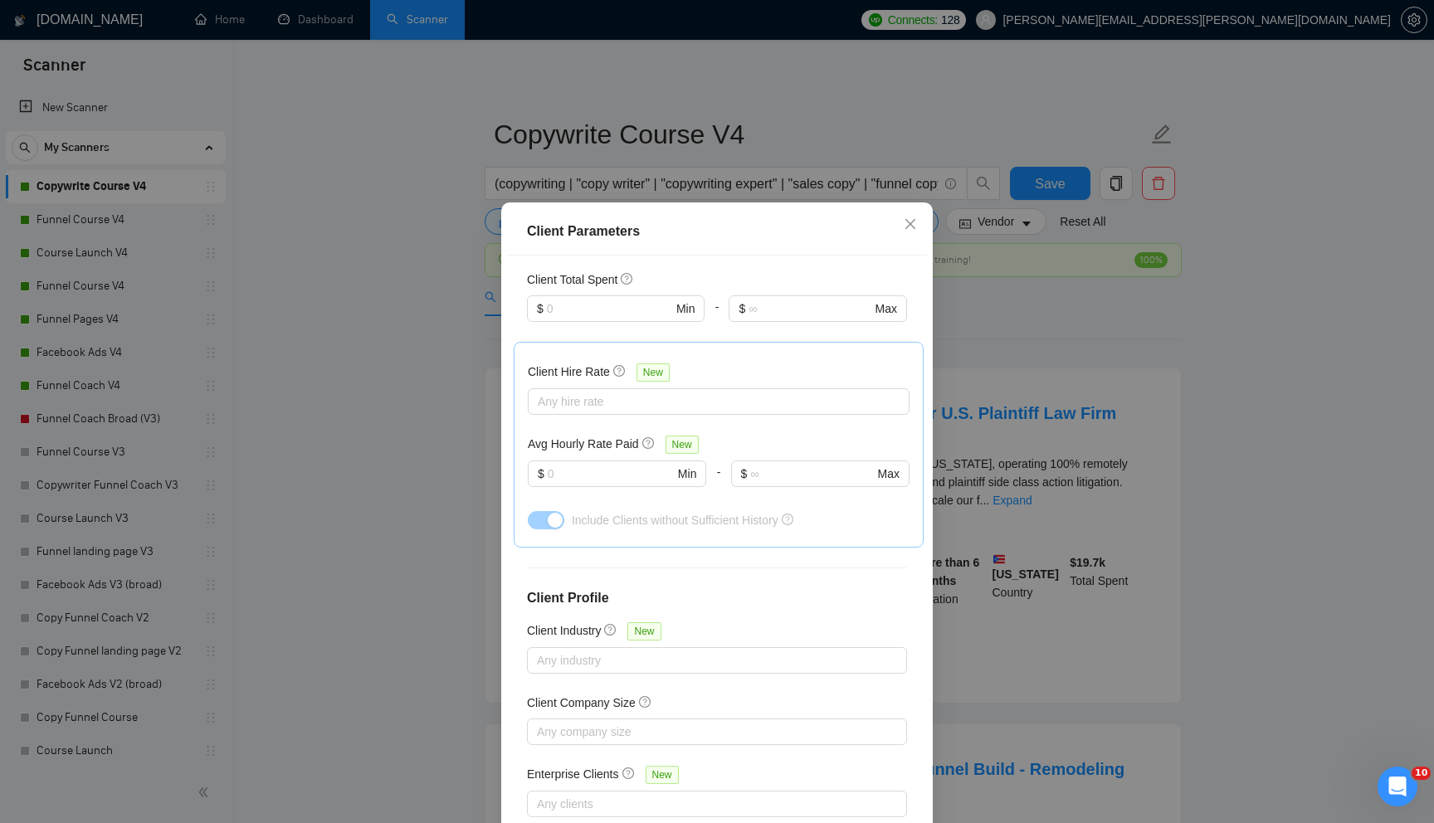
scroll to position [81, 0]
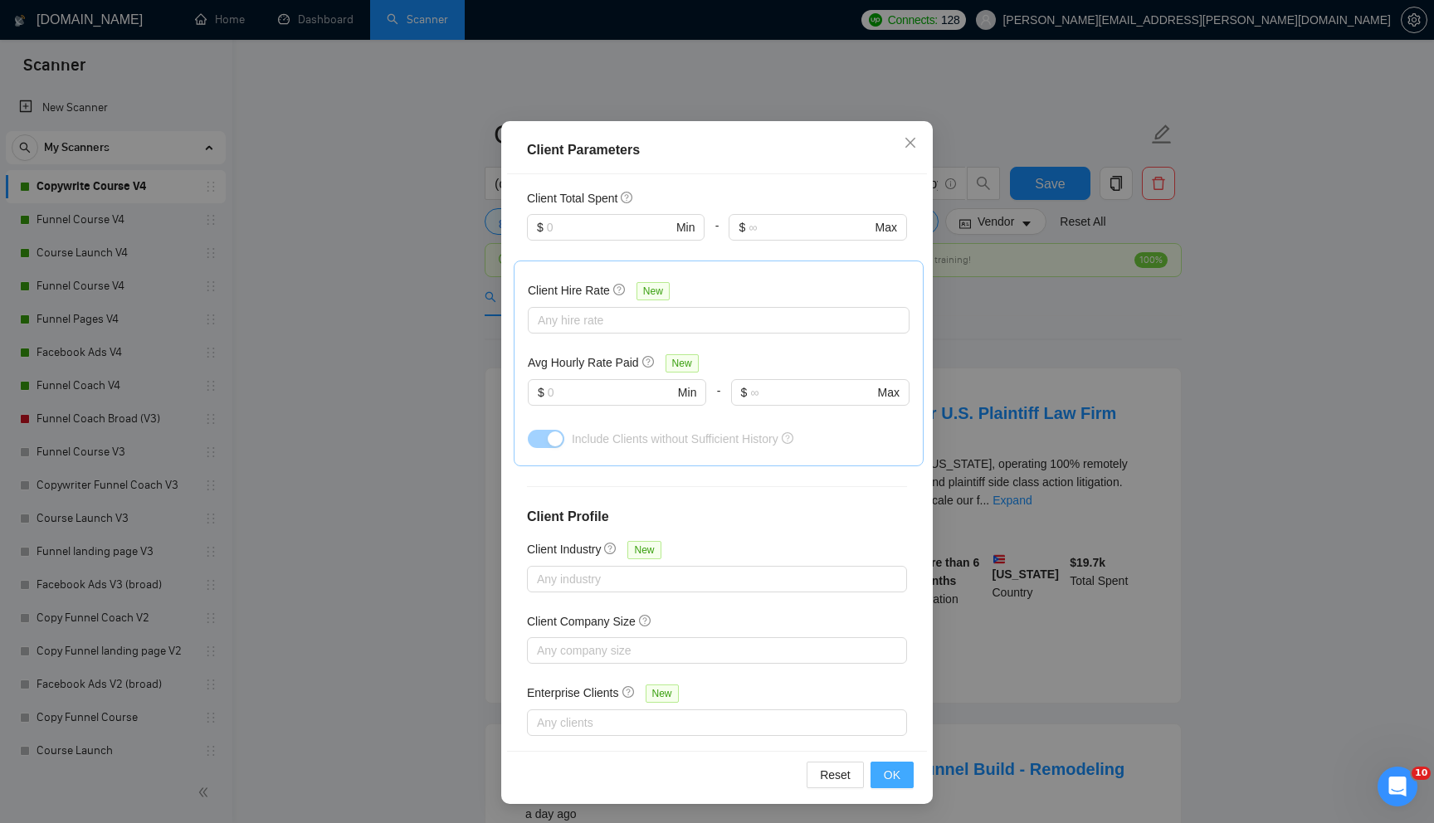
click at [903, 777] on button "OK" at bounding box center [891, 775] width 43 height 27
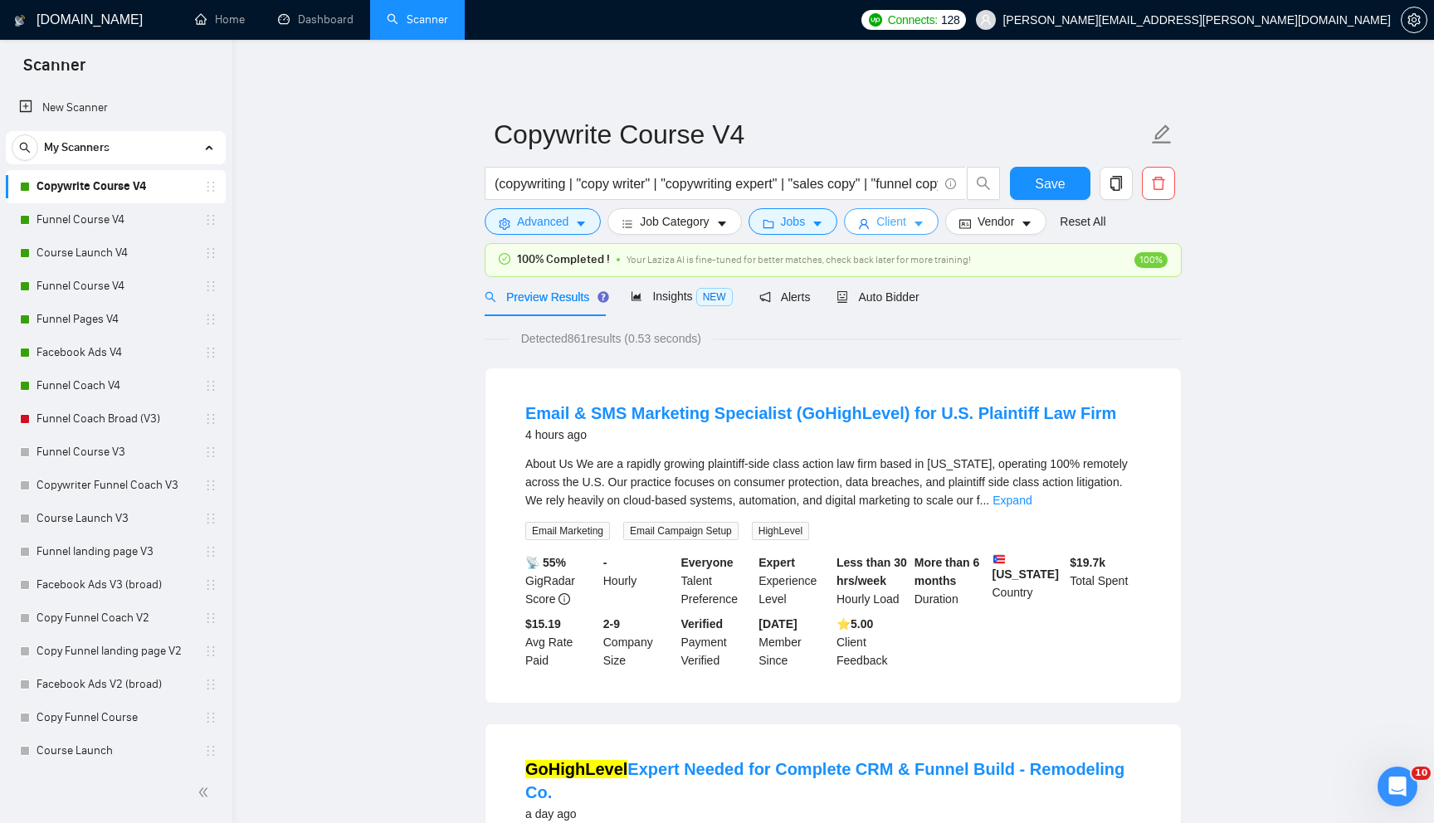
click at [897, 231] on span "Client" at bounding box center [891, 221] width 30 height 18
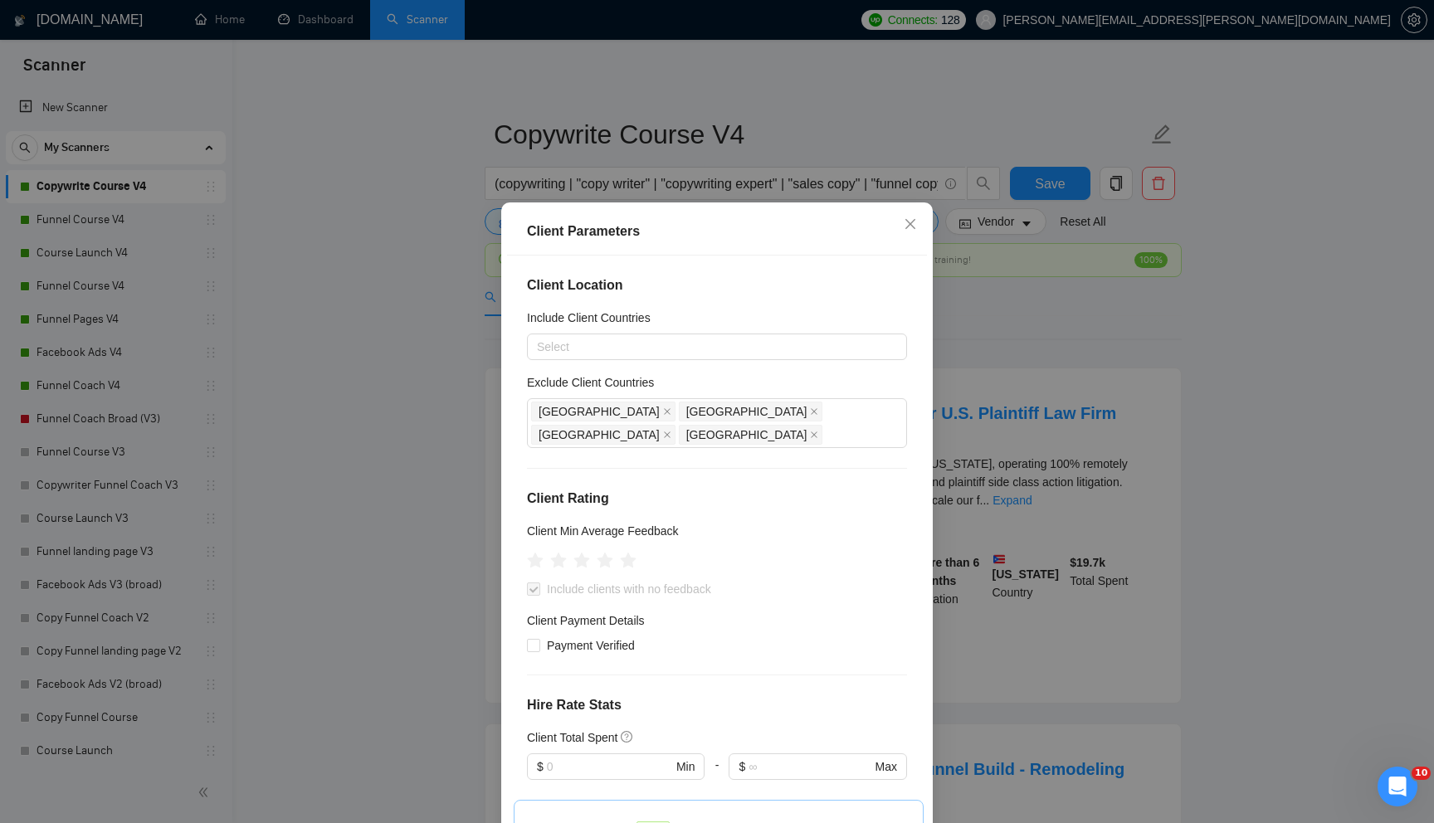
click at [1023, 315] on div "Client Parameters Client Location Include Client Countries Select Exclude Clien…" at bounding box center [717, 411] width 1434 height 823
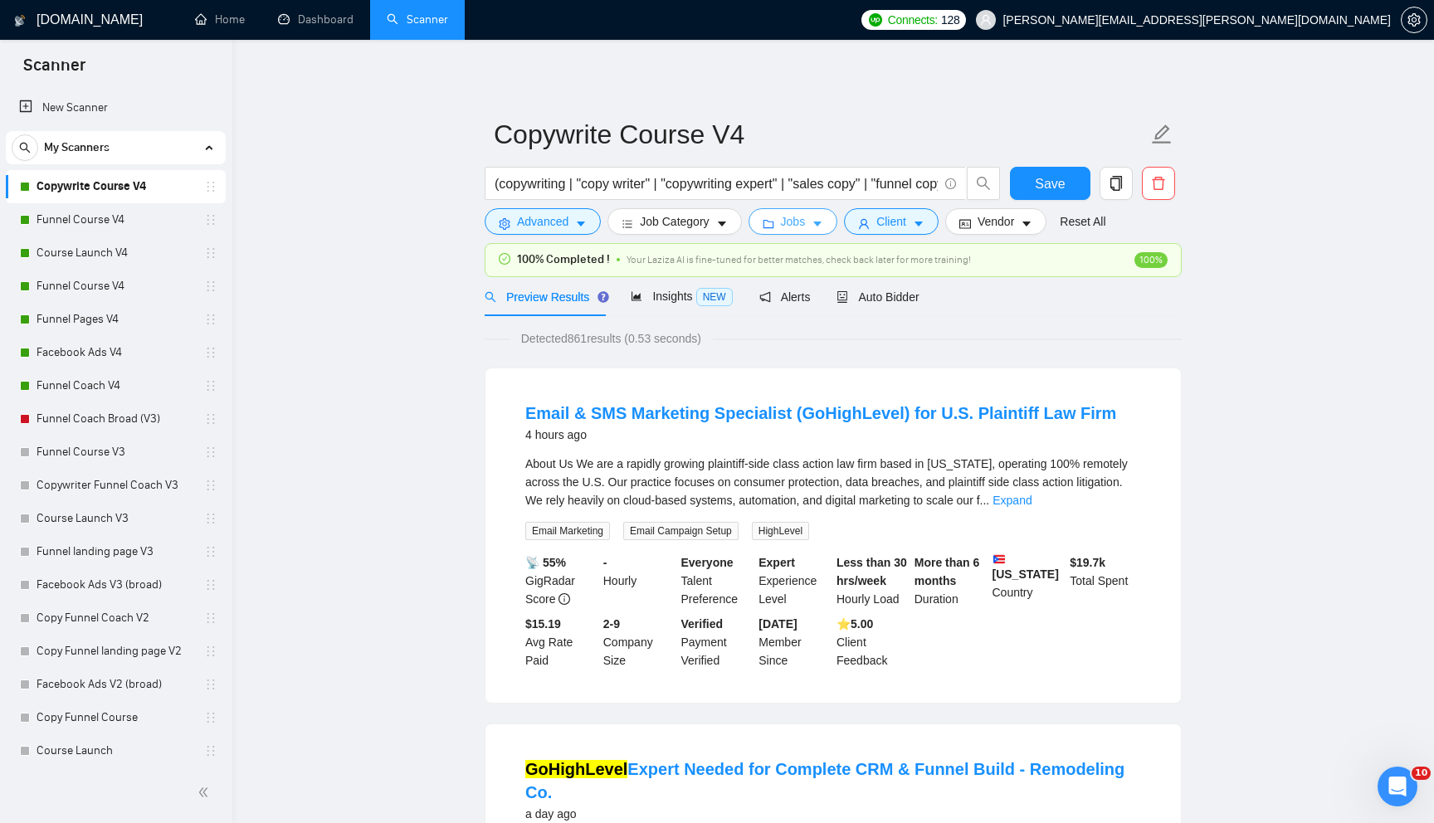
click at [823, 227] on icon "caret-down" at bounding box center [817, 224] width 12 height 12
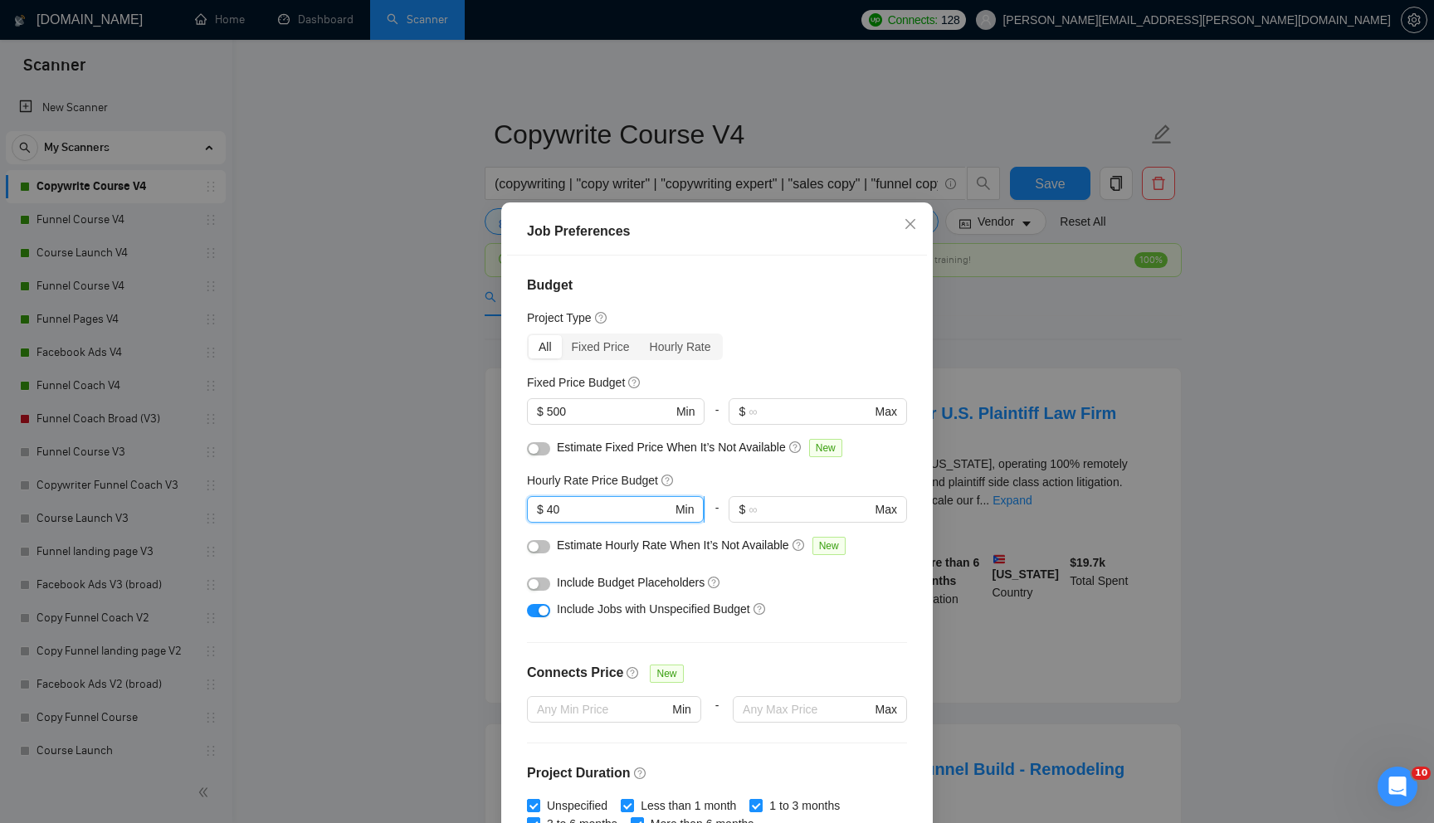
drag, startPoint x: 587, startPoint y: 504, endPoint x: 551, endPoint y: 505, distance: 36.5
click at [551, 505] on input "40" at bounding box center [609, 509] width 125 height 18
click at [519, 457] on div "Budget Project Type All Fixed Price Hourly Rate Fixed Price Budget $ 500 Min - …" at bounding box center [717, 544] width 420 height 576
drag, startPoint x: 591, startPoint y: 413, endPoint x: 537, endPoint y: 413, distance: 53.9
click at [537, 413] on span "$ 500 Min" at bounding box center [615, 411] width 177 height 27
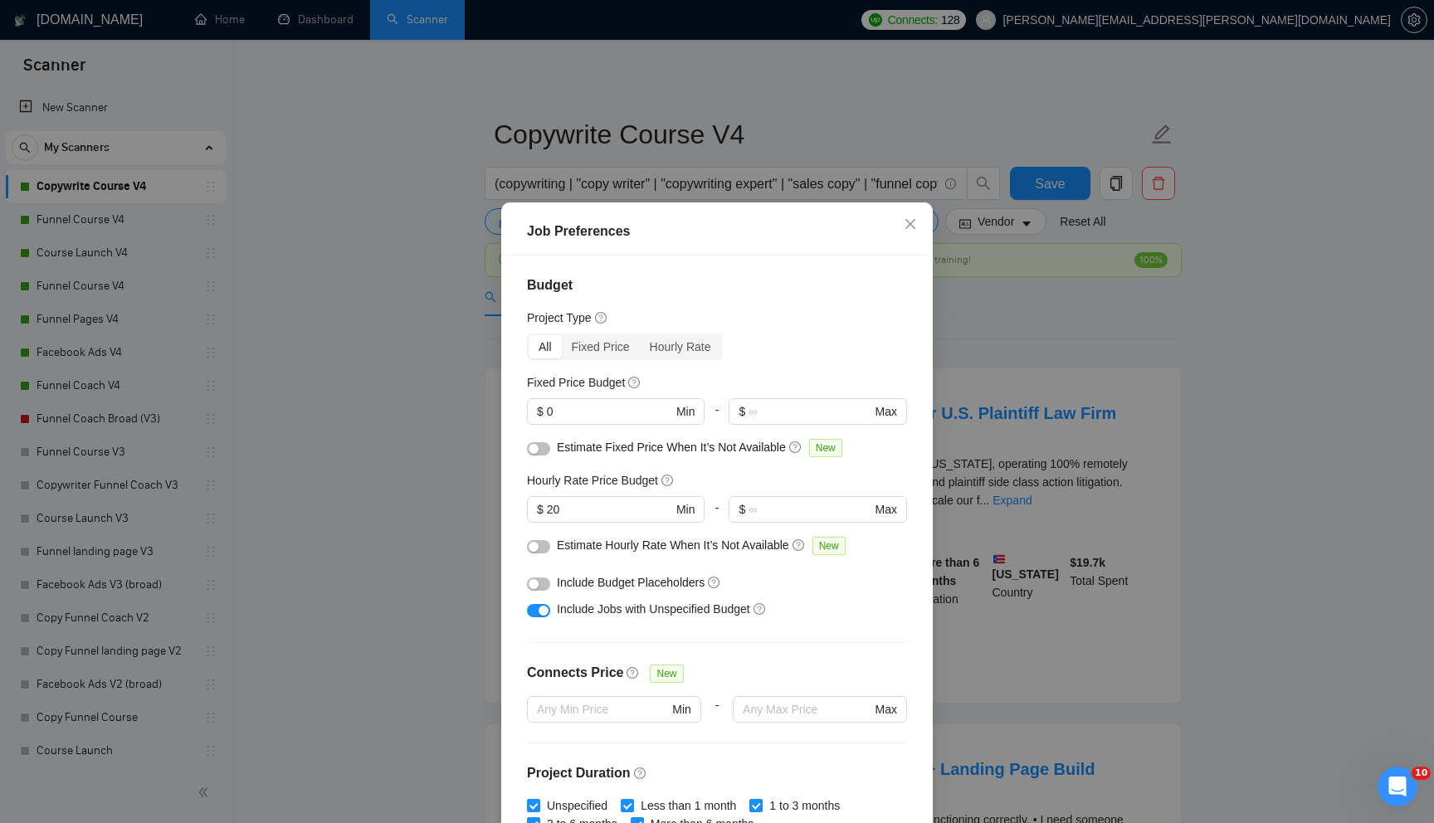
click at [710, 383] on div "Fixed Price Budget" at bounding box center [717, 382] width 380 height 18
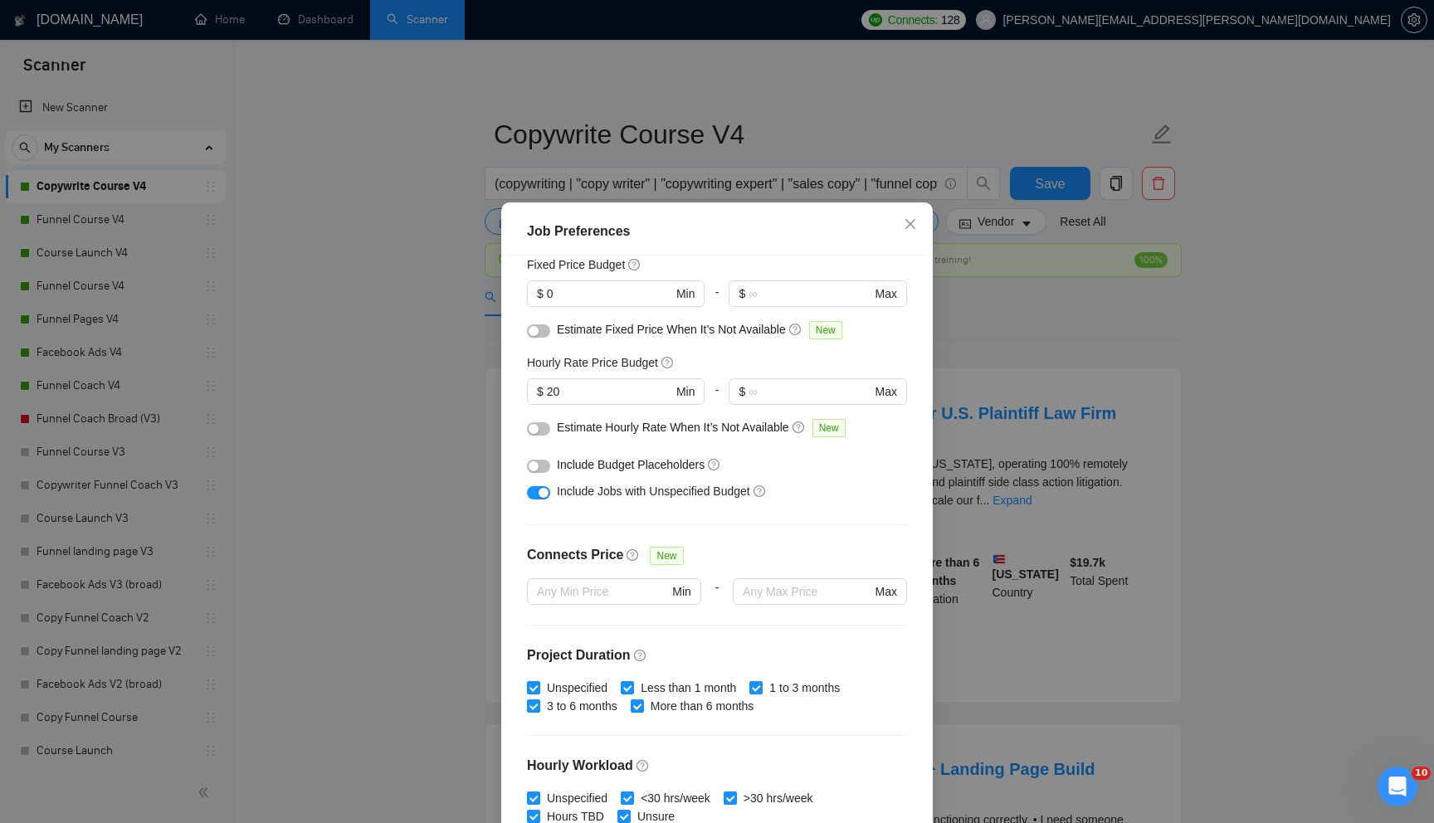
scroll to position [359, 0]
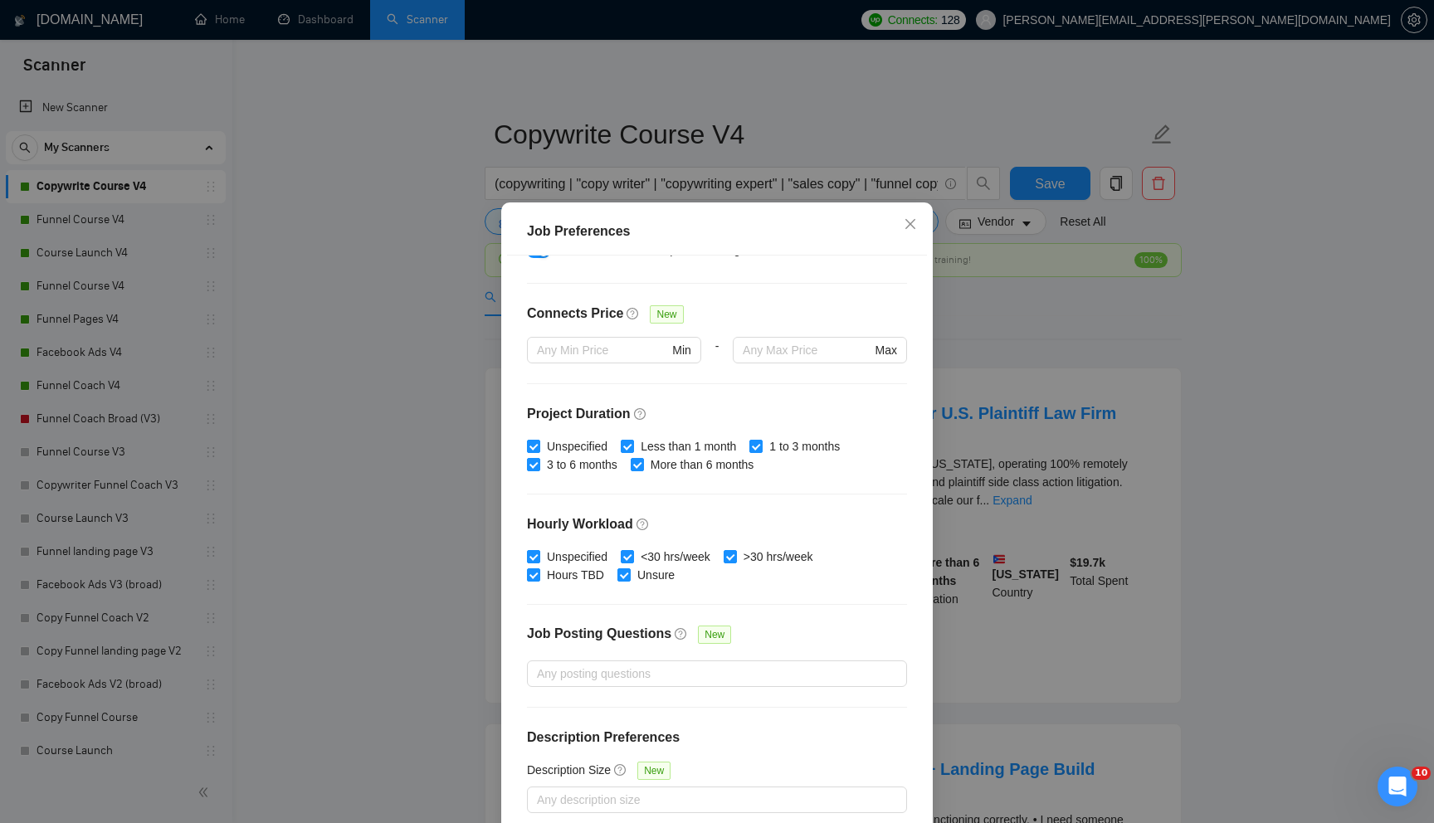
click at [750, 724] on div "Budget Project Type All Fixed Price Hourly Rate Fixed Price Budget $ 0 Min - $ …" at bounding box center [717, 544] width 420 height 576
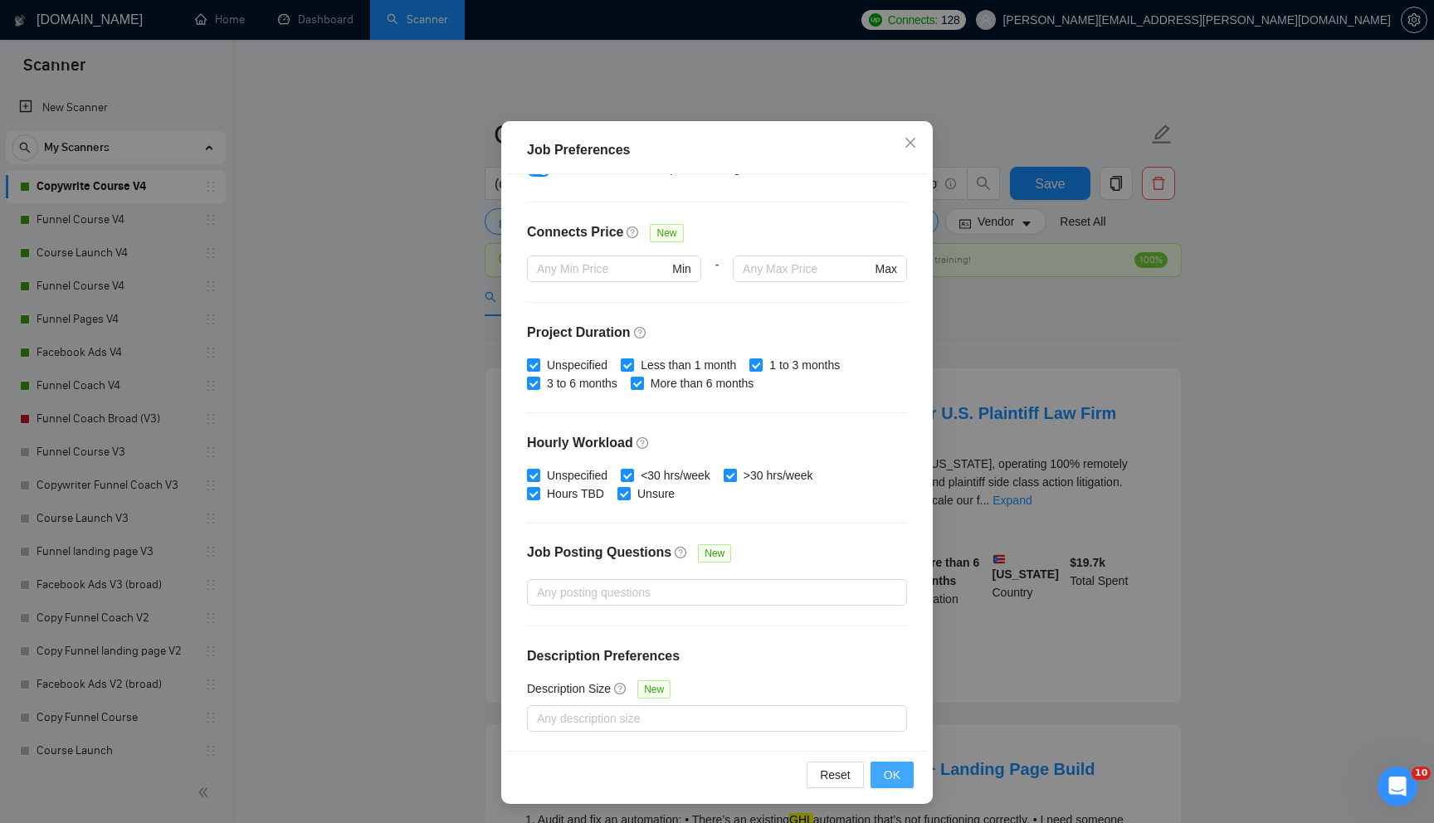
click at [885, 771] on span "OK" at bounding box center [892, 775] width 17 height 18
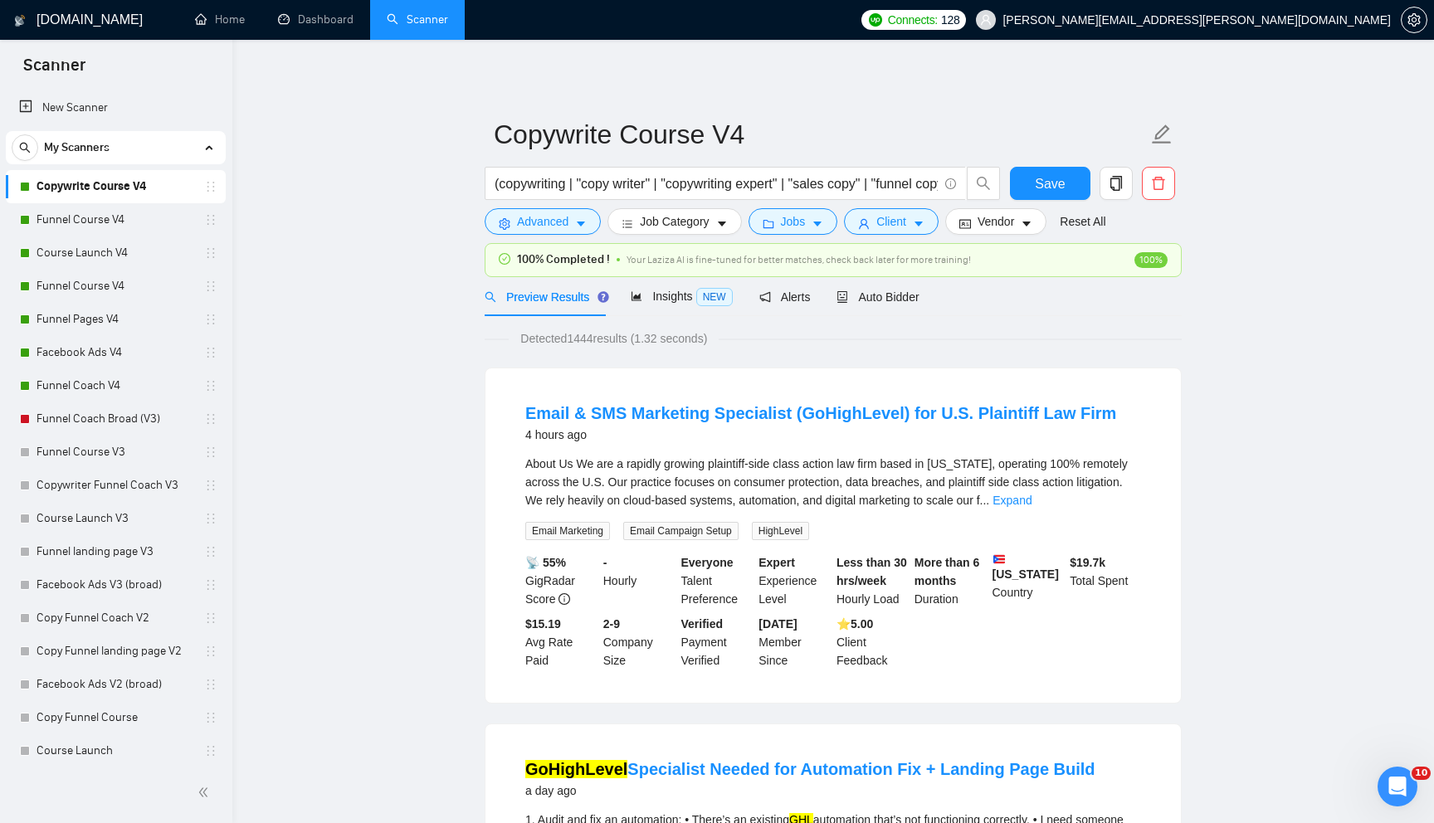
scroll to position [0, 0]
click at [1052, 181] on span "Save" at bounding box center [1050, 183] width 30 height 21
click at [145, 220] on link "Funnel Course V4" at bounding box center [116, 219] width 158 height 33
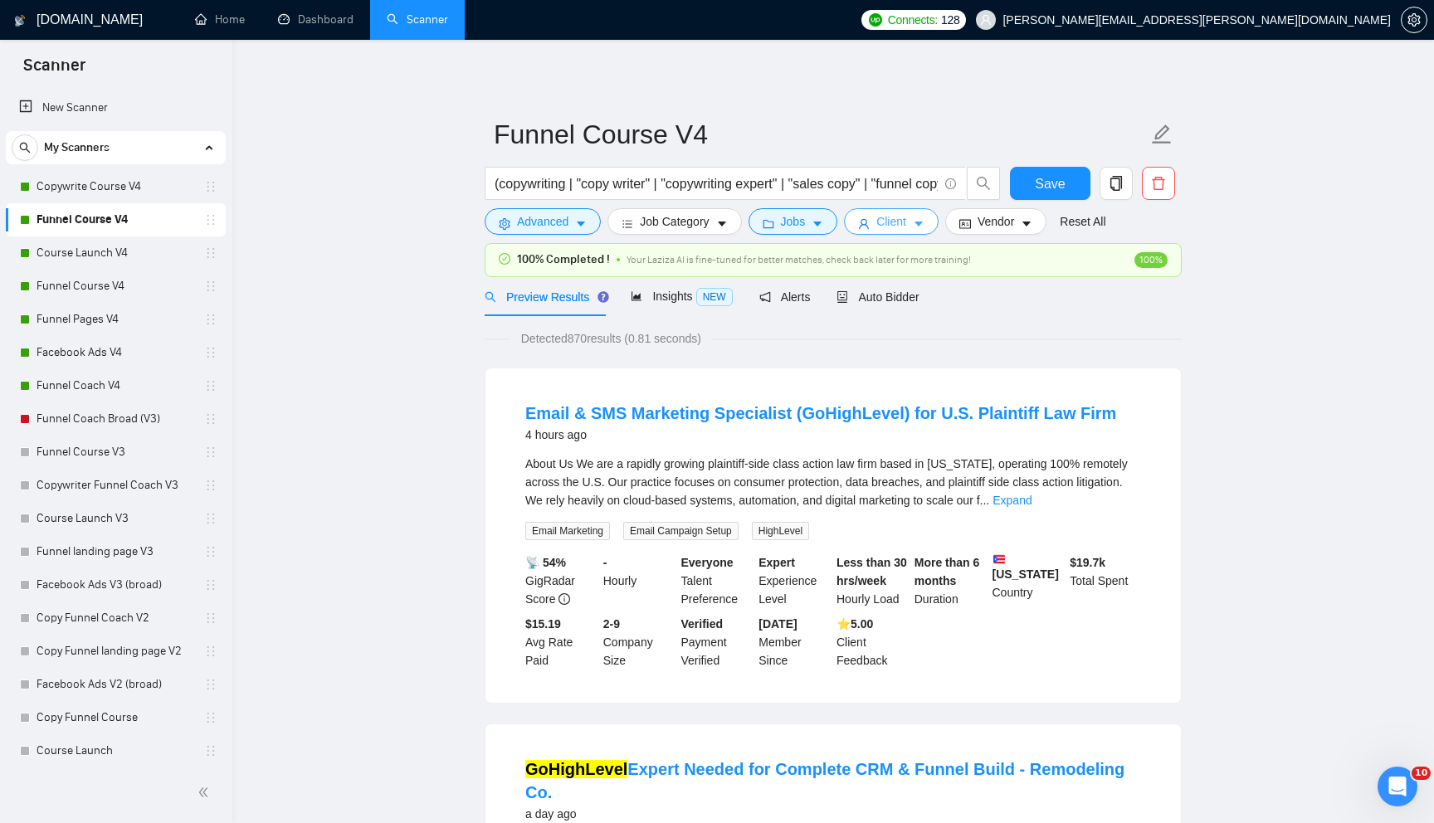
click at [900, 220] on span "Client" at bounding box center [891, 221] width 30 height 18
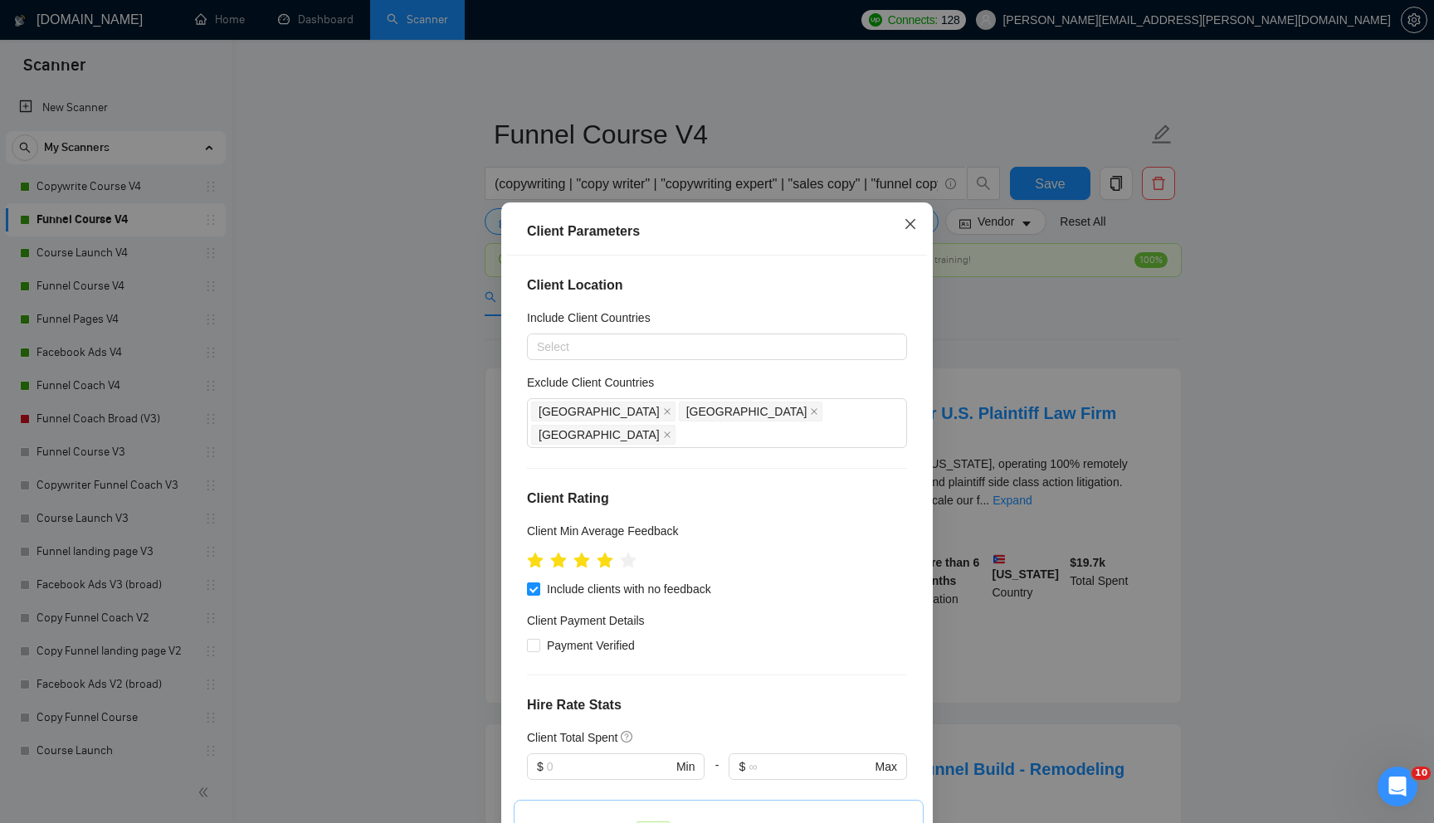
click at [910, 224] on icon "close" at bounding box center [910, 224] width 10 height 10
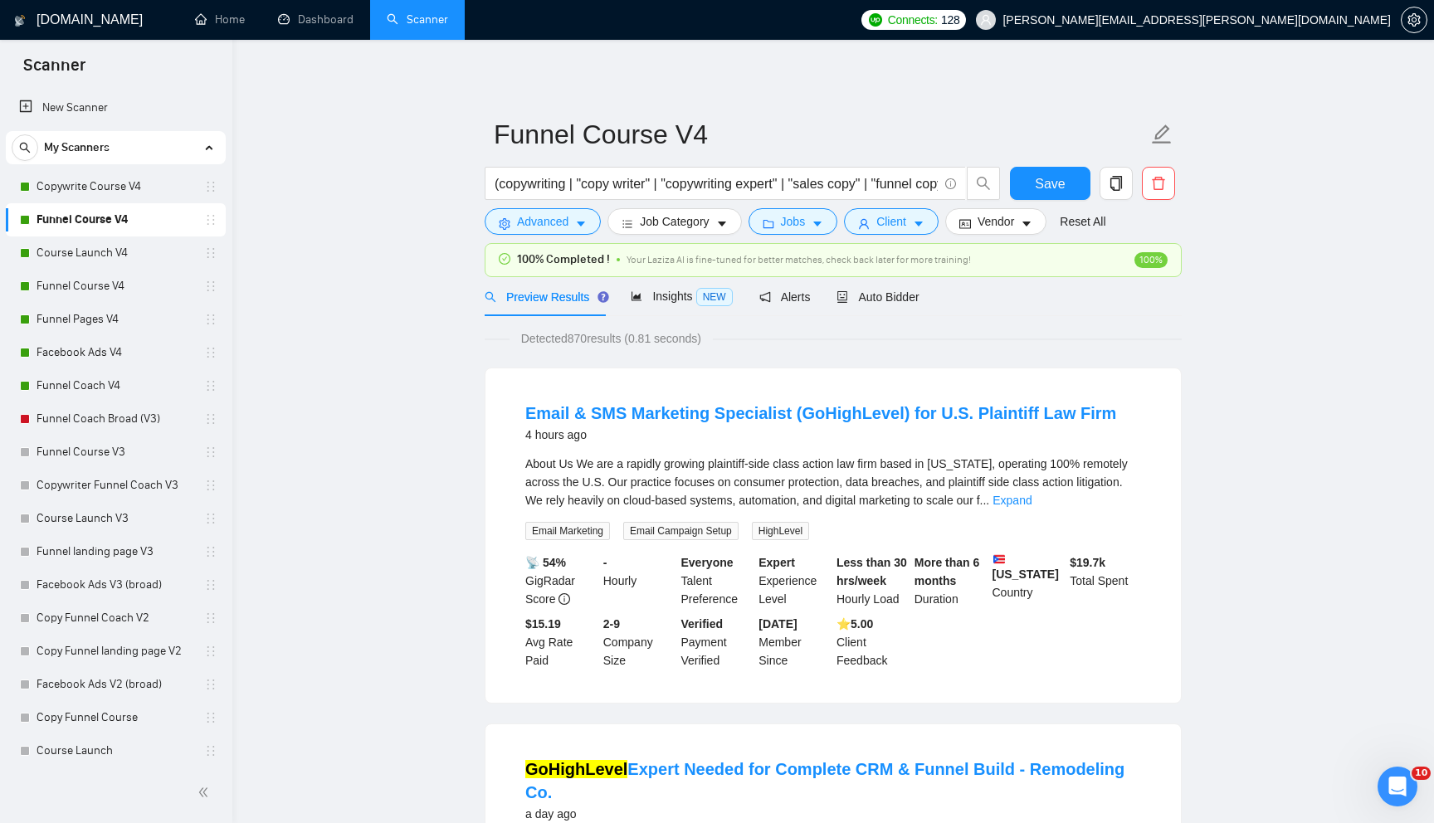
click at [807, 236] on form "Funnel Course V4 (copywriting | "copy writer" | "copywriting expert" | "sales c…" at bounding box center [833, 175] width 697 height 135
click at [811, 231] on button "Jobs" at bounding box center [793, 221] width 90 height 27
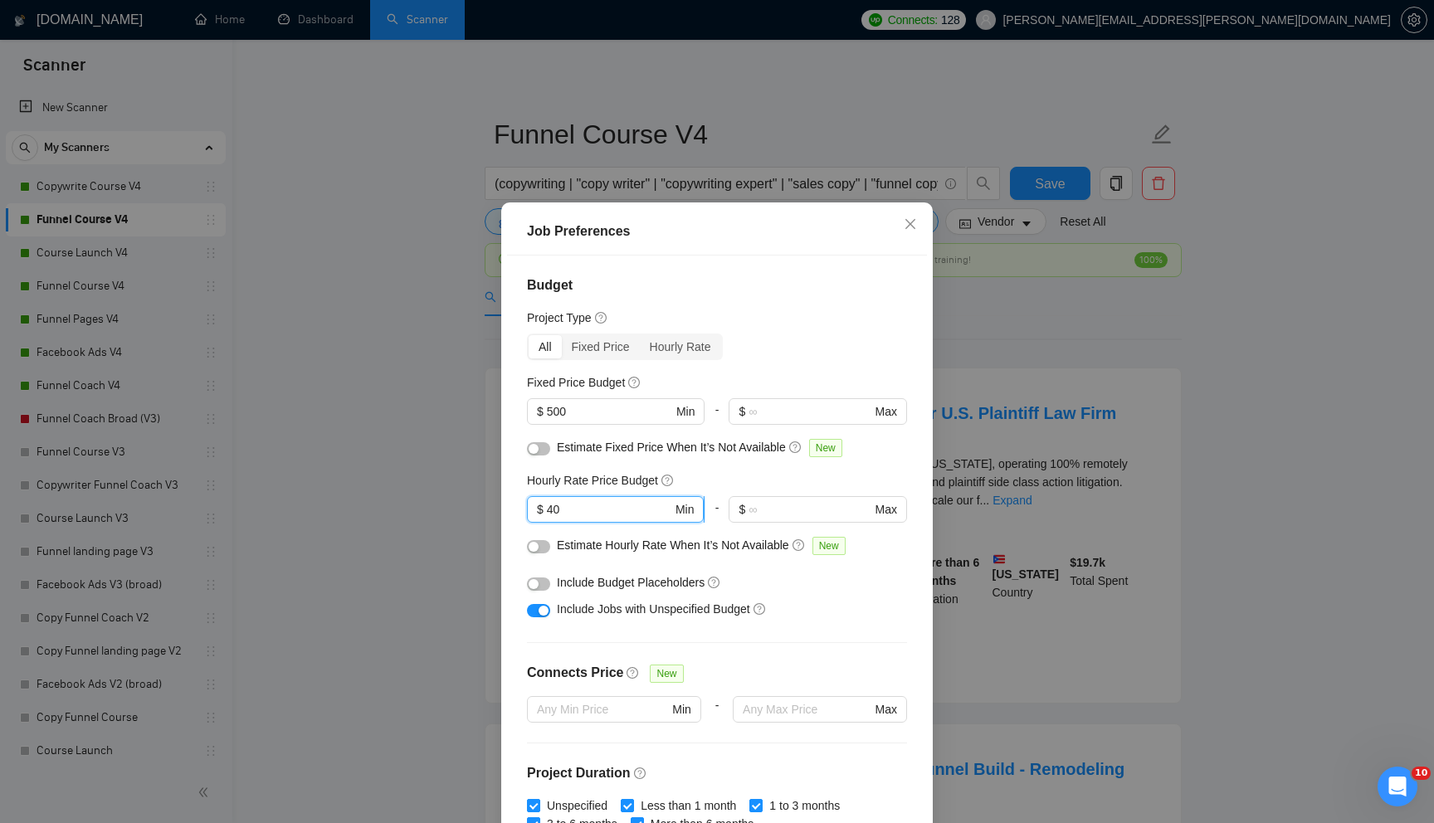
drag, startPoint x: 577, startPoint y: 513, endPoint x: 550, endPoint y: 513, distance: 26.6
click at [550, 513] on input "40" at bounding box center [609, 509] width 125 height 18
click at [704, 481] on div "Hourly Rate Price Budget" at bounding box center [717, 480] width 380 height 18
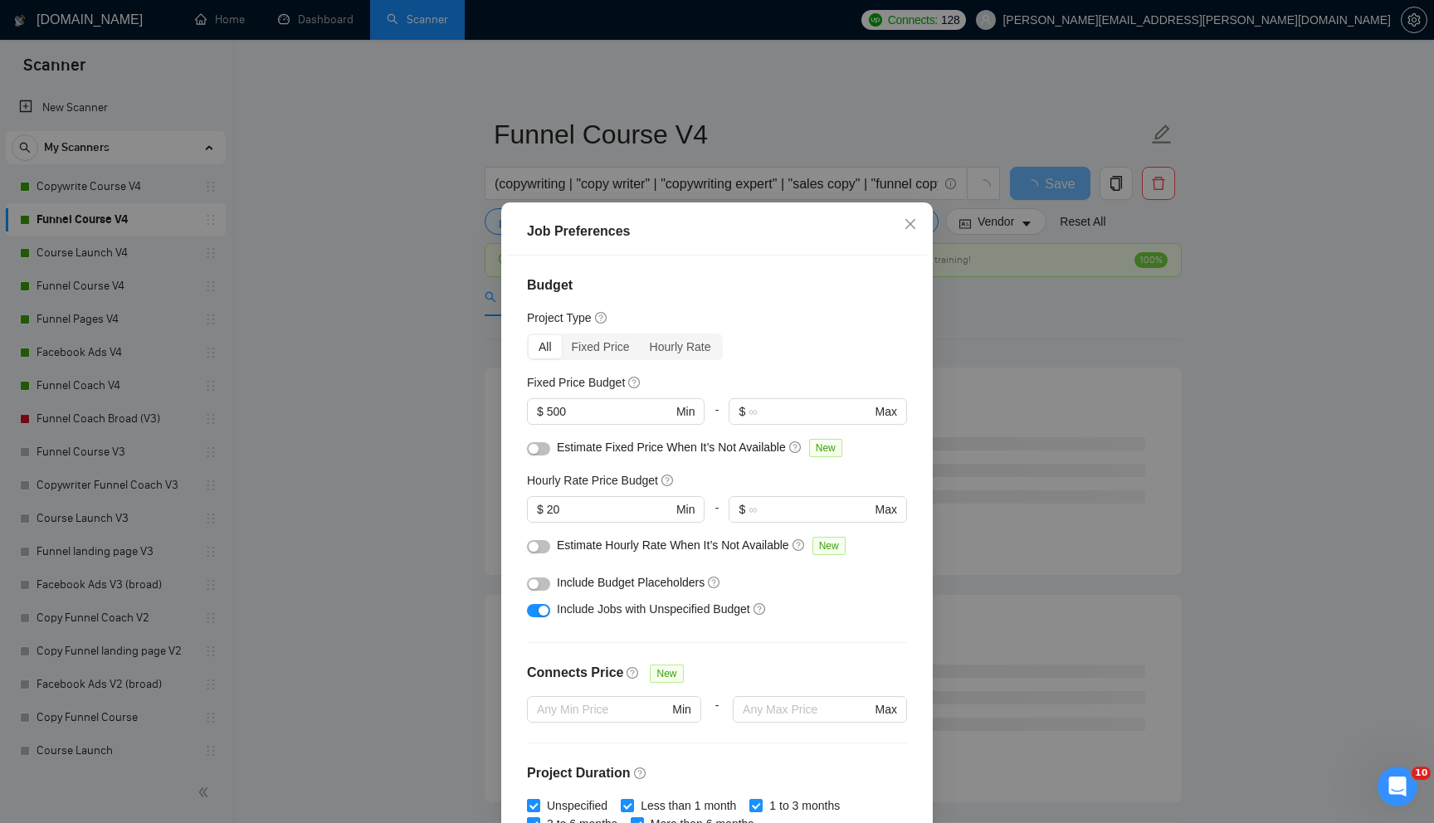
scroll to position [359, 0]
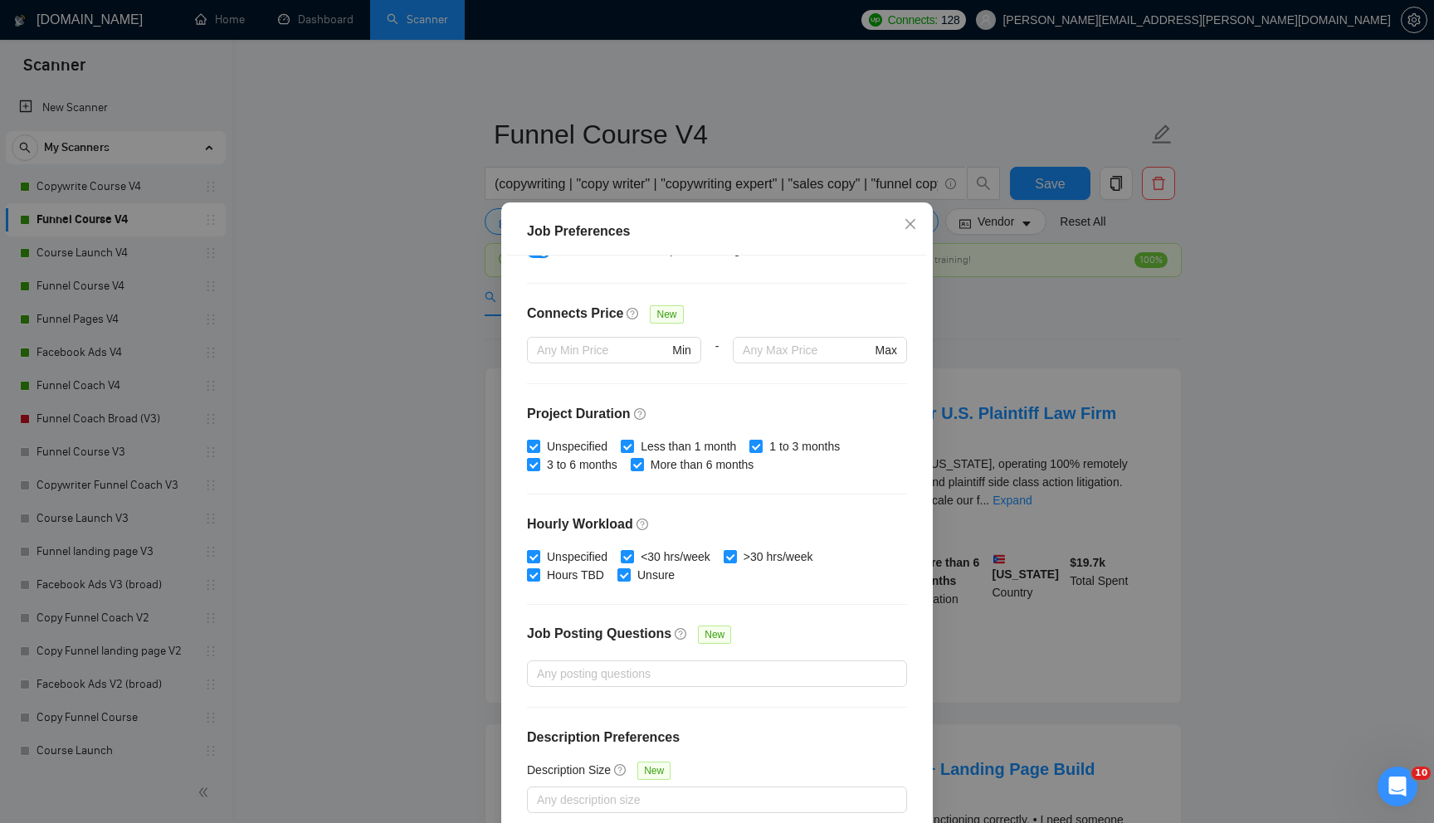
click at [787, 696] on div "Budget Project Type All Fixed Price Hourly Rate Fixed Price Budget $ 500 Min - …" at bounding box center [717, 544] width 420 height 576
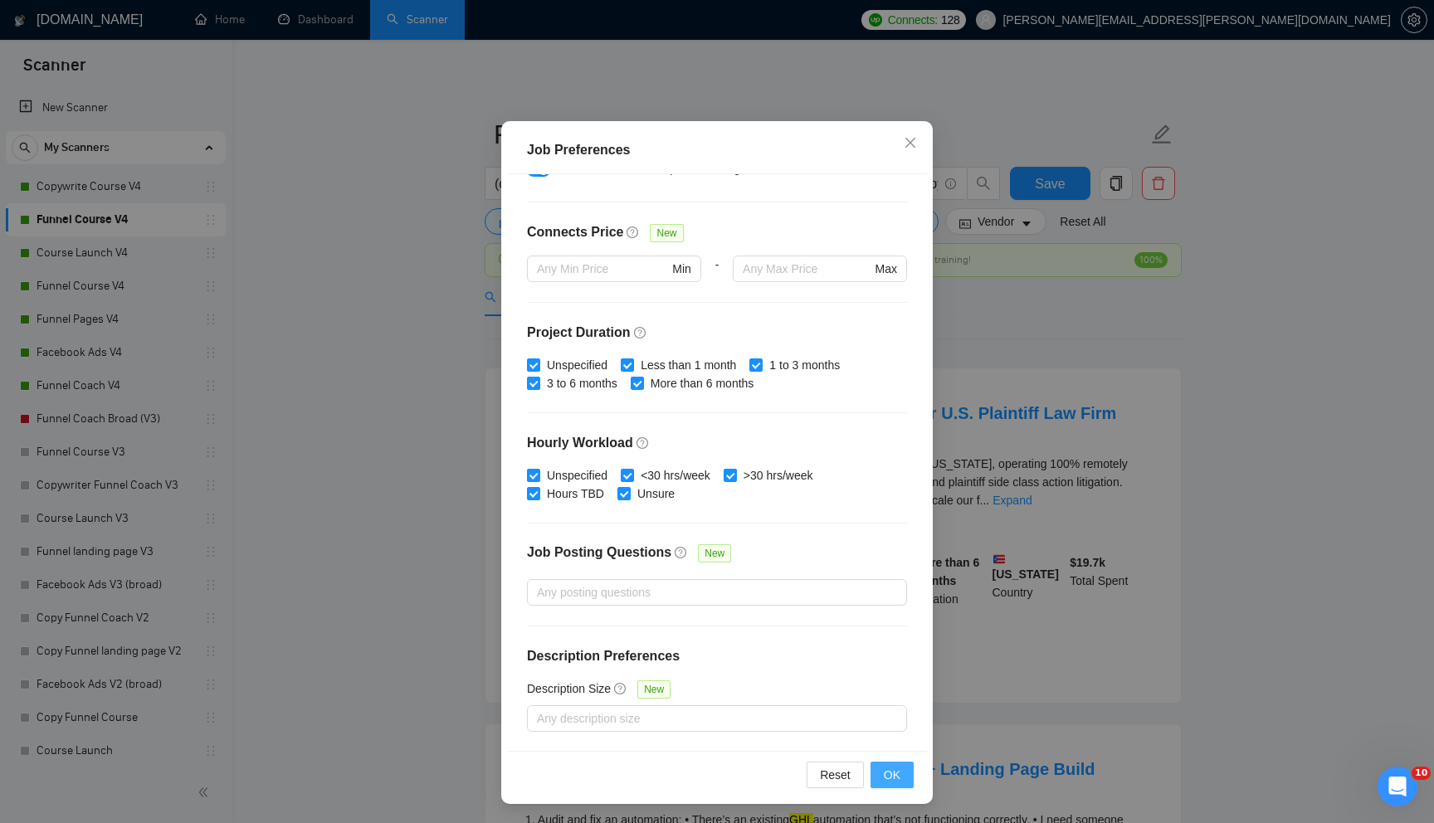
click at [894, 772] on span "OK" at bounding box center [892, 775] width 17 height 18
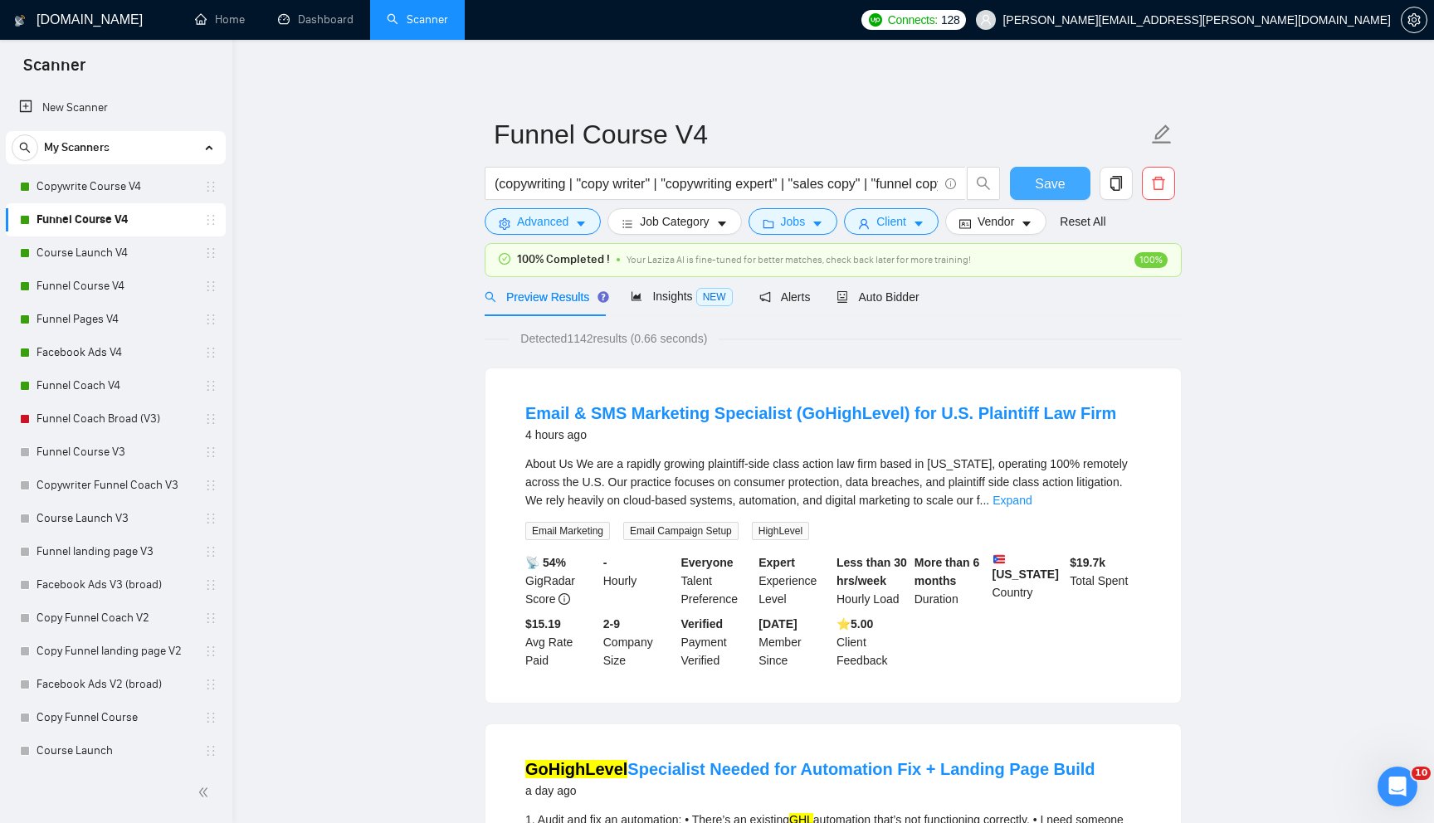
click at [1057, 183] on span "Save" at bounding box center [1050, 183] width 30 height 21
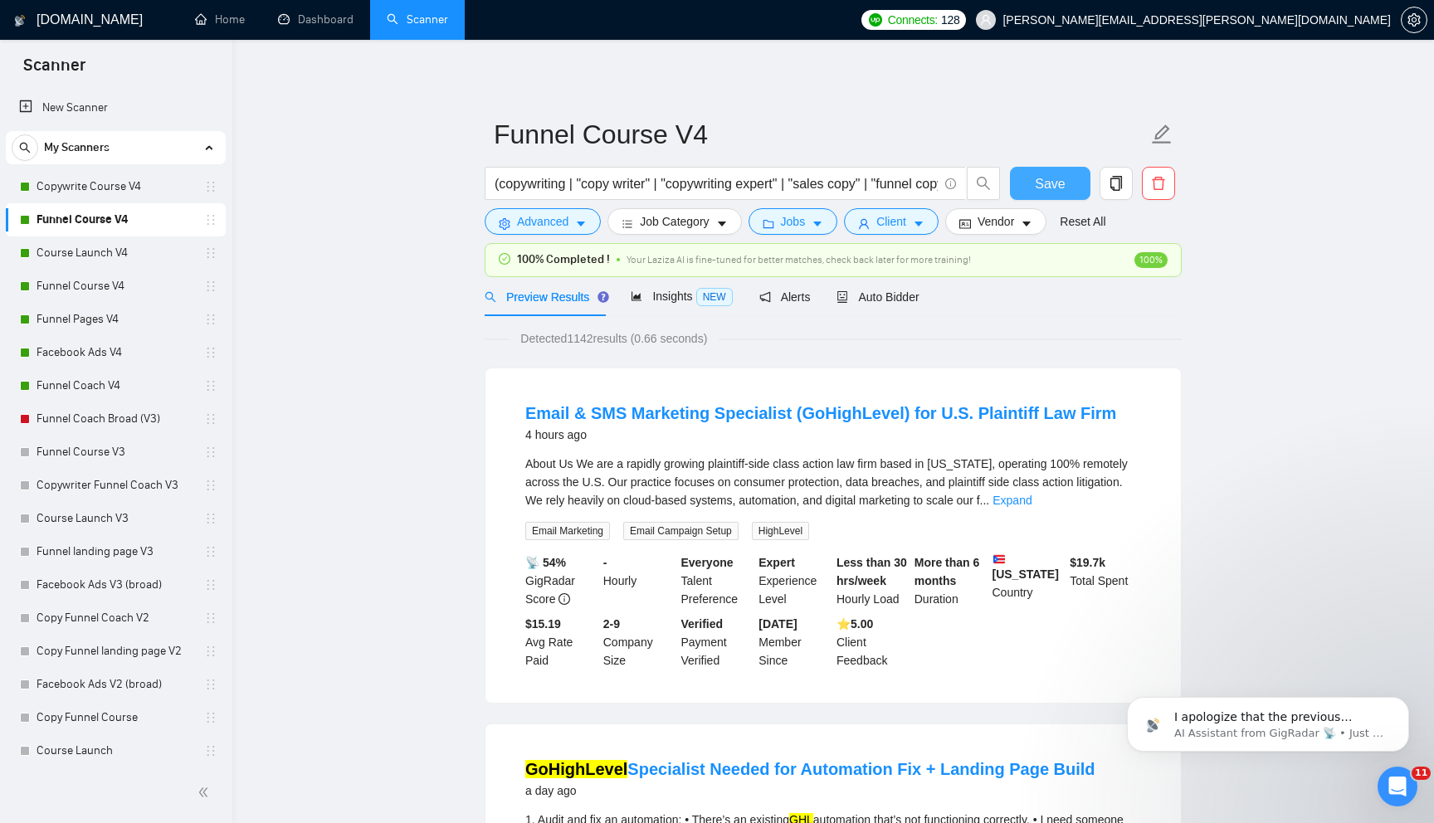
scroll to position [402, 0]
